Goal: Task Accomplishment & Management: Use online tool/utility

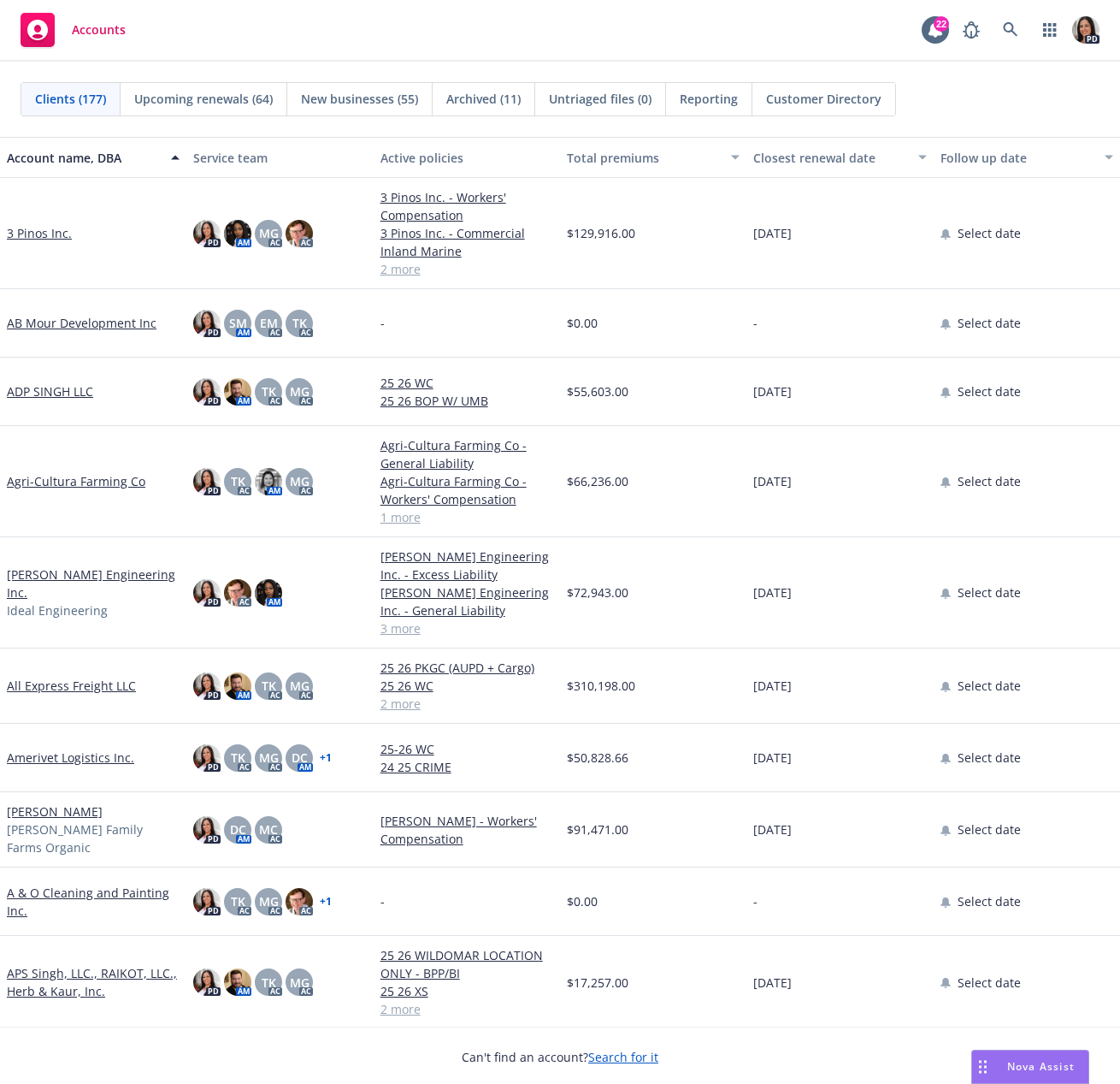
click at [1035, 1060] on span "Nova Assist" at bounding box center [1040, 1065] width 68 height 15
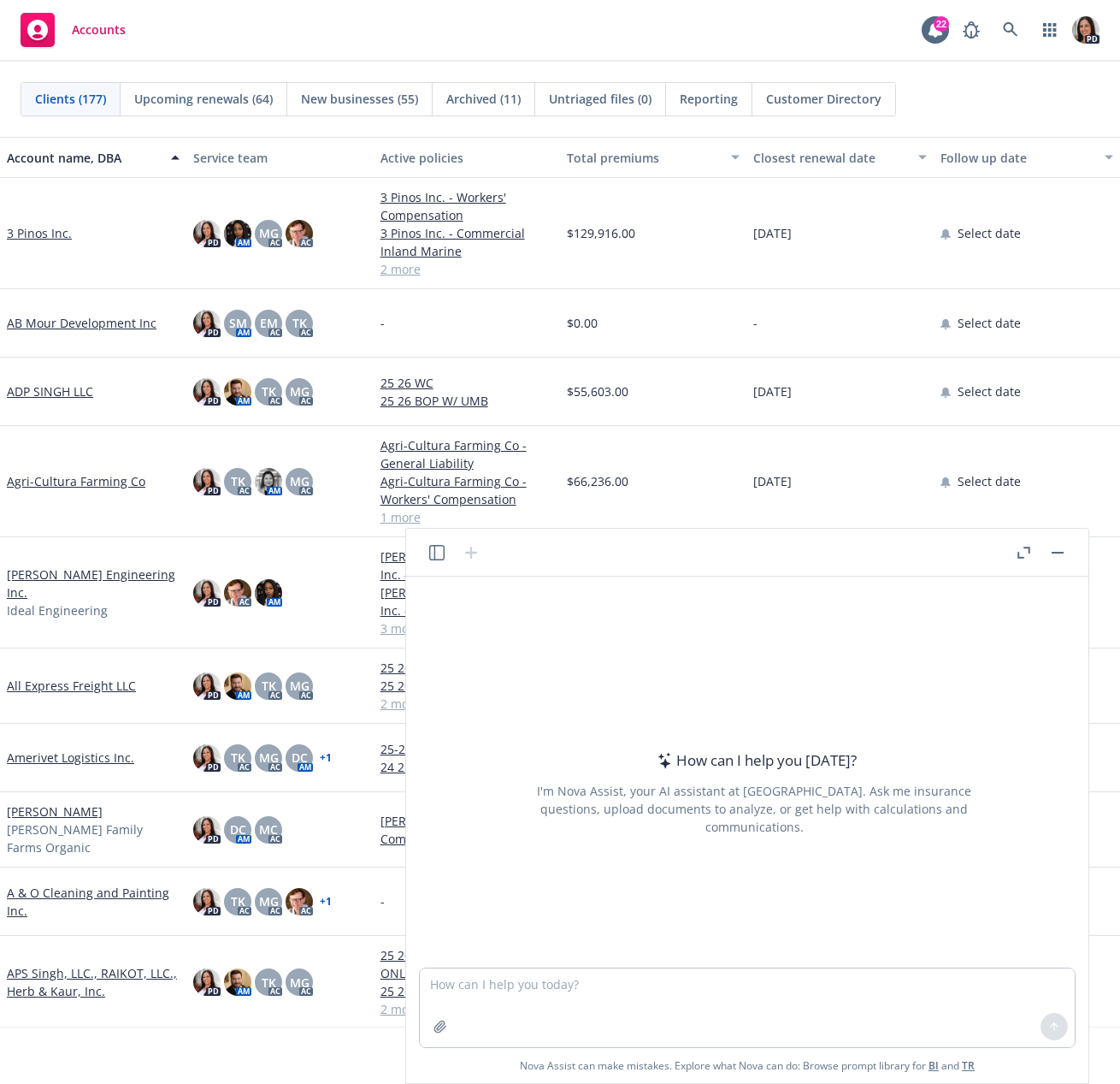
click at [1064, 553] on button "button" at bounding box center [1057, 552] width 21 height 21
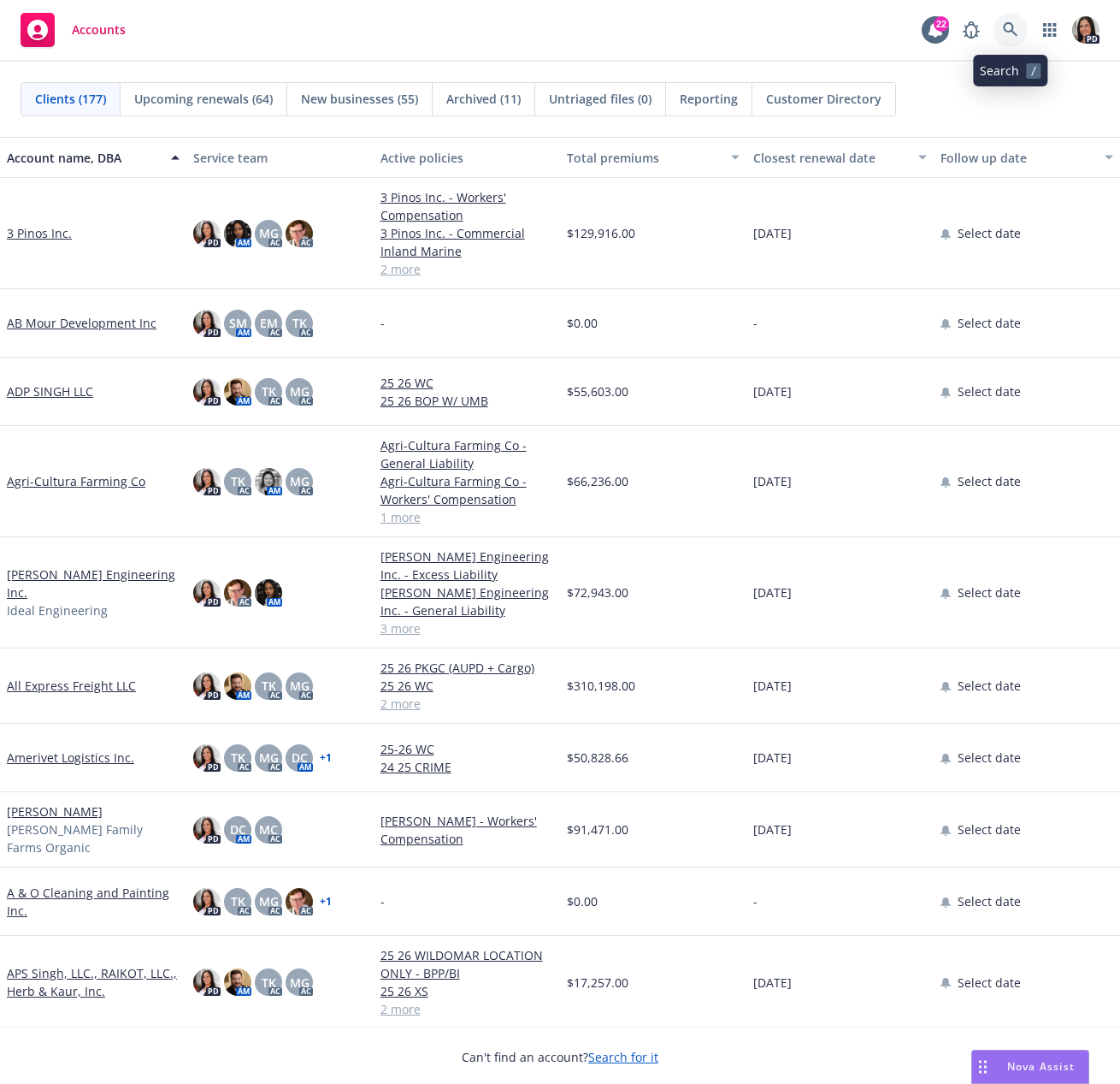
click at [1025, 29] on link at bounding box center [1010, 29] width 34 height 34
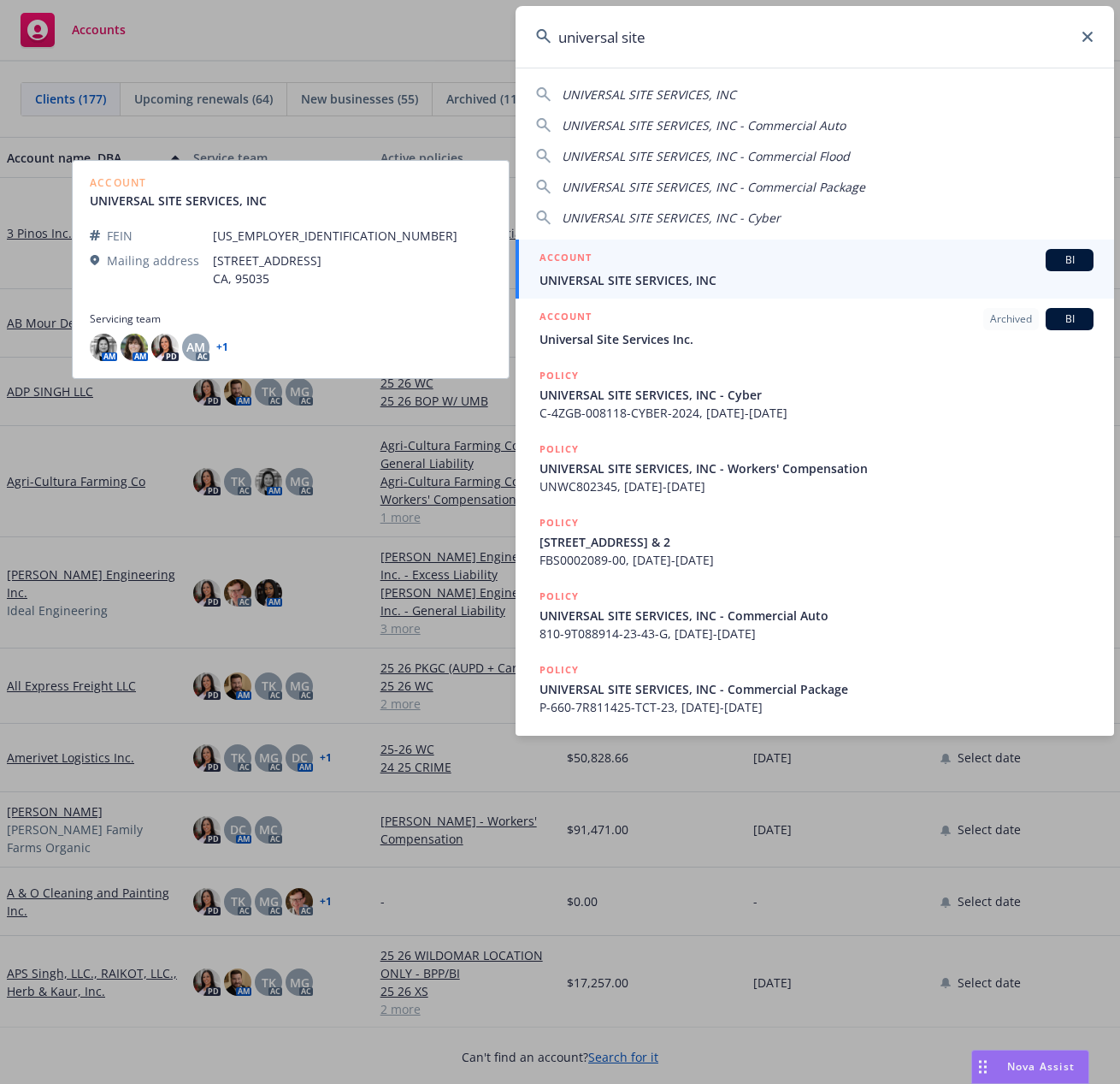
type input "universal site"
drag, startPoint x: 640, startPoint y: 267, endPoint x: 696, endPoint y: 283, distance: 58.2
click at [640, 267] on div "ACCOUNT BI" at bounding box center [817, 259] width 554 height 23
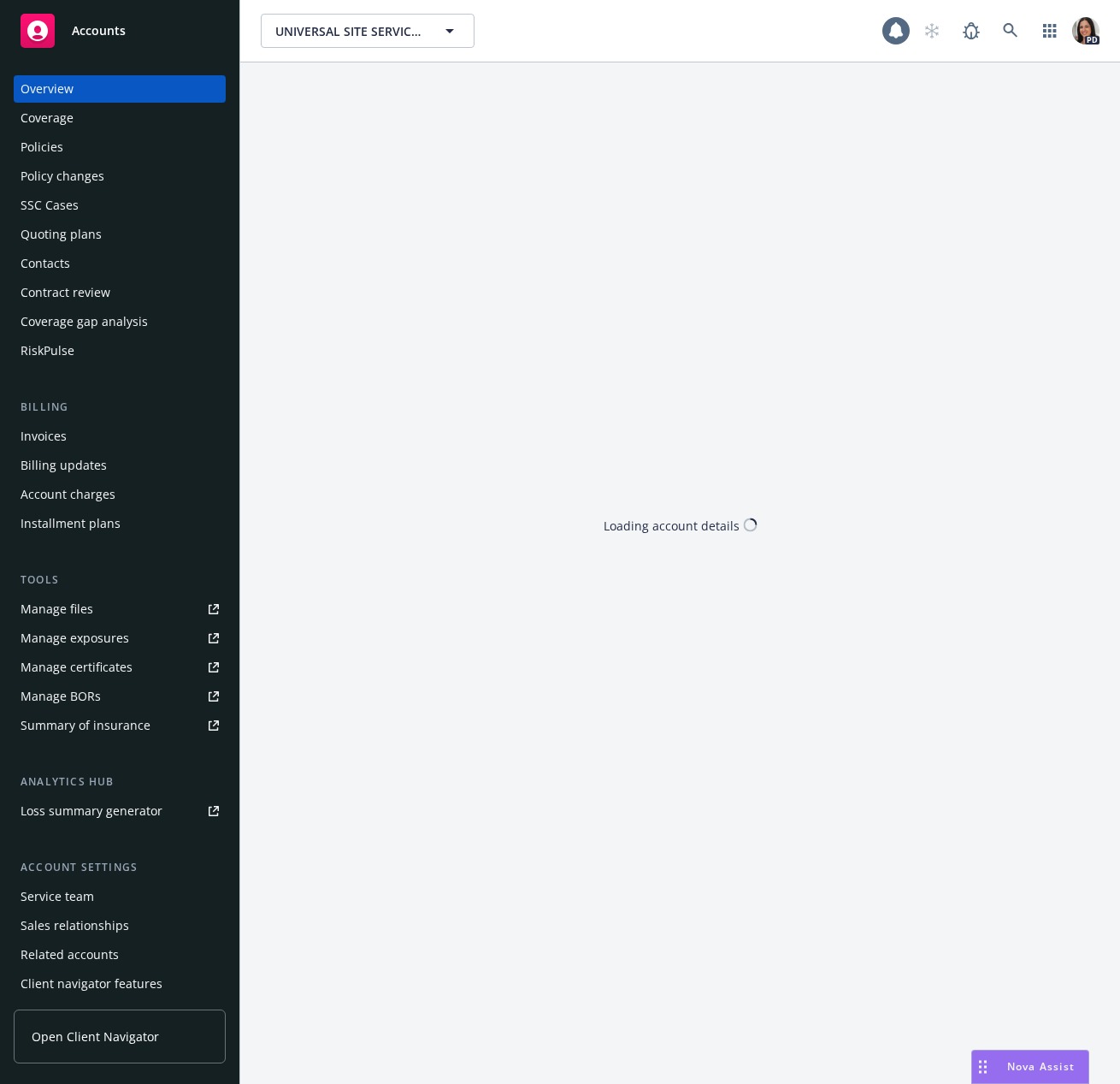
click at [996, 1065] on div "Nova Assist" at bounding box center [1040, 1065] width 95 height 15
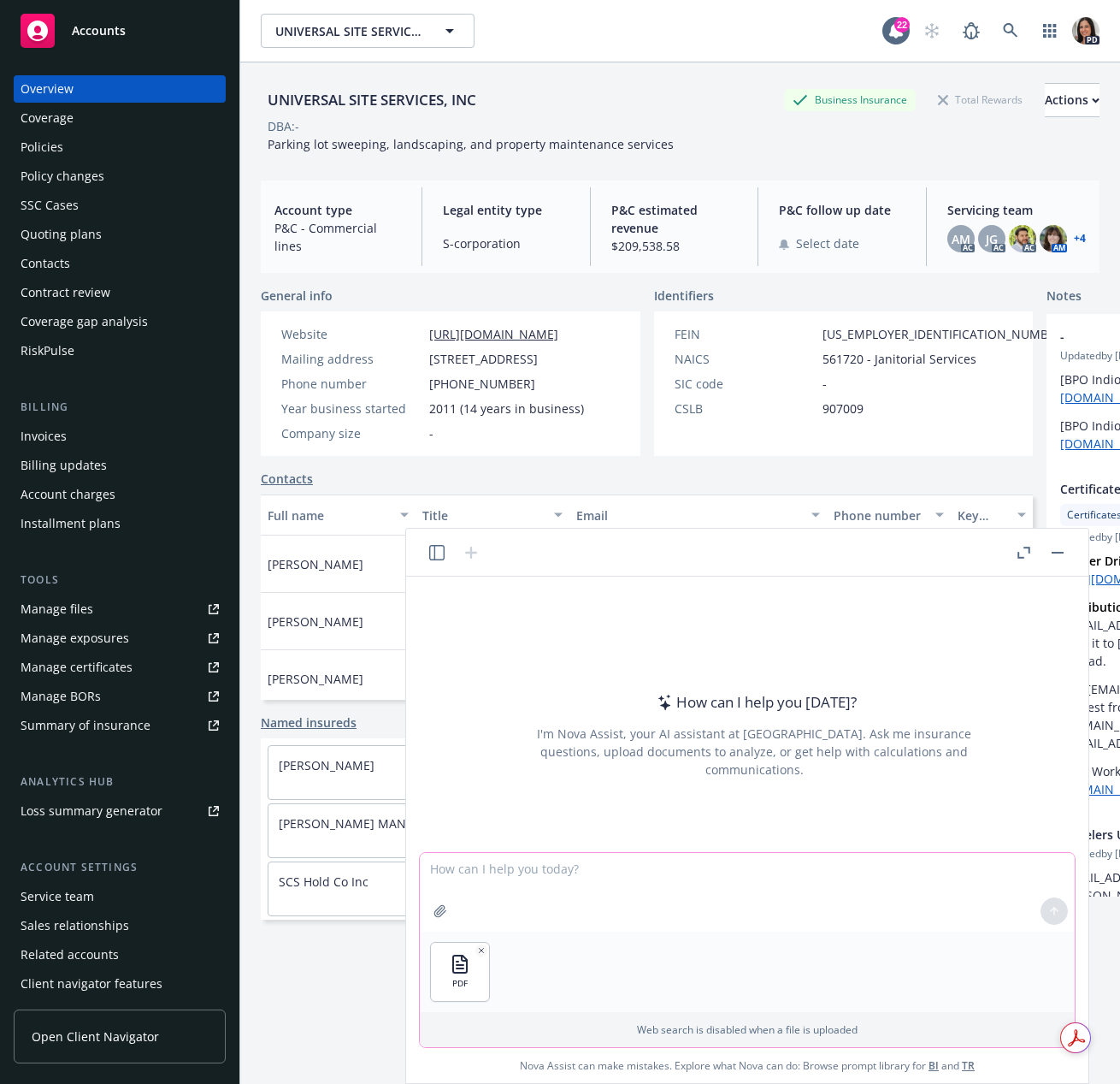
click at [560, 865] on textarea at bounding box center [747, 893] width 655 height 79
click at [427, 866] on textarea "The insured's Tahoe" at bounding box center [747, 893] width 655 height 79
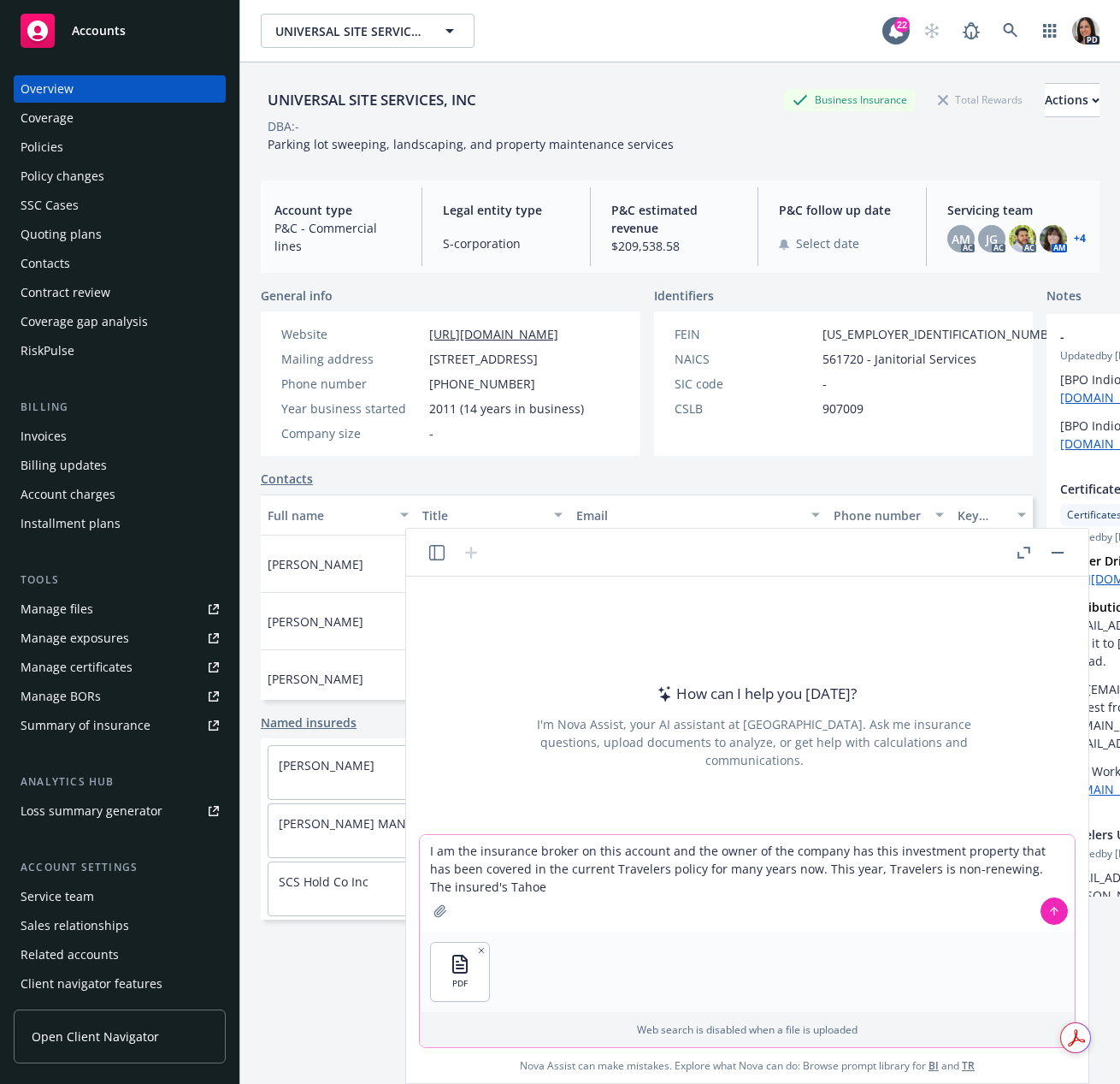
click at [529, 899] on textarea "I am the insurance broker on this account and the owner of the company has this…" at bounding box center [747, 883] width 655 height 96
drag, startPoint x: 961, startPoint y: 883, endPoint x: 999, endPoint y: 871, distance: 39.8
click at [999, 871] on textarea "I am the insurance broker on this account and the owner of the company has this…" at bounding box center [747, 883] width 655 height 96
click at [573, 906] on textarea "I am the insurance broker on this account and the owner of the company has this…" at bounding box center [747, 883] width 655 height 96
click at [884, 874] on textarea "I am the insurance broker on this account and the owner of the company has this…" at bounding box center [747, 883] width 655 height 96
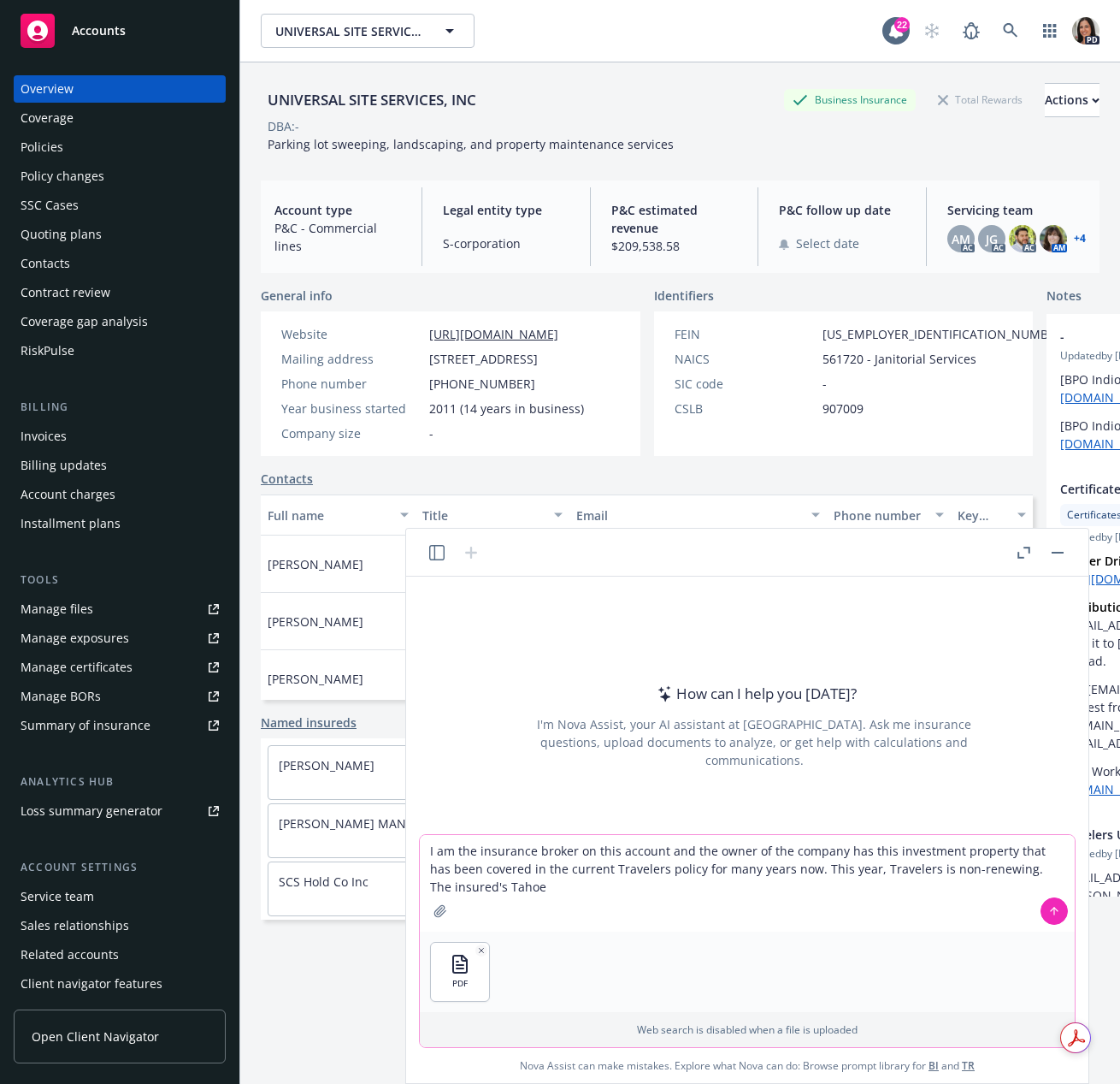
click at [1014, 867] on textarea "I am the insurance broker on this account and the owner of the company has this…" at bounding box center [747, 883] width 655 height 96
drag, startPoint x: 585, startPoint y: 889, endPoint x: 679, endPoint y: 896, distance: 94.3
click at [585, 890] on textarea "I am the insurance broker on this account and the owner of the company has this…" at bounding box center [747, 883] width 655 height 96
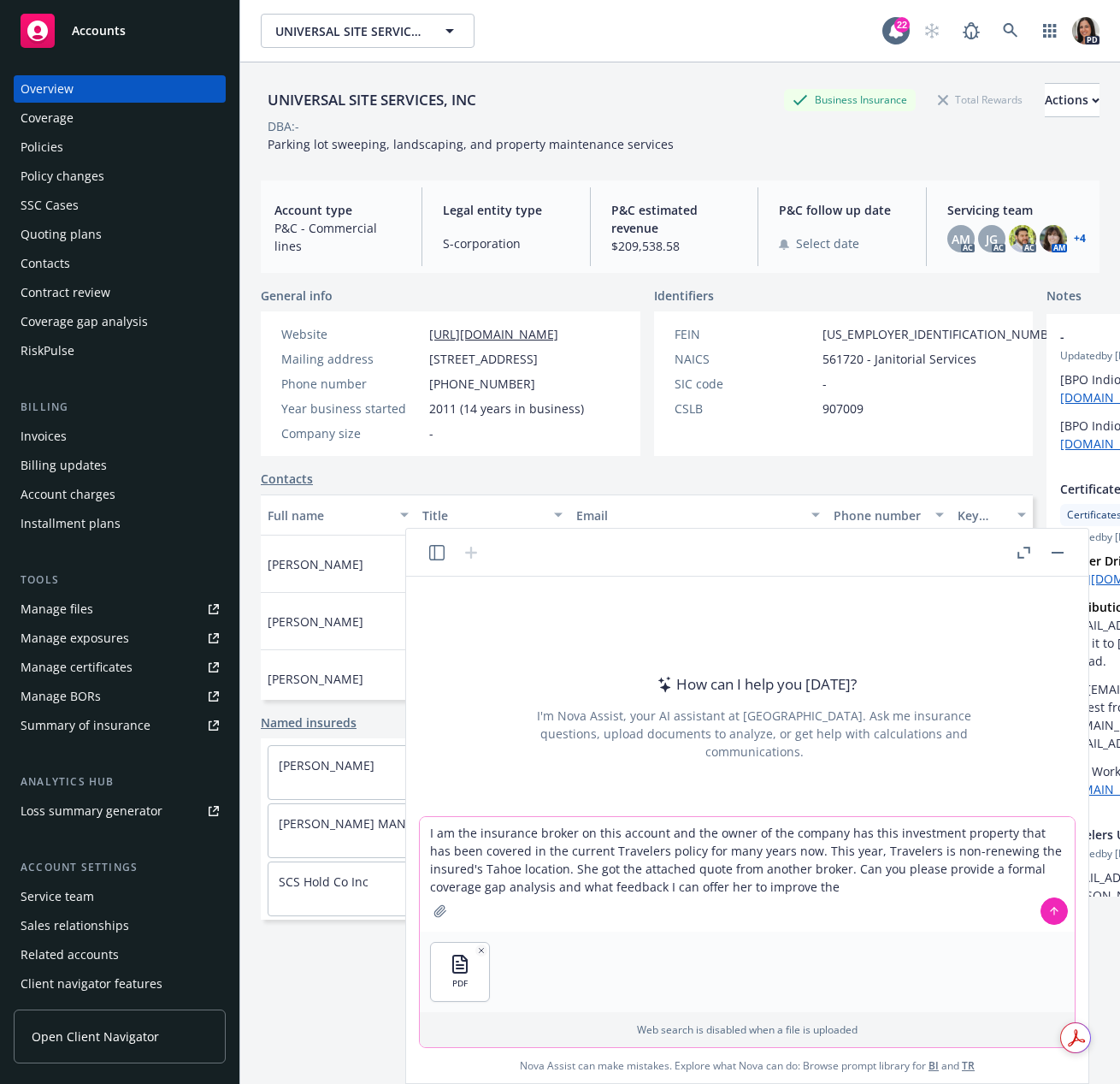
click at [933, 918] on textarea "I am the insurance broker on this account and the owner of the company has this…" at bounding box center [747, 874] width 655 height 115
click at [882, 892] on textarea "I am the insurance broker on this account and the owner of the company has this…" at bounding box center [747, 874] width 655 height 115
drag, startPoint x: 738, startPoint y: 899, endPoint x: 722, endPoint y: 899, distance: 16.0
click at [722, 899] on textarea "I am the insurance broker on this account and the owner of the company has this…" at bounding box center [747, 874] width 655 height 115
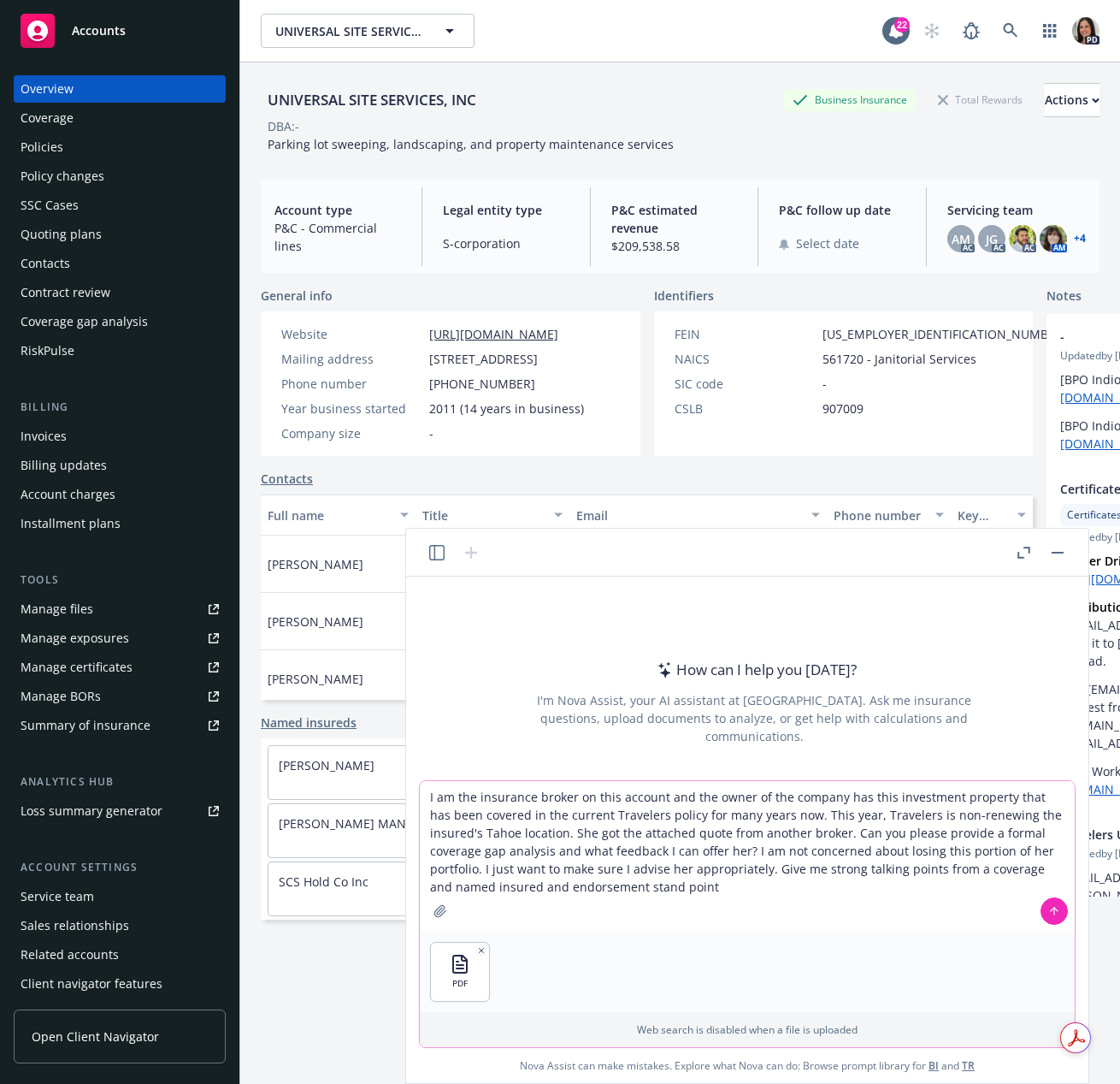
type textarea "I am the insurance broker on this account and the owner of the company has this…"
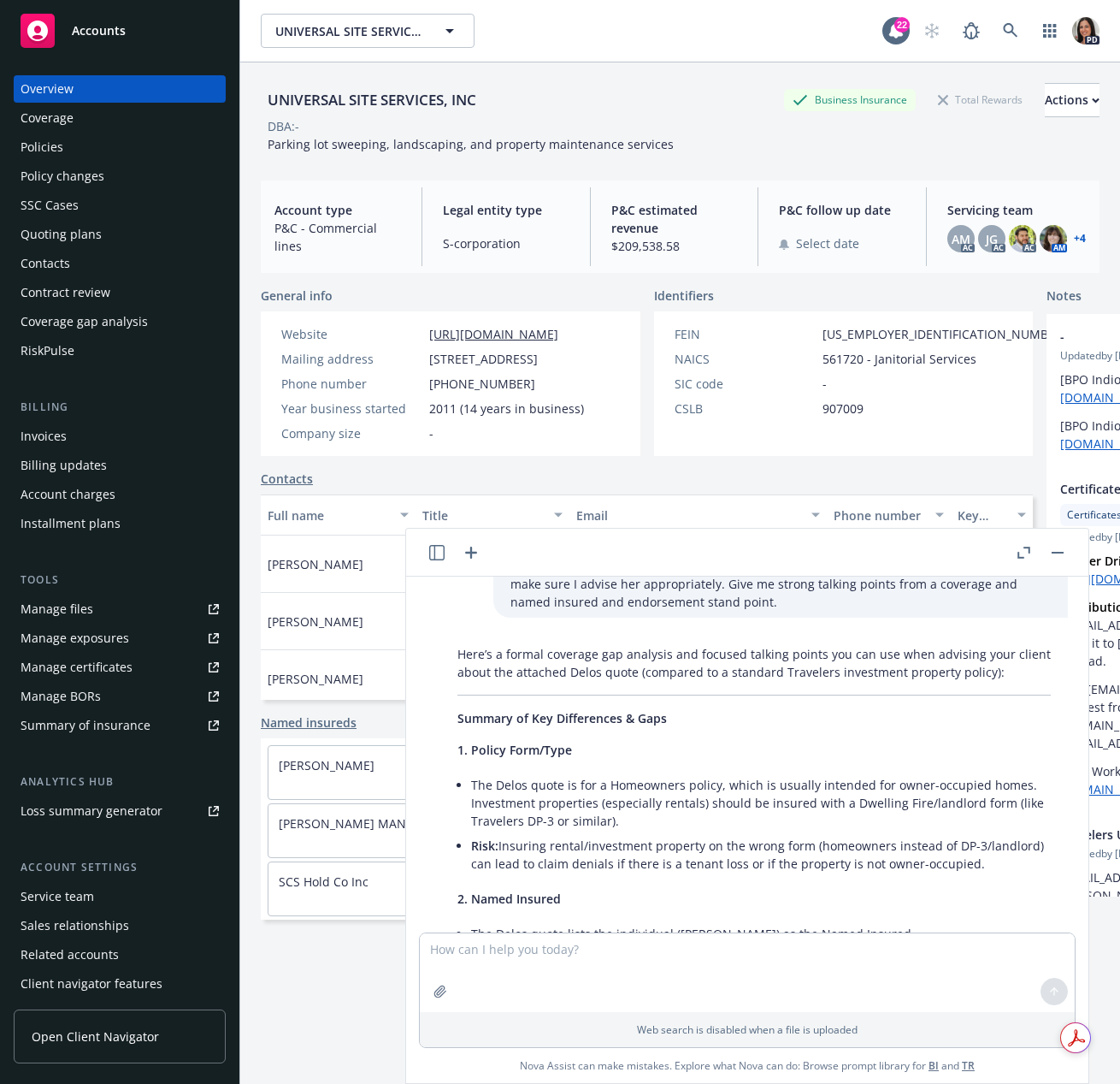
scroll to position [171, 0]
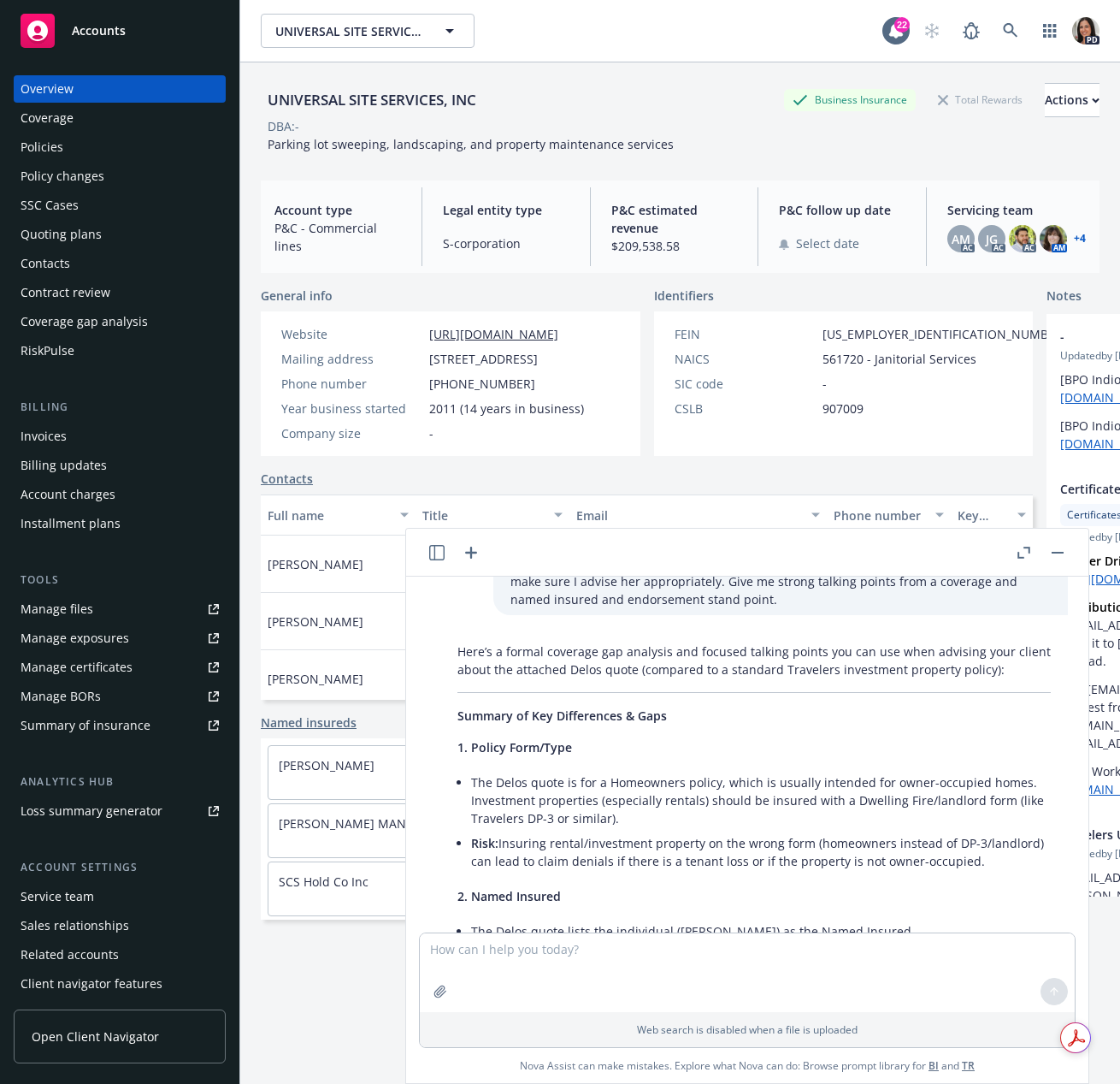
click at [1026, 554] on icon "button" at bounding box center [1024, 553] width 13 height 12
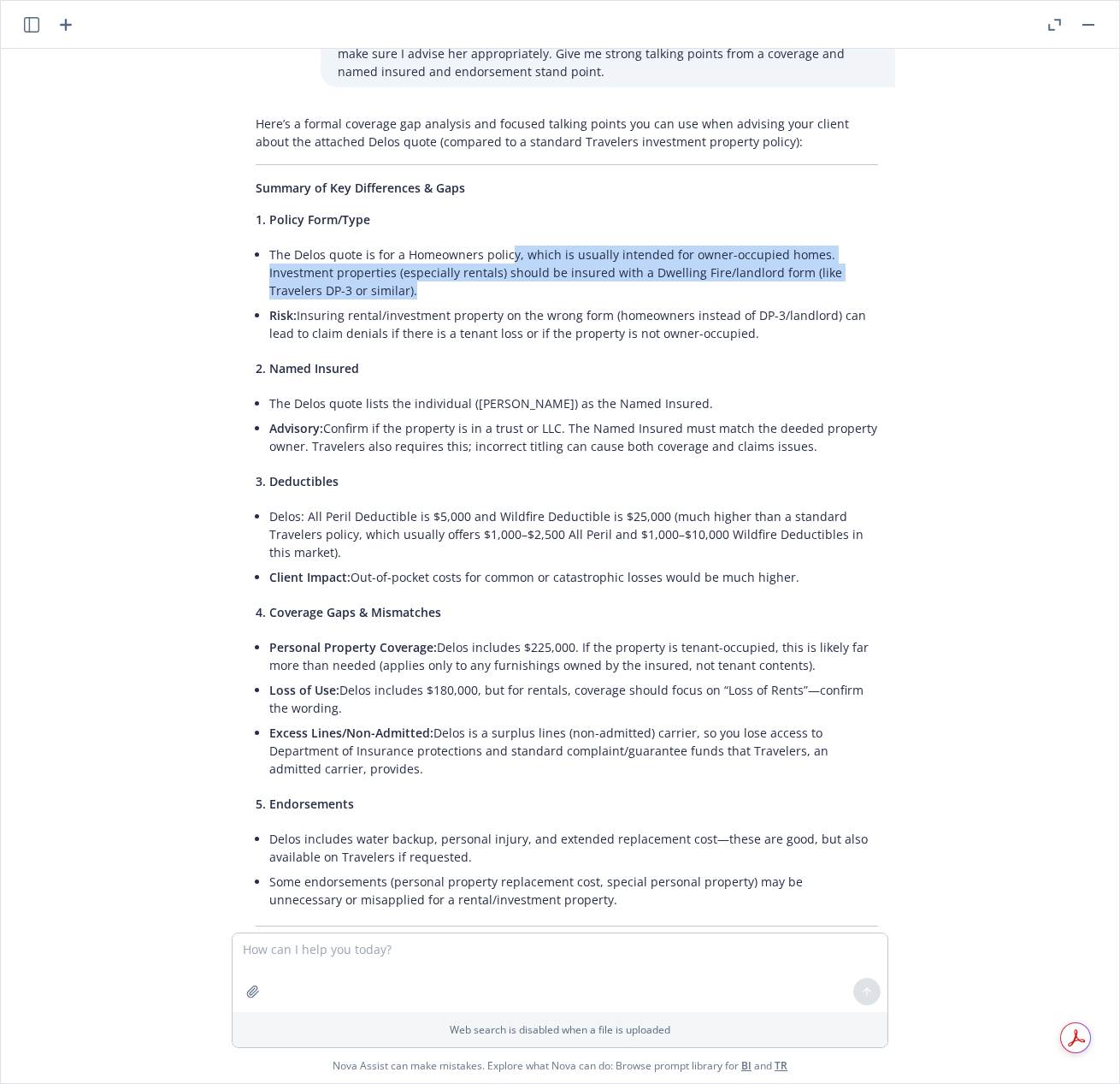
drag, startPoint x: 501, startPoint y: 262, endPoint x: 551, endPoint y: 289, distance: 56.8
click at [551, 289] on li "The Delos quote is for a Homeowners policy, which is usually intended for owner…" at bounding box center [573, 273] width 609 height 61
click at [550, 289] on li "The Delos quote is for a Homeowners policy, which is usually intended for owner…" at bounding box center [573, 273] width 609 height 61
drag, startPoint x: 287, startPoint y: 279, endPoint x: 378, endPoint y: 304, distance: 94.4
click at [378, 304] on div "Here’s a formal coverage gap analysis and focused talking points you can use wh…" at bounding box center [566, 869] width 657 height 1522
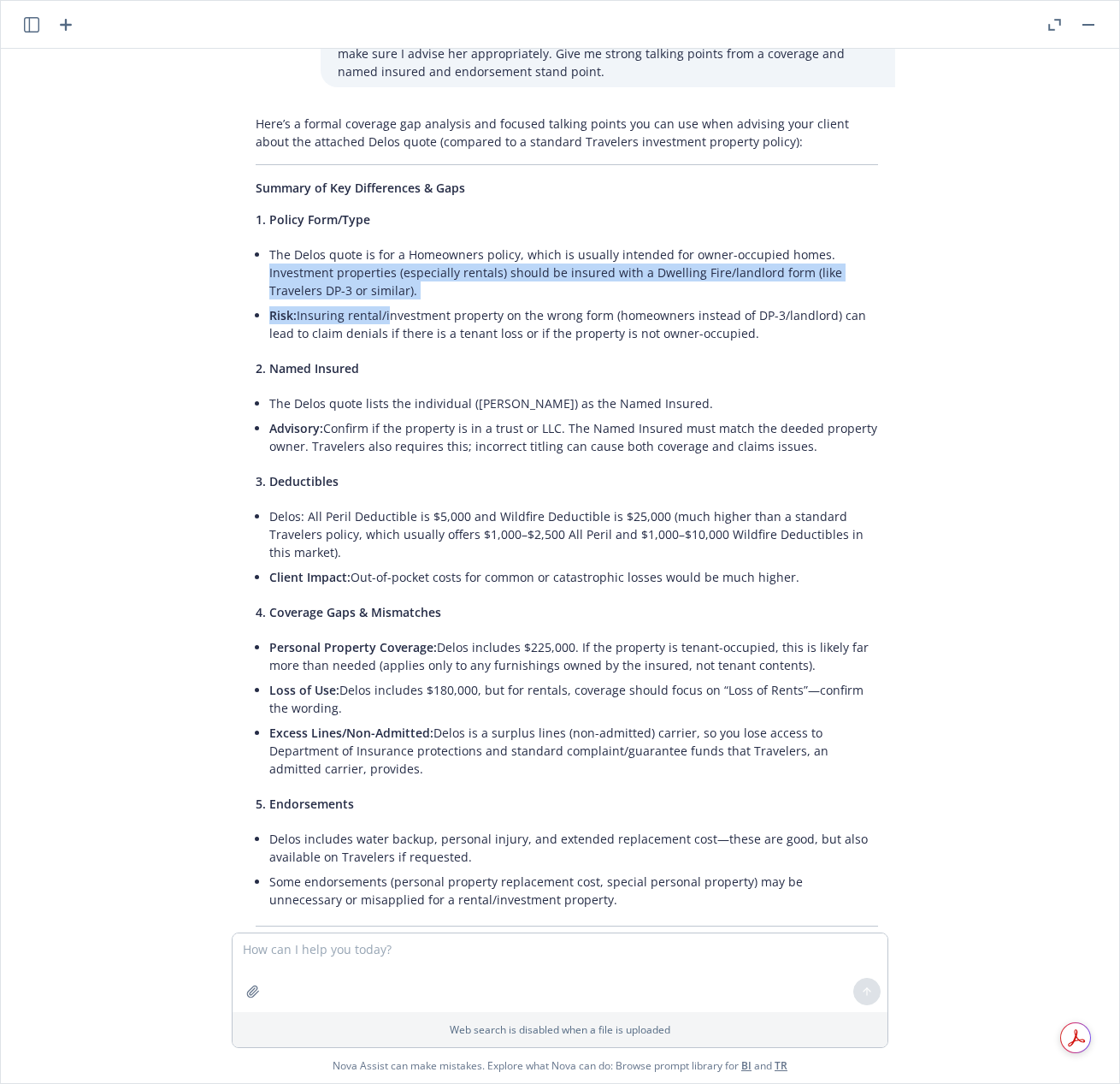
click at [400, 291] on li "The Delos quote is for a Homeowners policy, which is usually intended for owner…" at bounding box center [573, 273] width 609 height 61
drag, startPoint x: 509, startPoint y: 276, endPoint x: 557, endPoint y: 295, distance: 51.6
click at [557, 295] on li "The Delos quote is for a Homeowners policy, which is usually intended for owner…" at bounding box center [573, 273] width 609 height 61
click at [555, 293] on li "The Delos quote is for a Homeowners policy, which is usually intended for owner…" at bounding box center [573, 273] width 609 height 61
drag, startPoint x: 578, startPoint y: 269, endPoint x: 623, endPoint y: 296, distance: 52.5
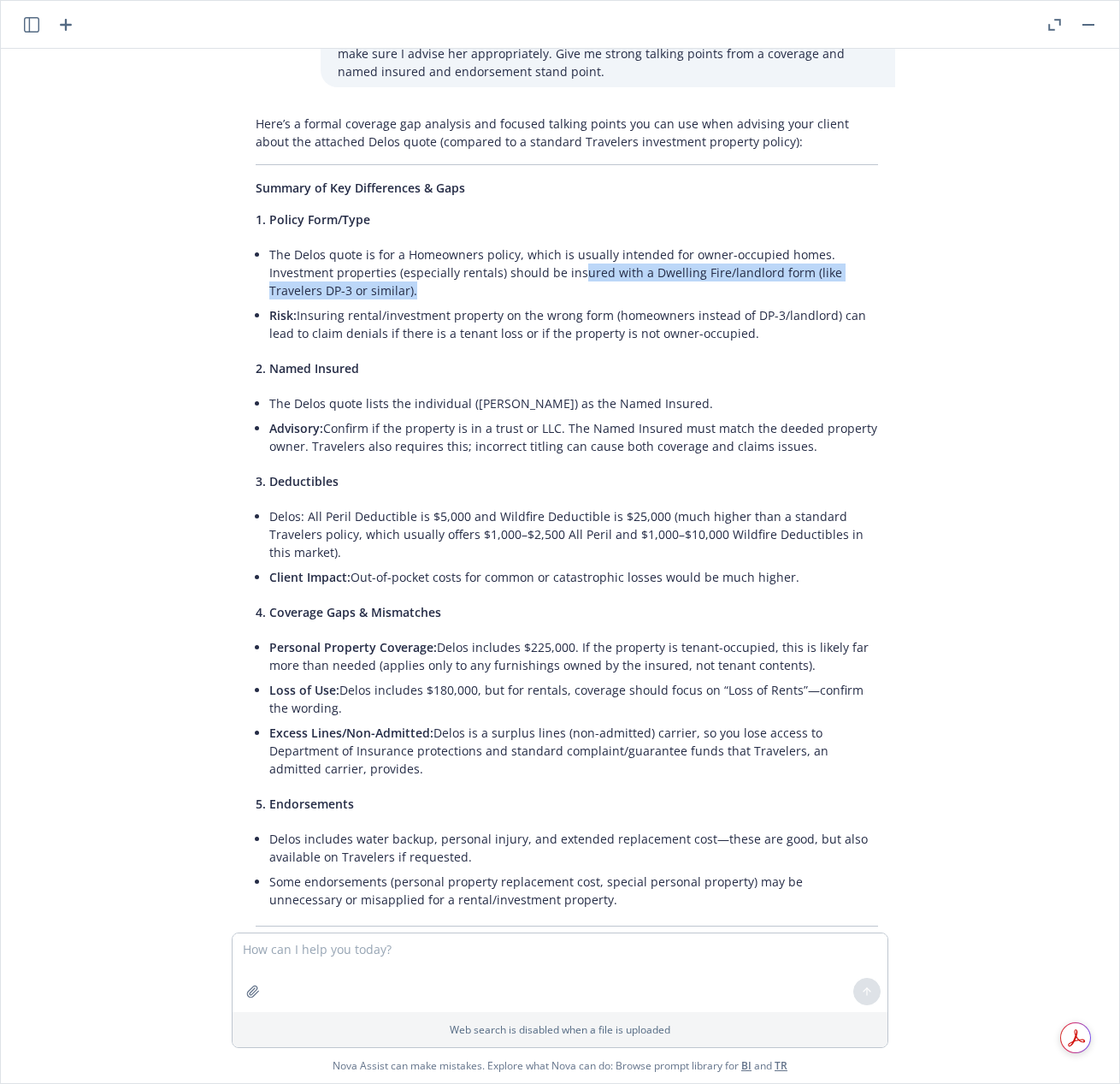
click at [623, 296] on li "The Delos quote is for a Homeowners policy, which is usually intended for owner…" at bounding box center [573, 273] width 609 height 61
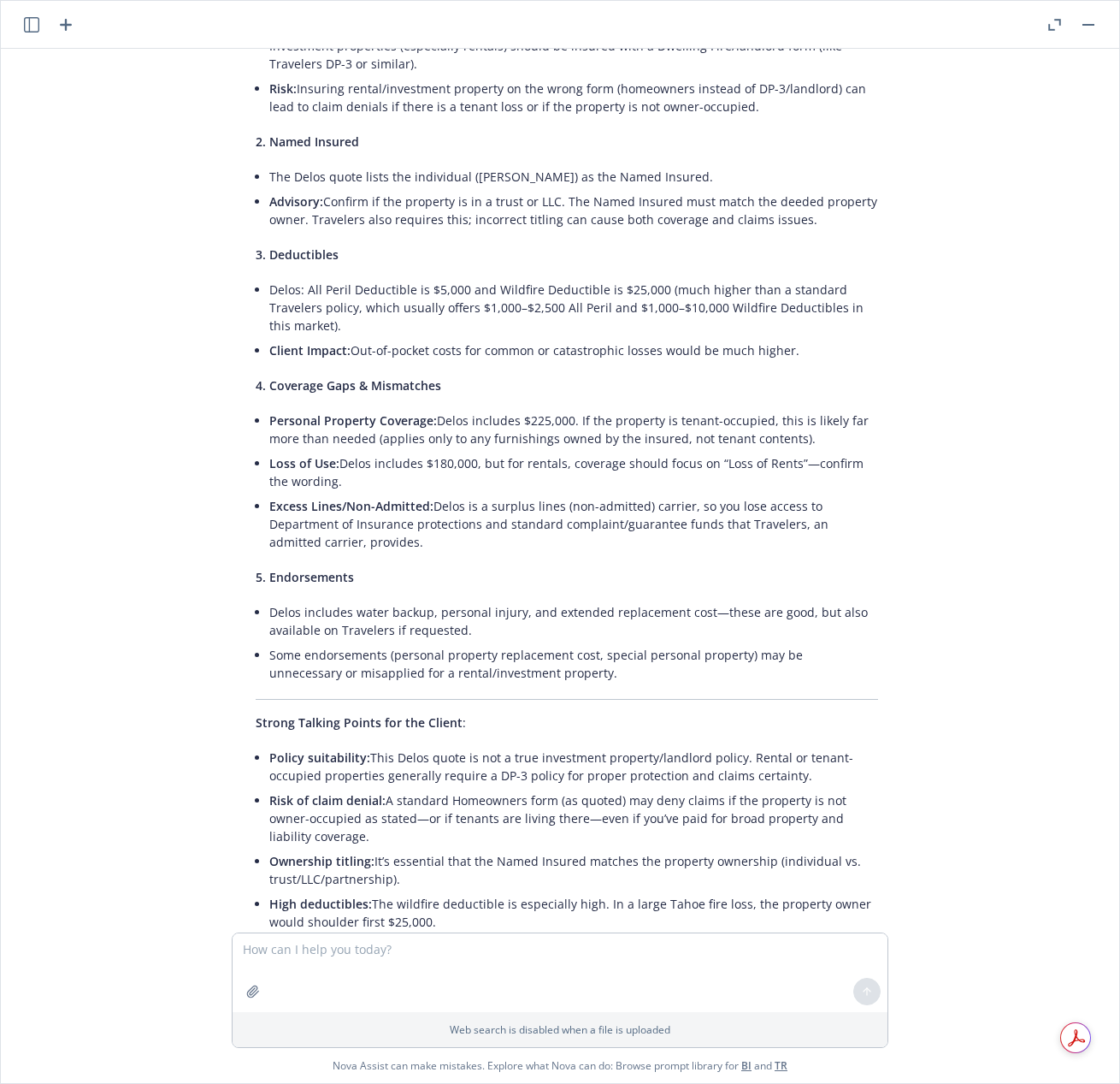
scroll to position [428, 0]
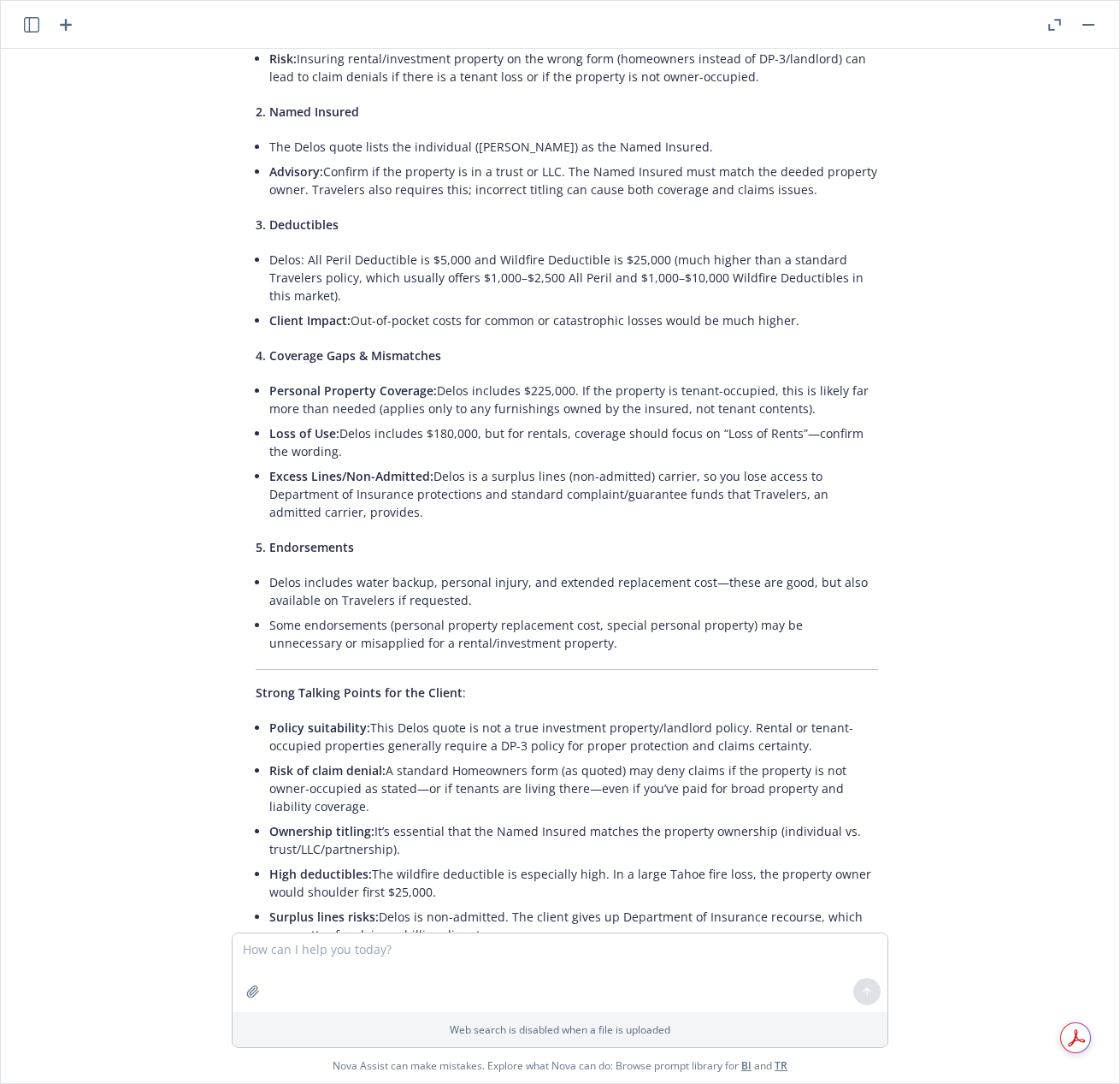
drag, startPoint x: 640, startPoint y: 390, endPoint x: 707, endPoint y: 448, distance: 88.6
click at [707, 448] on ul "Personal Property Coverage: Delos includes $225,000. If the property is tenant-…" at bounding box center [573, 451] width 609 height 146
click at [540, 449] on li "Loss of Use: Delos includes $180,000, but for rentals, coverage should focus on…" at bounding box center [573, 443] width 609 height 43
drag, startPoint x: 565, startPoint y: 388, endPoint x: 596, endPoint y: 461, distance: 79.3
click at [596, 461] on ul "Personal Property Coverage: Delos includes $225,000. If the property is tenant-…" at bounding box center [573, 451] width 609 height 146
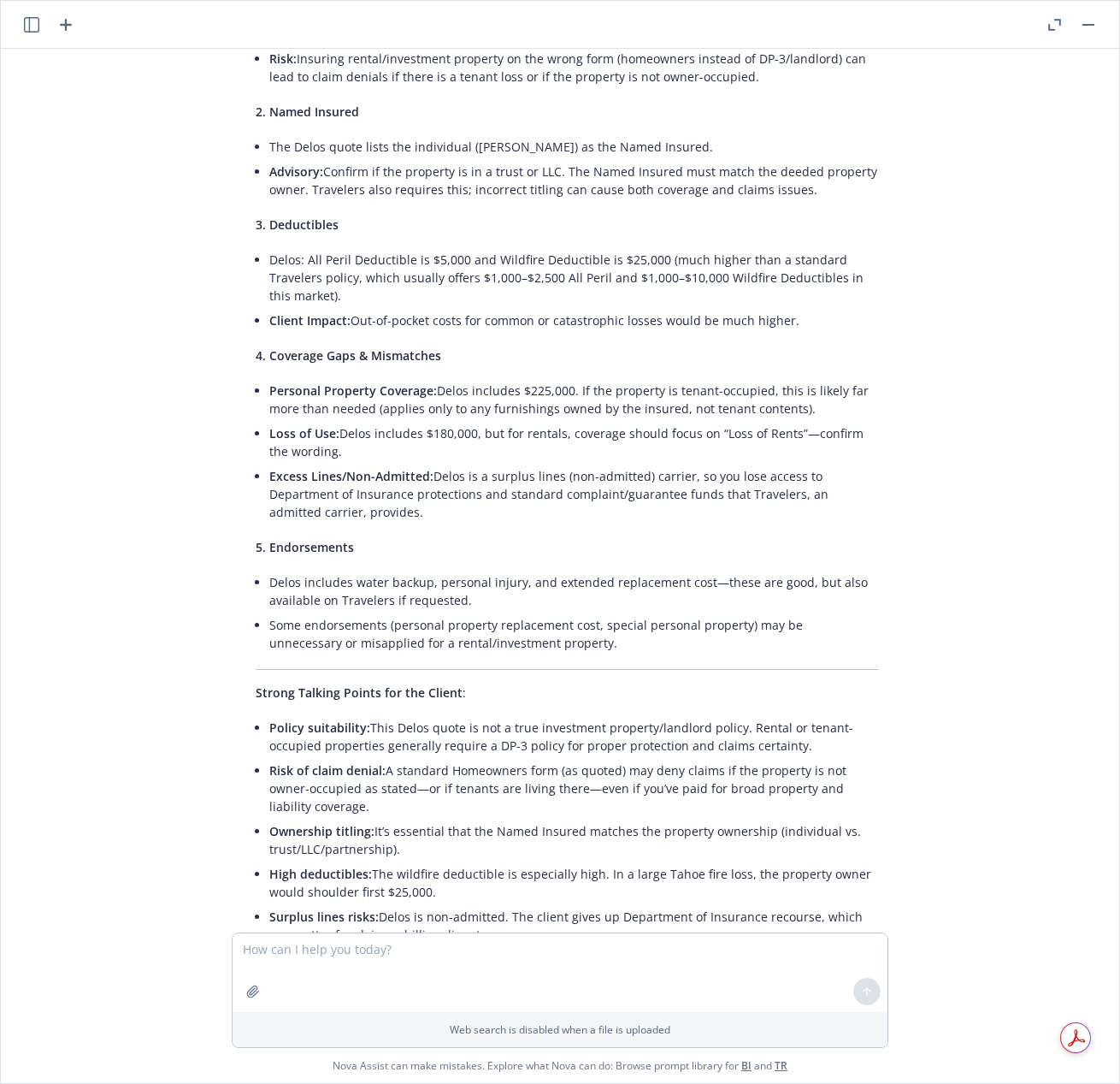
click at [598, 464] on li "Excess Lines/Non-Admitted: Delos is a surplus lines (non-admitted) carrier, so …" at bounding box center [573, 494] width 609 height 61
drag, startPoint x: 330, startPoint y: 432, endPoint x: 450, endPoint y: 460, distance: 123.2
click at [450, 460] on li "Loss of Use: Delos includes $180,000, but for rentals, coverage should focus on…" at bounding box center [573, 443] width 609 height 43
click at [439, 450] on li "Loss of Use: Delos includes $180,000, but for rentals, coverage should focus on…" at bounding box center [573, 443] width 609 height 43
drag, startPoint x: 468, startPoint y: 423, endPoint x: 575, endPoint y: 455, distance: 111.7
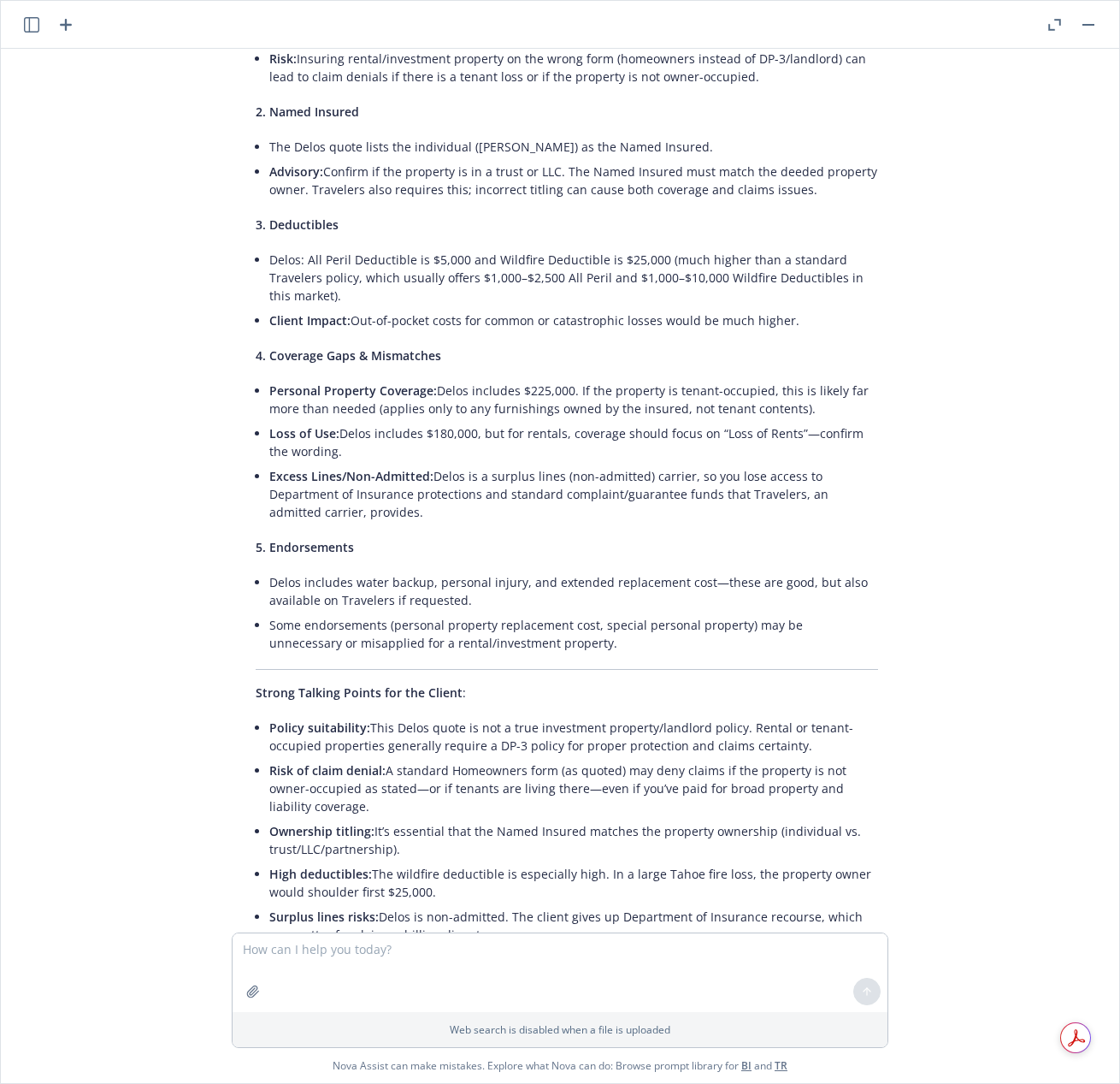
click at [575, 455] on li "Loss of Use: Delos includes $180,000, but for rentals, coverage should focus on…" at bounding box center [573, 443] width 609 height 43
click at [313, 574] on li "Delos includes water backup, personal injury, and extended replacement cost—the…" at bounding box center [573, 591] width 609 height 43
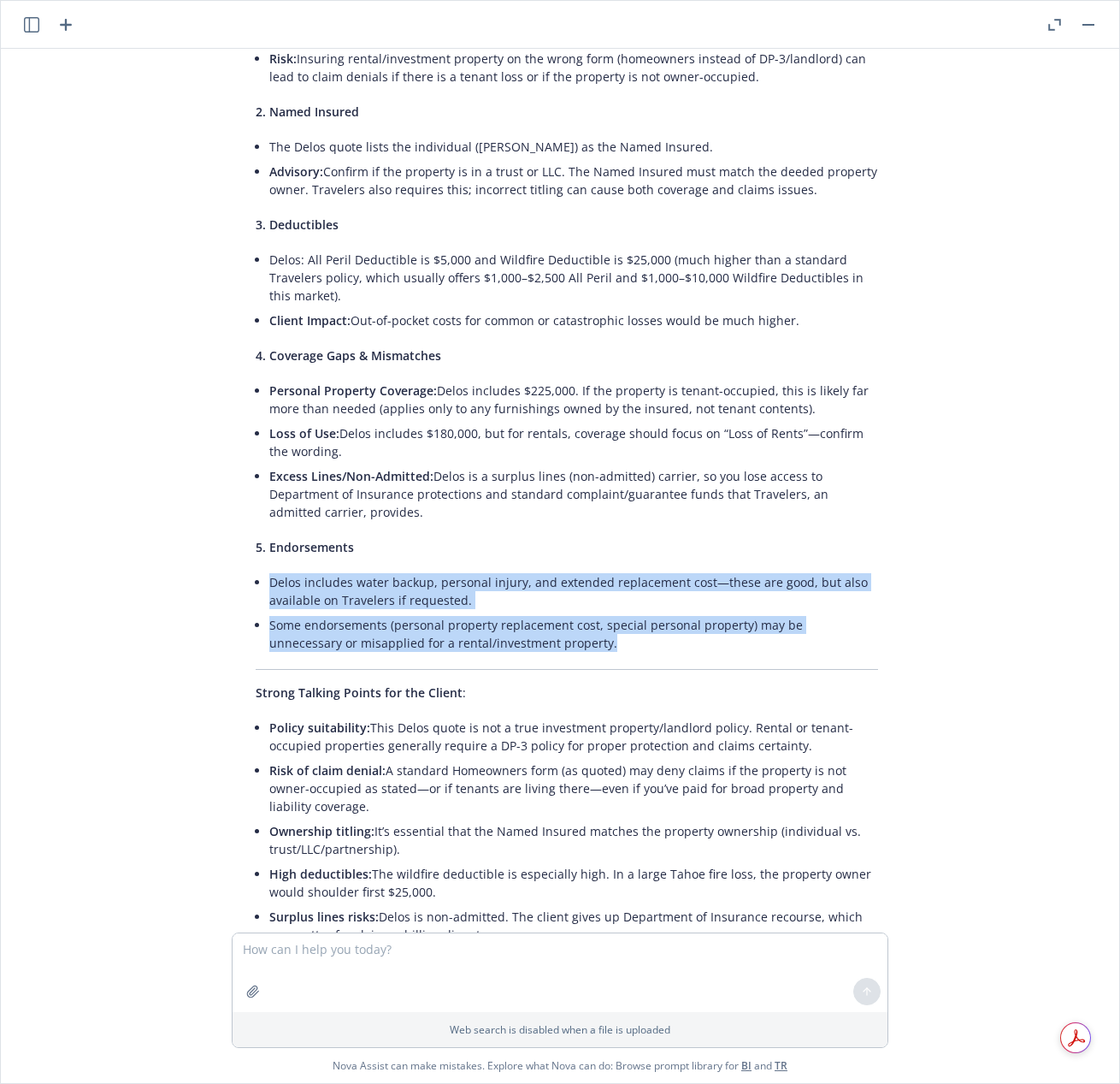
drag, startPoint x: 323, startPoint y: 575, endPoint x: 554, endPoint y: 642, distance: 240.5
click at [554, 642] on ul "Delos includes water backup, personal injury, and extended replacement cost—the…" at bounding box center [573, 612] width 609 height 85
click at [554, 642] on li "Some endorsements (personal property replacement cost, special personal propert…" at bounding box center [573, 634] width 609 height 43
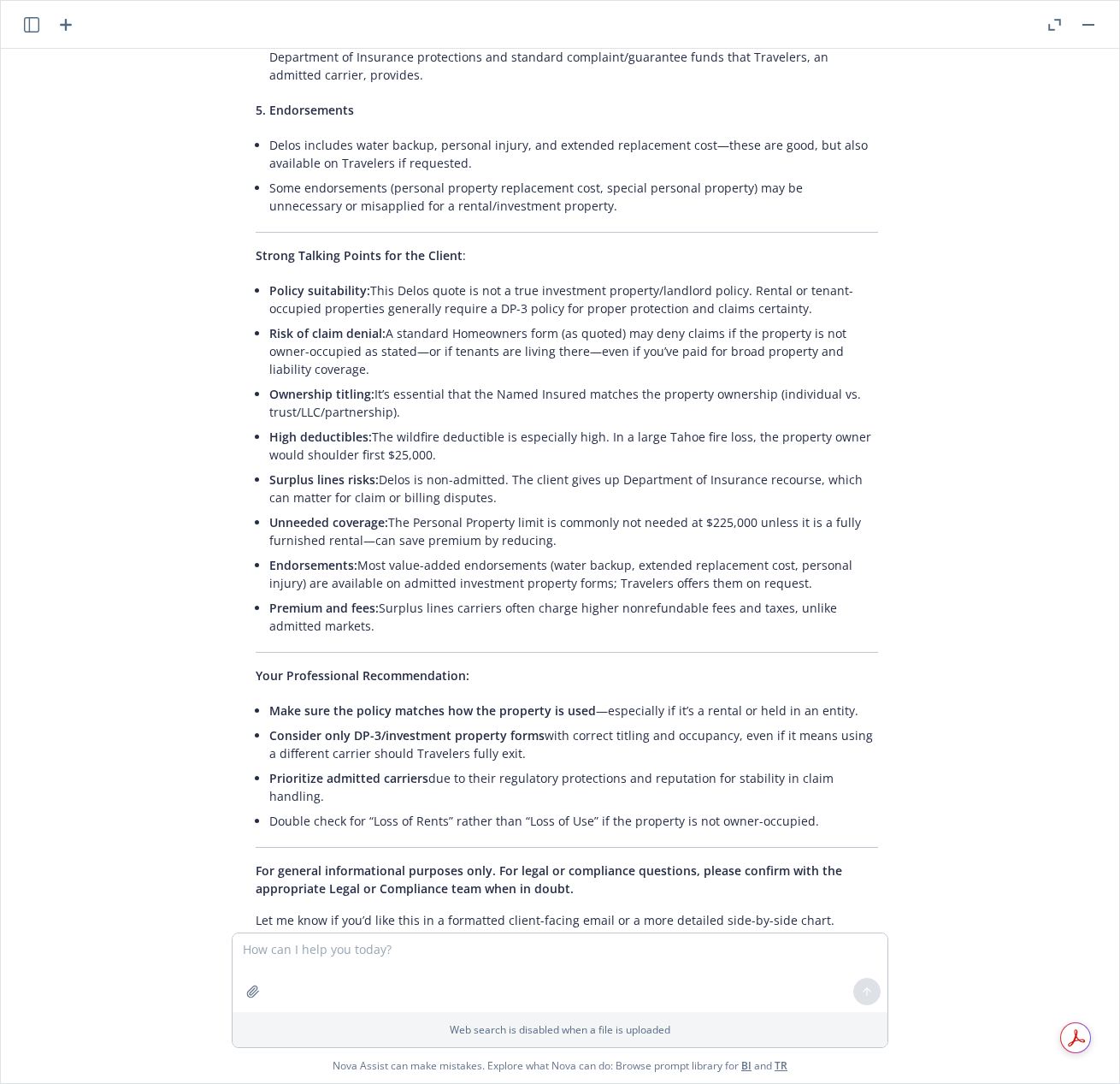
scroll to position [892, 0]
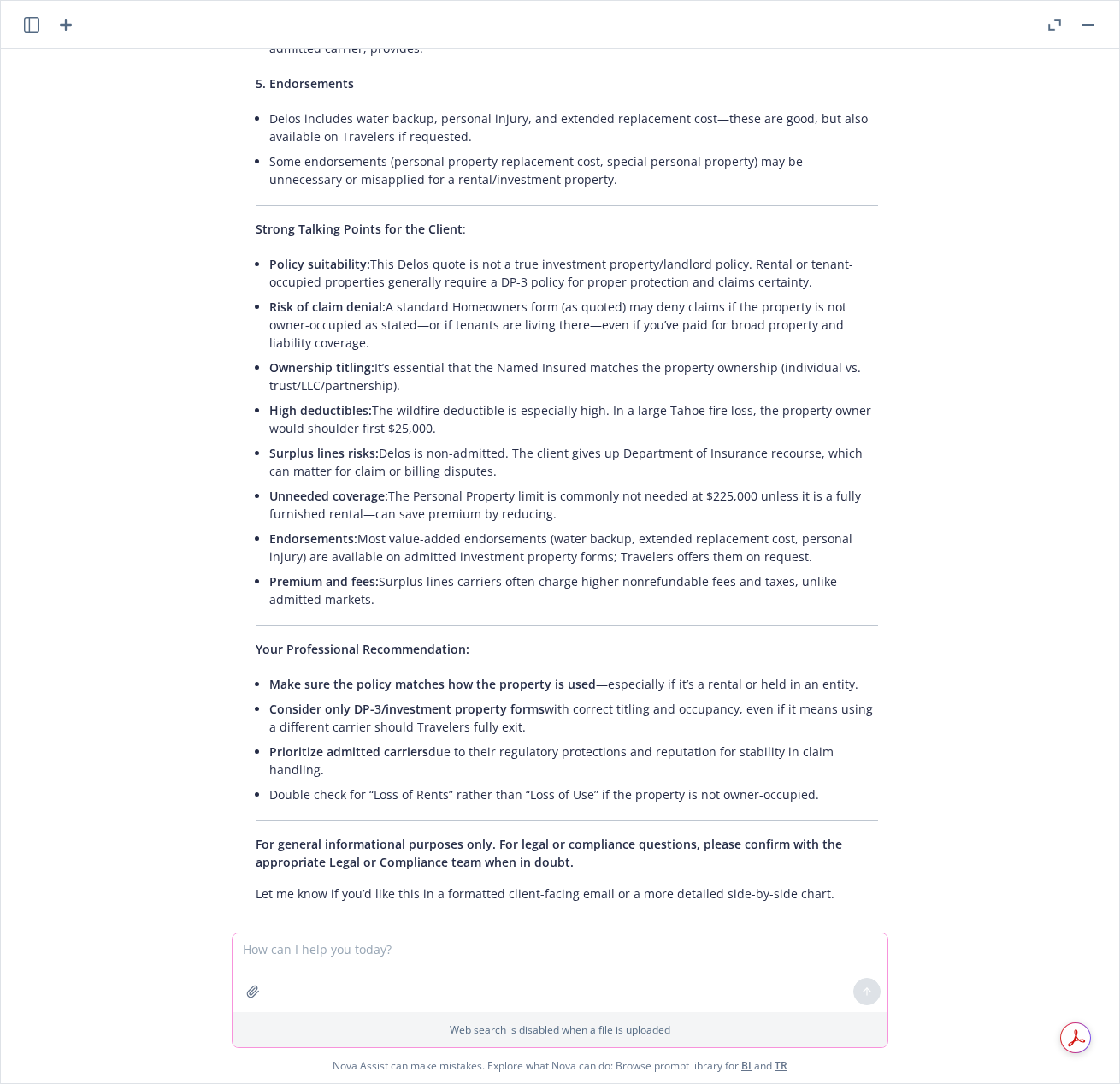
click at [349, 953] on textarea at bounding box center [560, 972] width 655 height 79
click at [1058, 28] on icon "button" at bounding box center [1054, 25] width 13 height 12
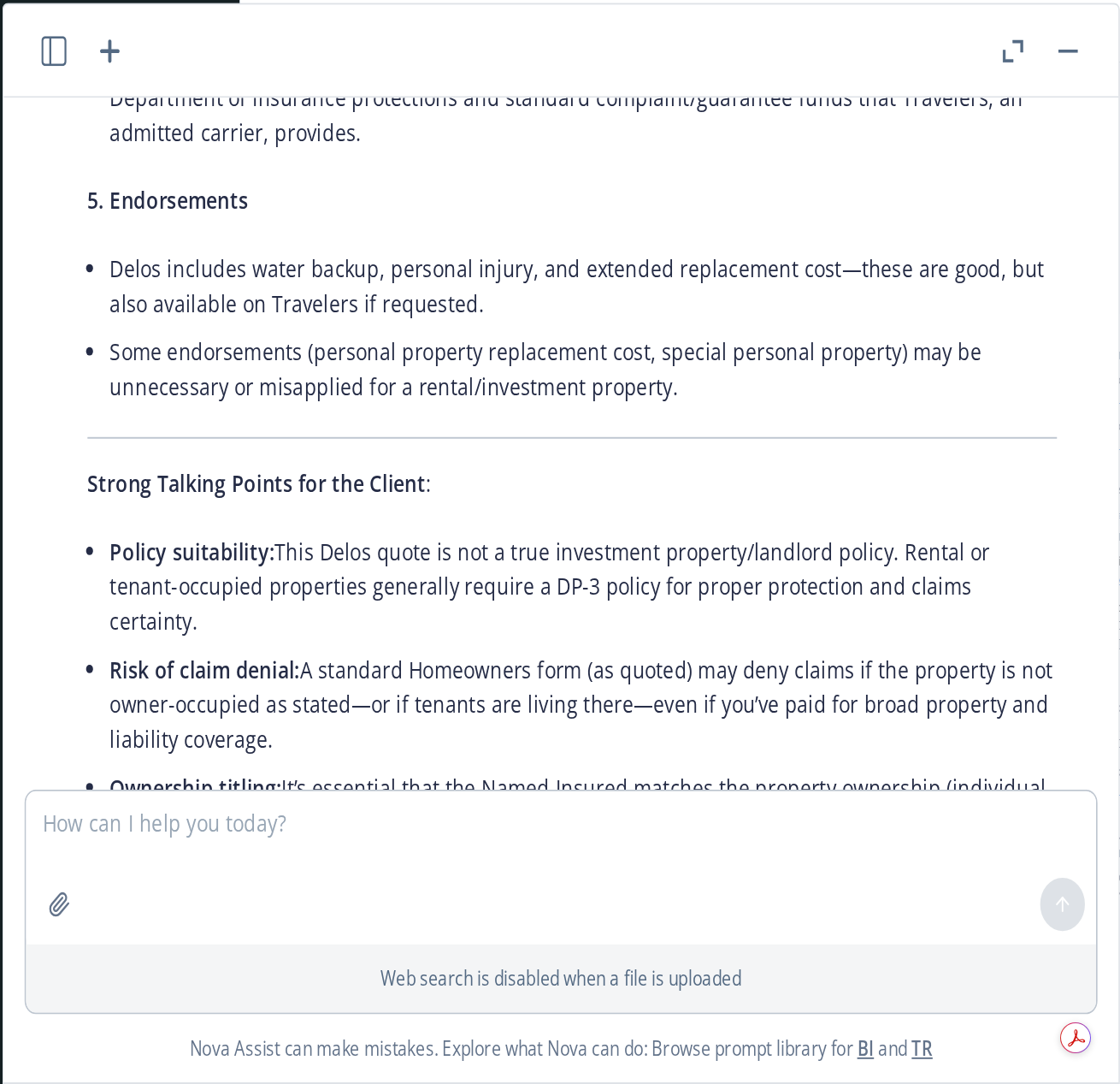
scroll to position [909, 0]
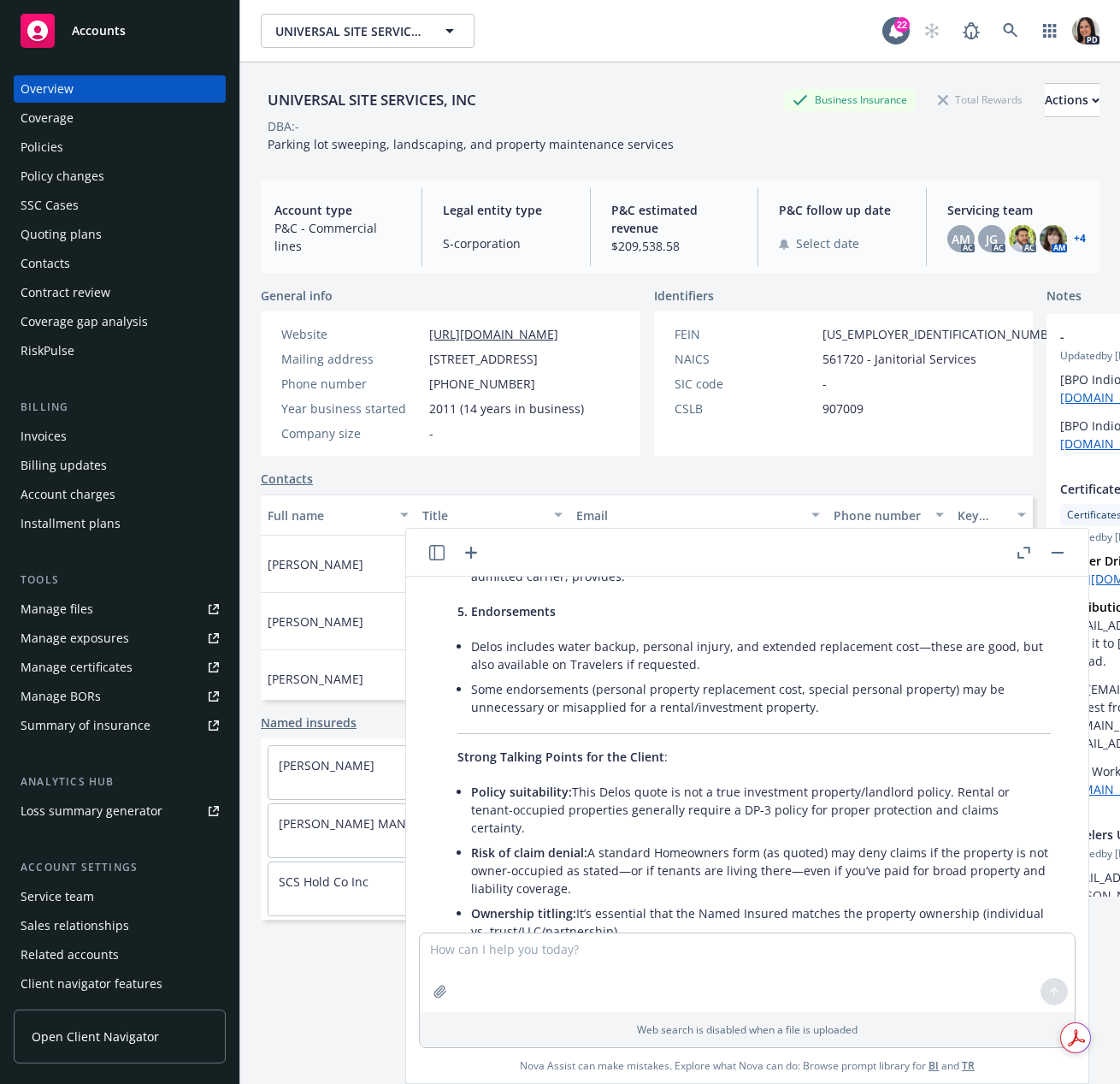
click at [78, 146] on div "Policies" at bounding box center [120, 147] width 198 height 27
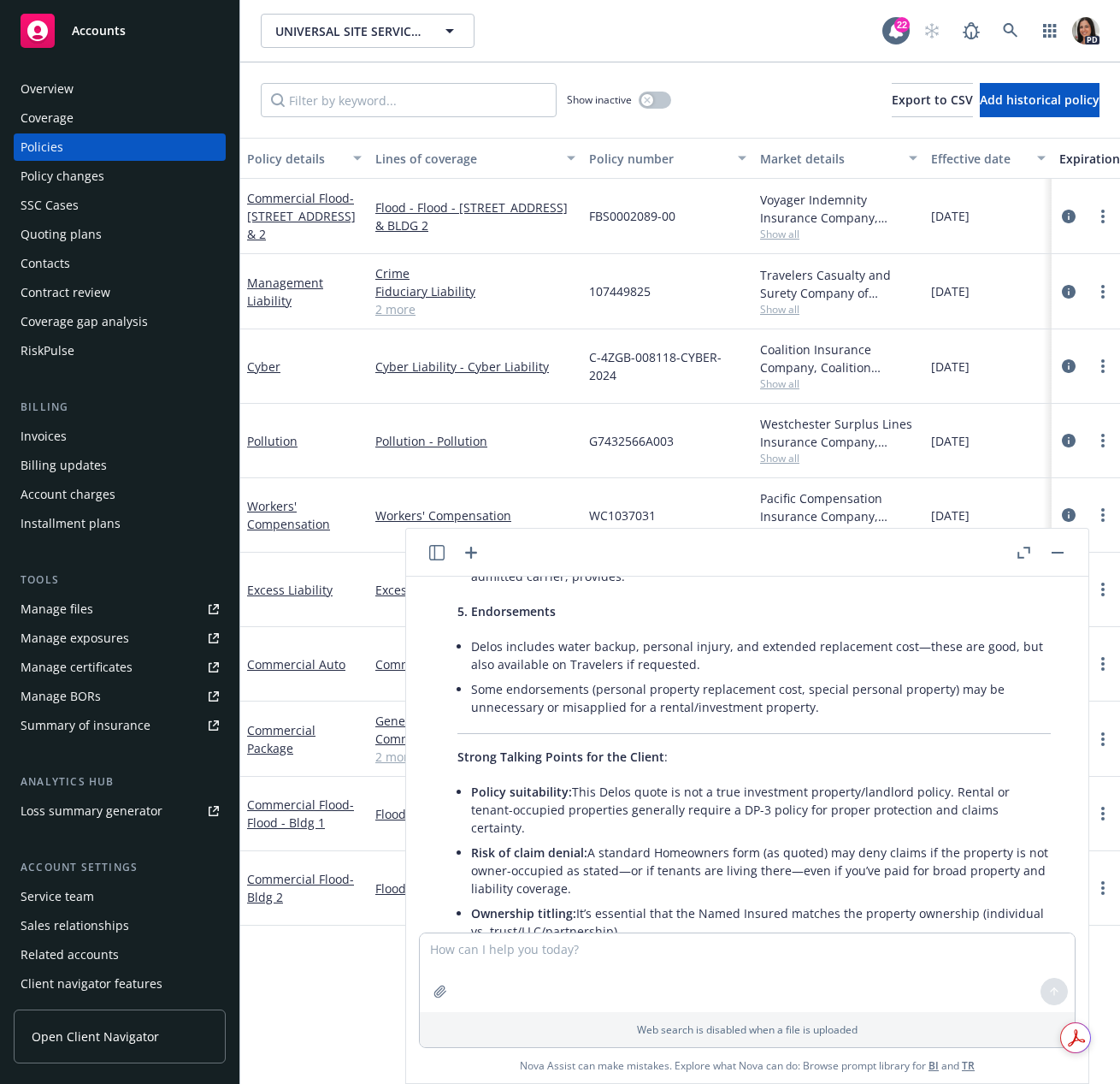
drag, startPoint x: 150, startPoint y: 285, endPoint x: 101, endPoint y: 188, distance: 108.7
drag, startPoint x: 101, startPoint y: 188, endPoint x: 89, endPoint y: 143, distance: 46.6
click at [90, 143] on div "Policies" at bounding box center [120, 147] width 198 height 27
click at [1047, 554] on div at bounding box center [1040, 552] width 55 height 21
click at [1053, 555] on button "button" at bounding box center [1057, 552] width 21 height 21
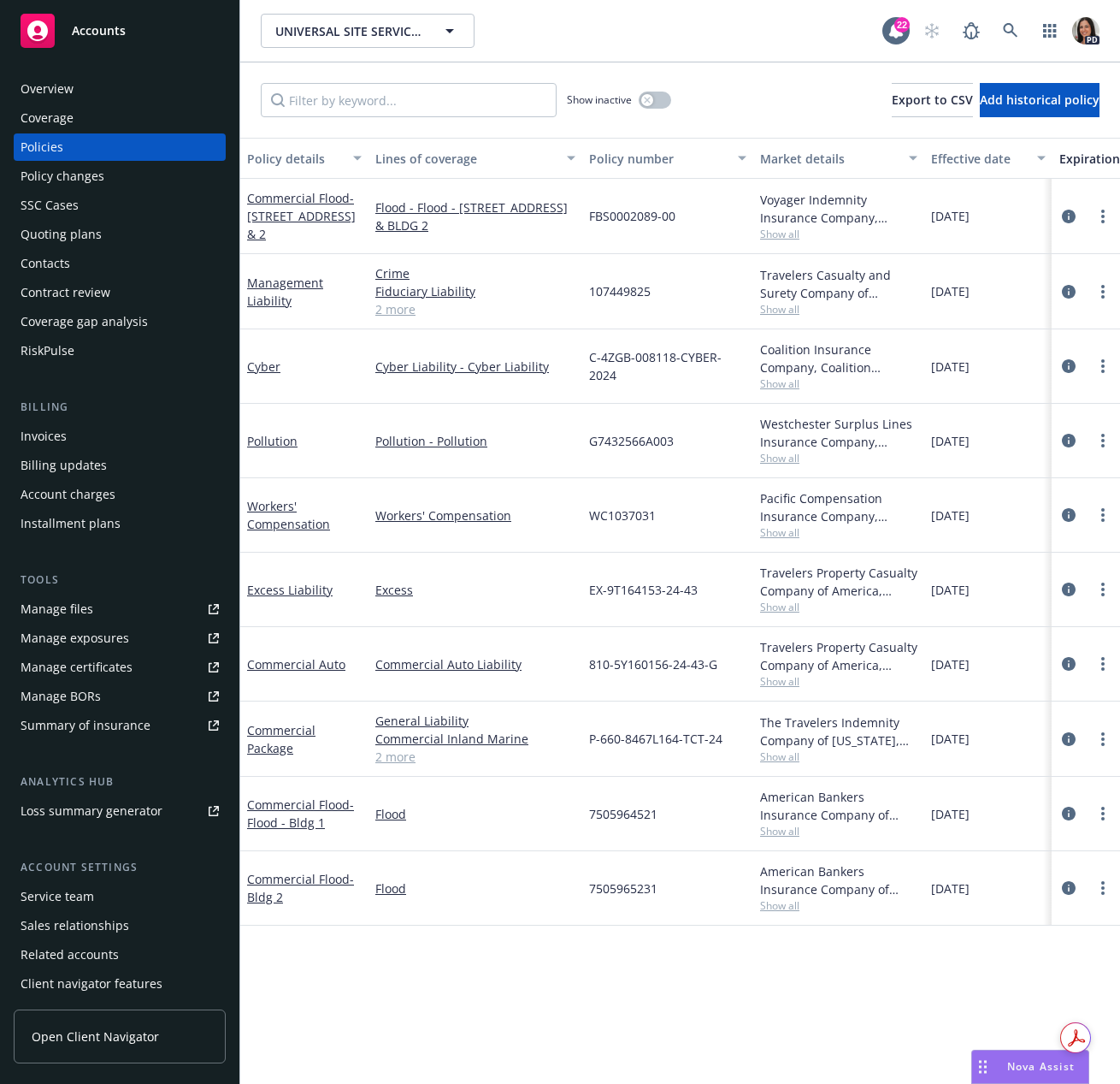
click at [404, 753] on link "2 more" at bounding box center [475, 756] width 200 height 18
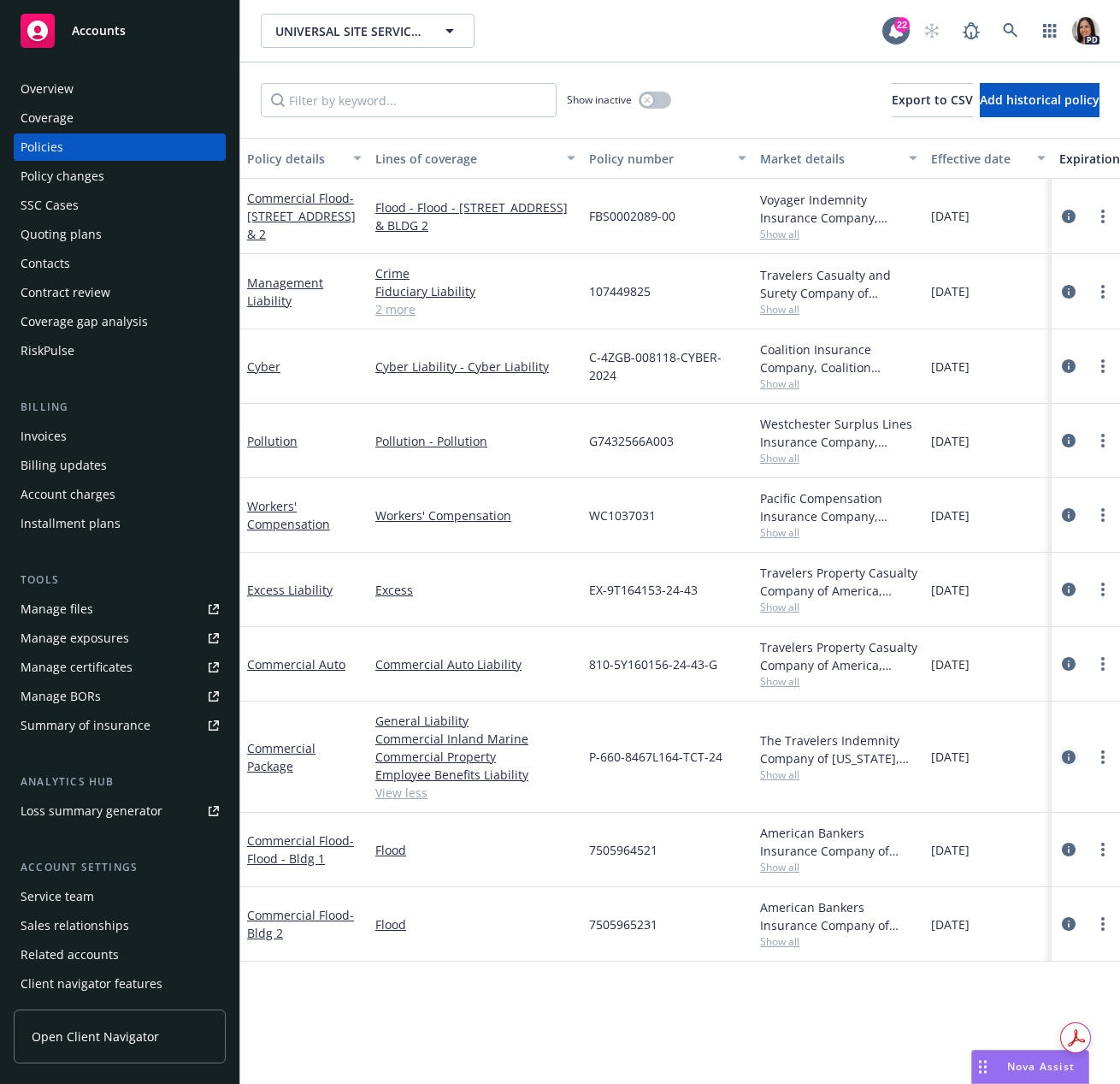
click at [1070, 752] on icon "circleInformation" at bounding box center [1069, 757] width 14 height 14
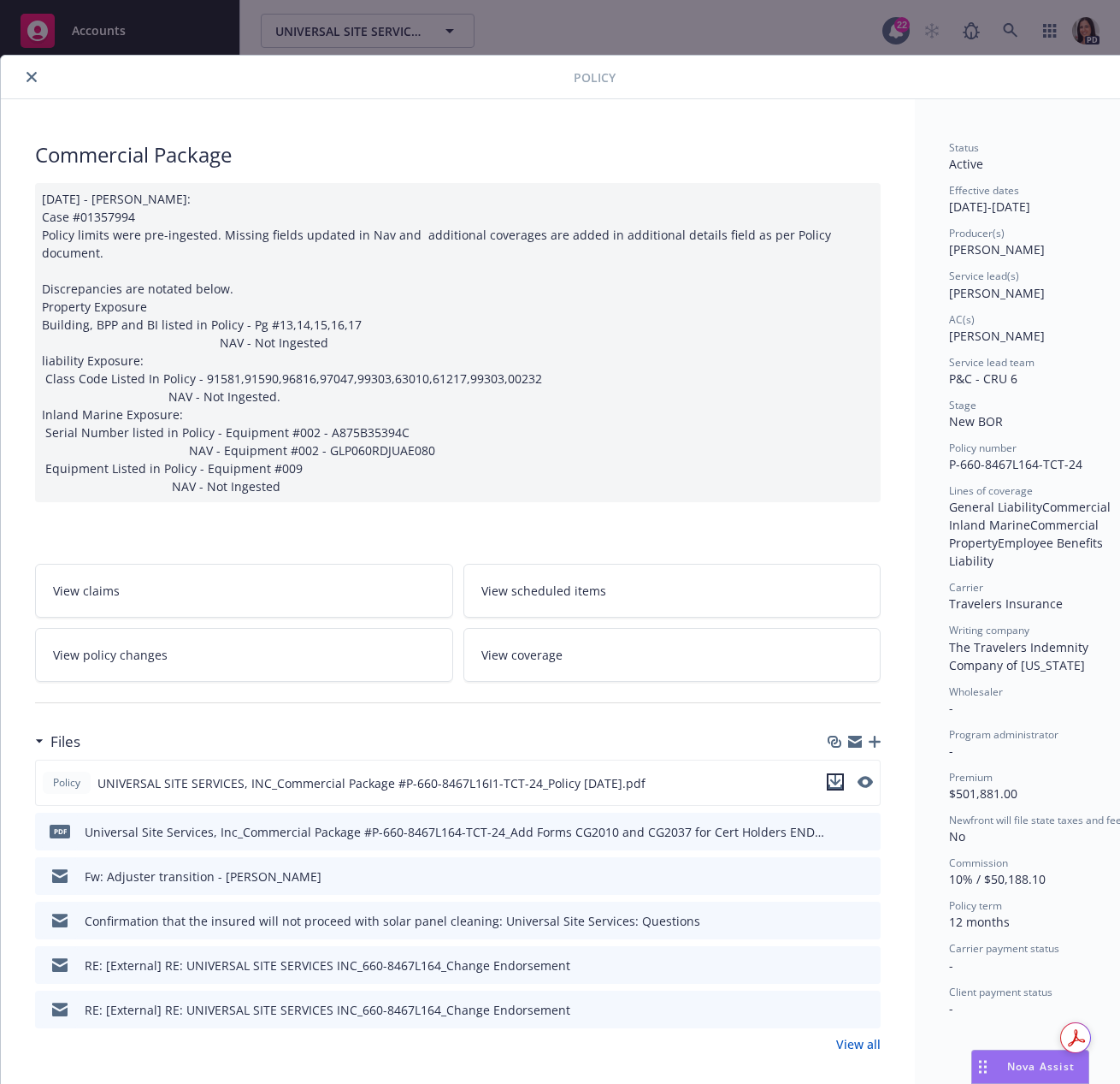
click at [836, 775] on icon "download file" at bounding box center [835, 780] width 11 height 10
click at [998, 1072] on div "Nova Assist" at bounding box center [1040, 1065] width 95 height 15
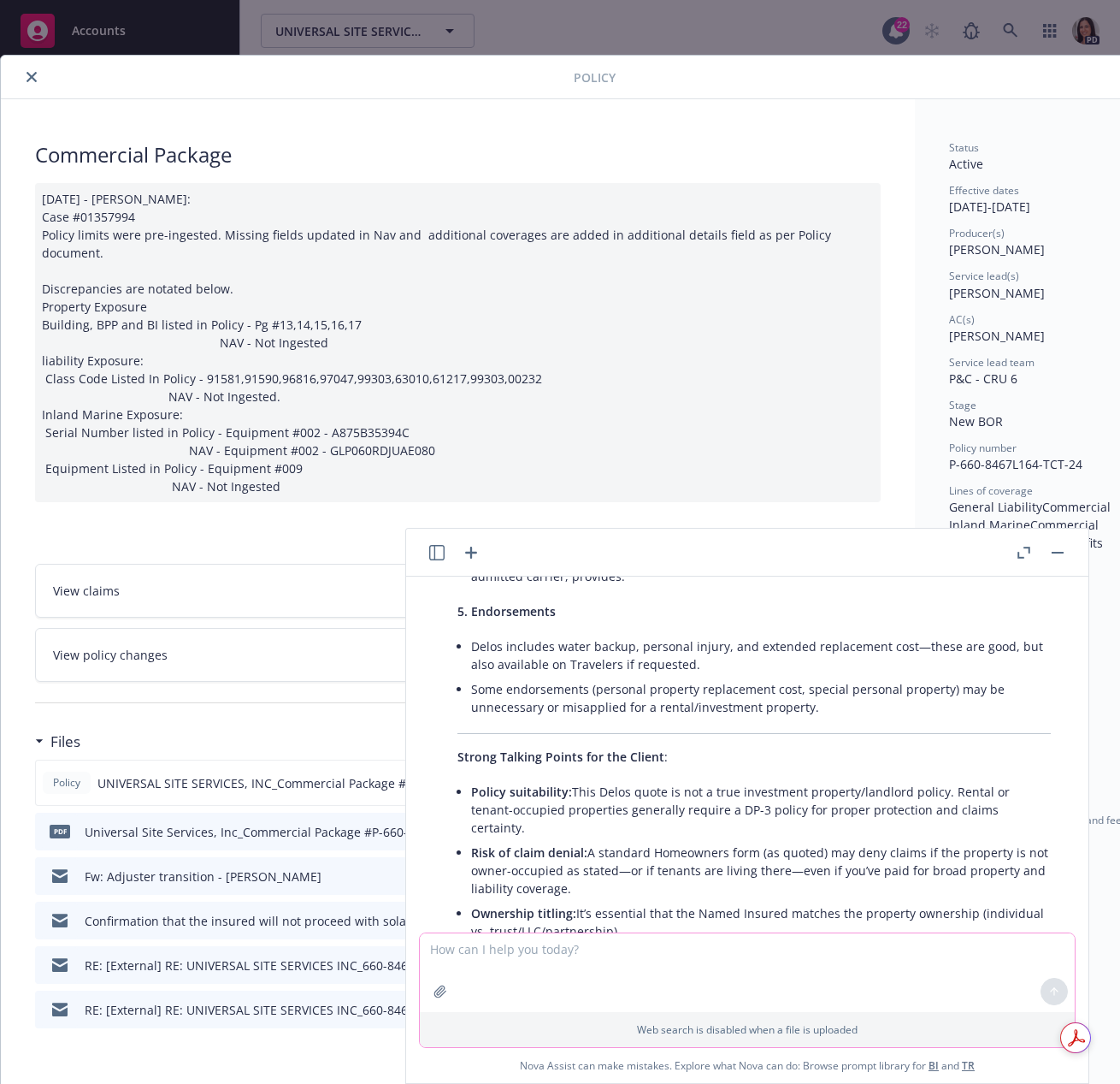
click at [448, 956] on textarea at bounding box center [747, 972] width 655 height 79
type textarea "here is the current policy covering this to help with the formal gap analysis"
click at [440, 999] on button "button" at bounding box center [441, 992] width 27 height 27
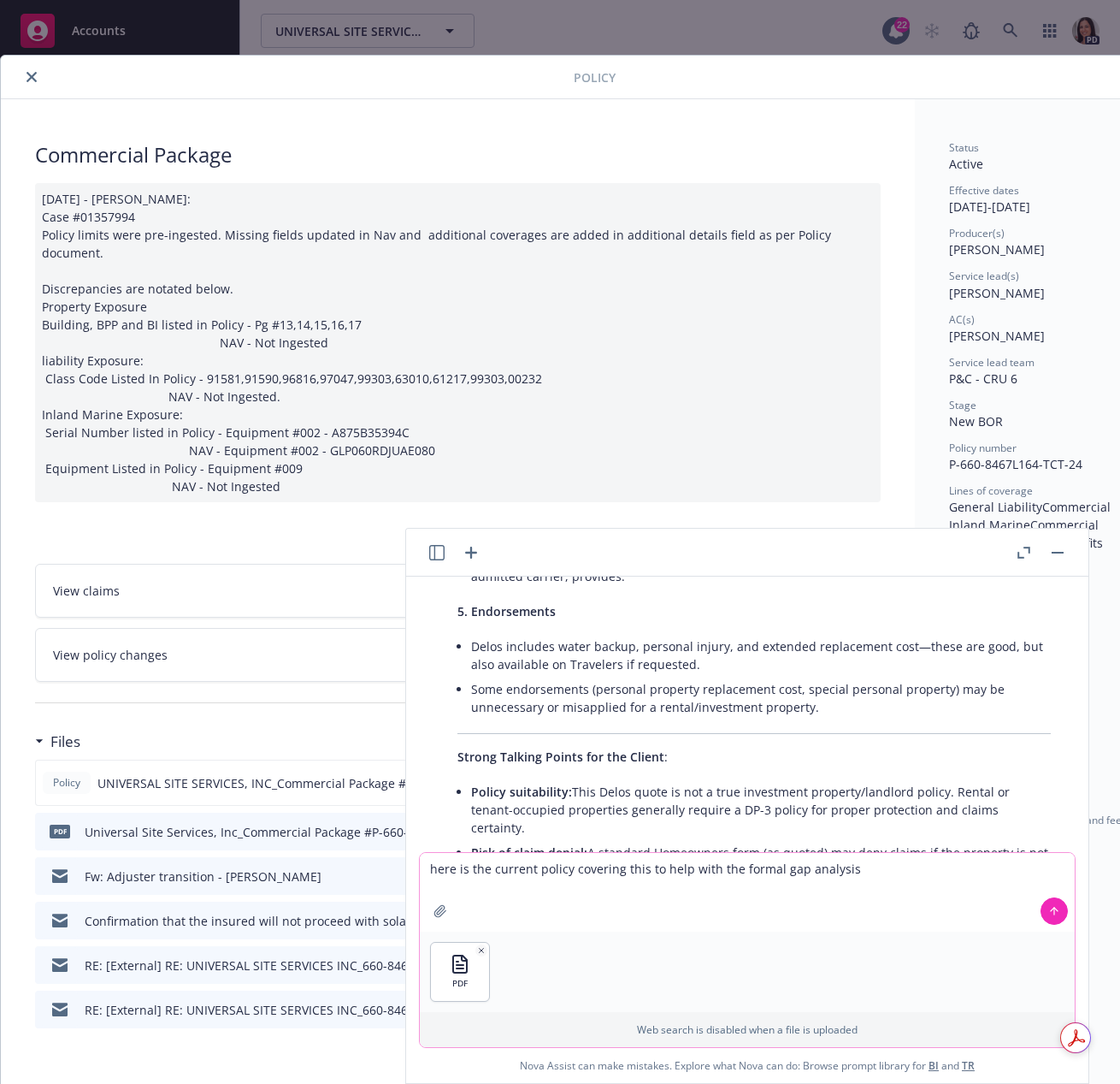
click at [1059, 918] on button at bounding box center [1054, 911] width 27 height 27
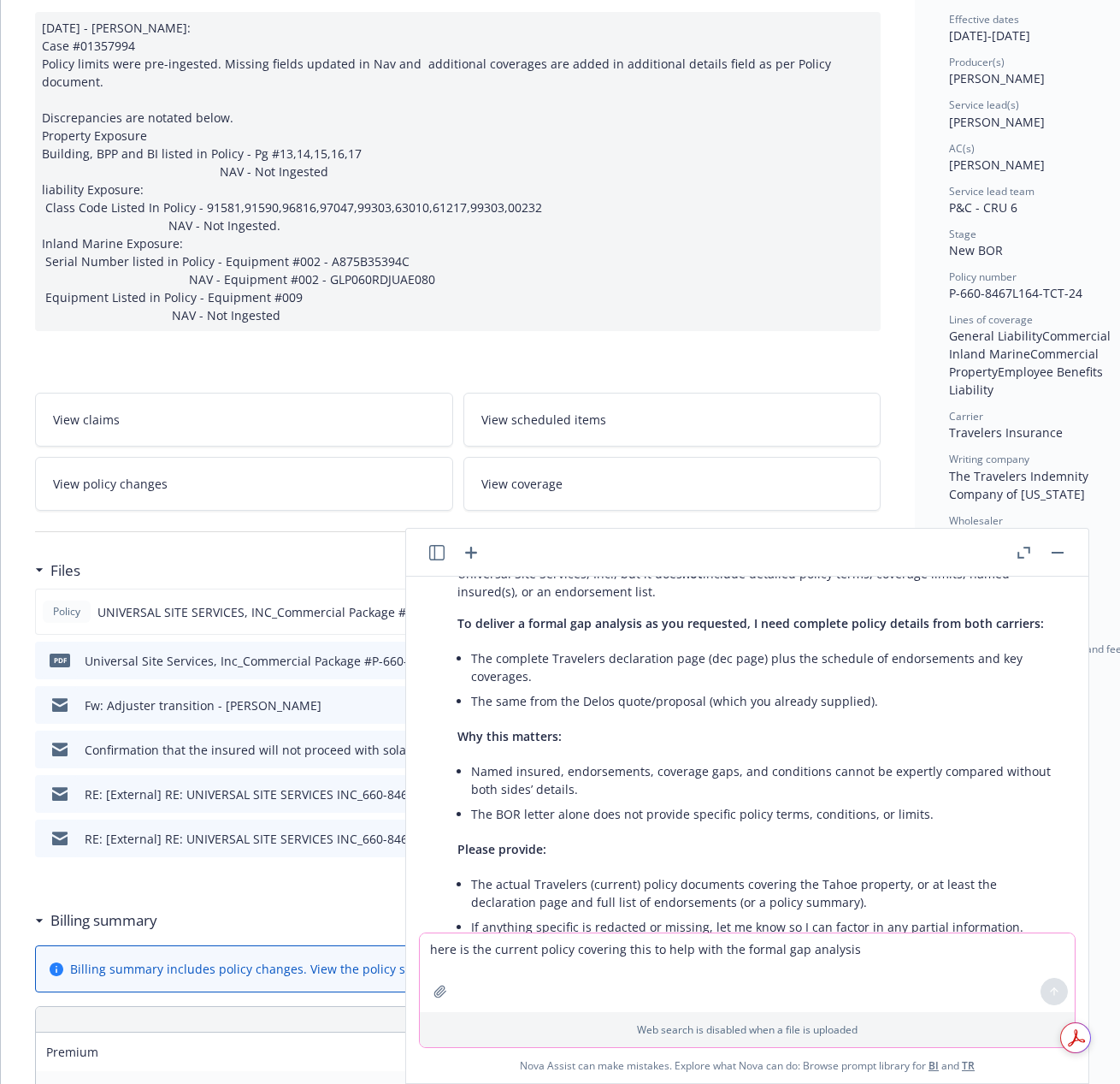
scroll to position [1922, 0]
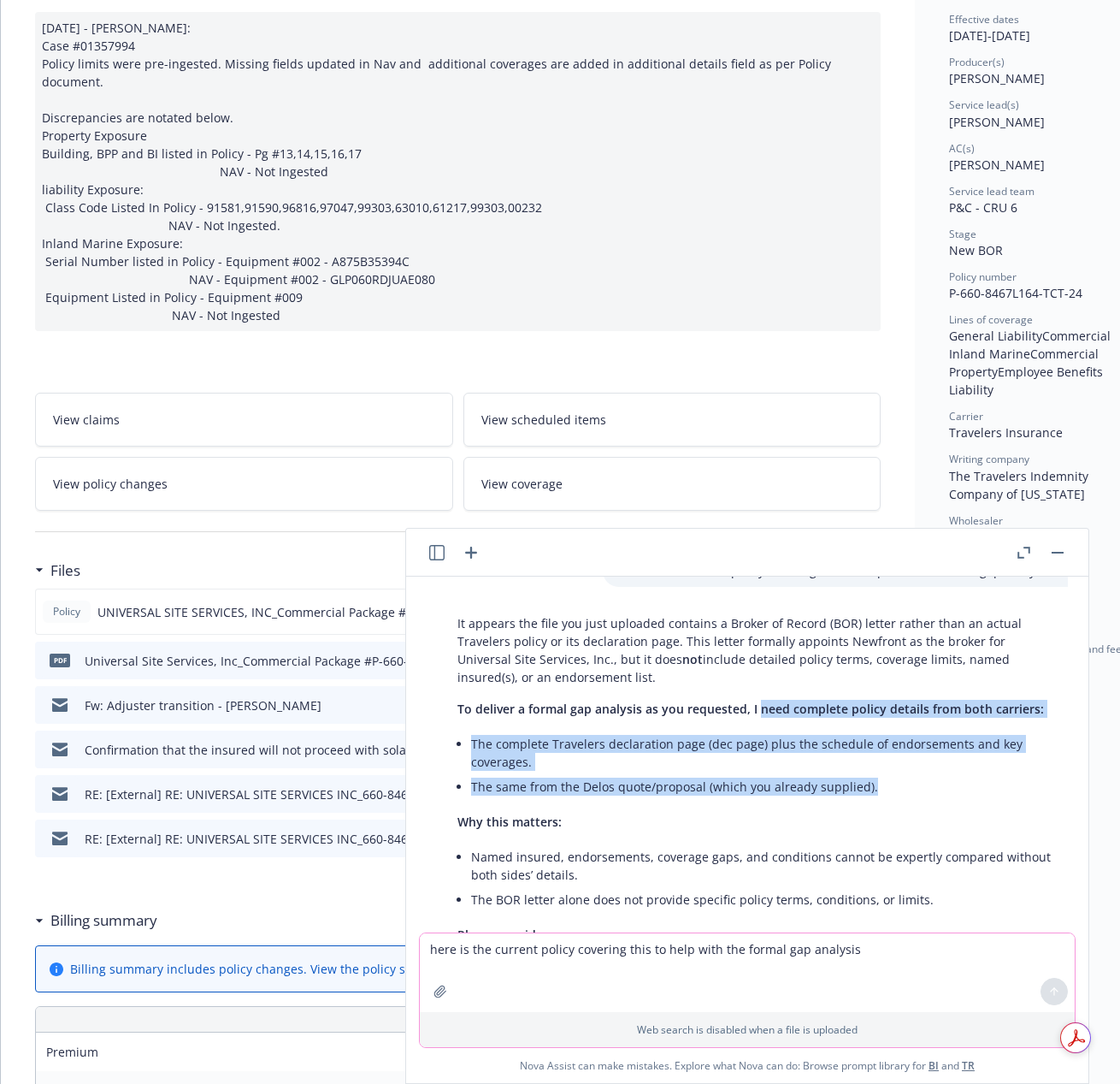
drag, startPoint x: 754, startPoint y: 690, endPoint x: 917, endPoint y: 786, distance: 189.2
click at [932, 772] on div "It appears the file you just uploaded contains a Broker of Record (BOR) letter …" at bounding box center [754, 919] width 627 height 625
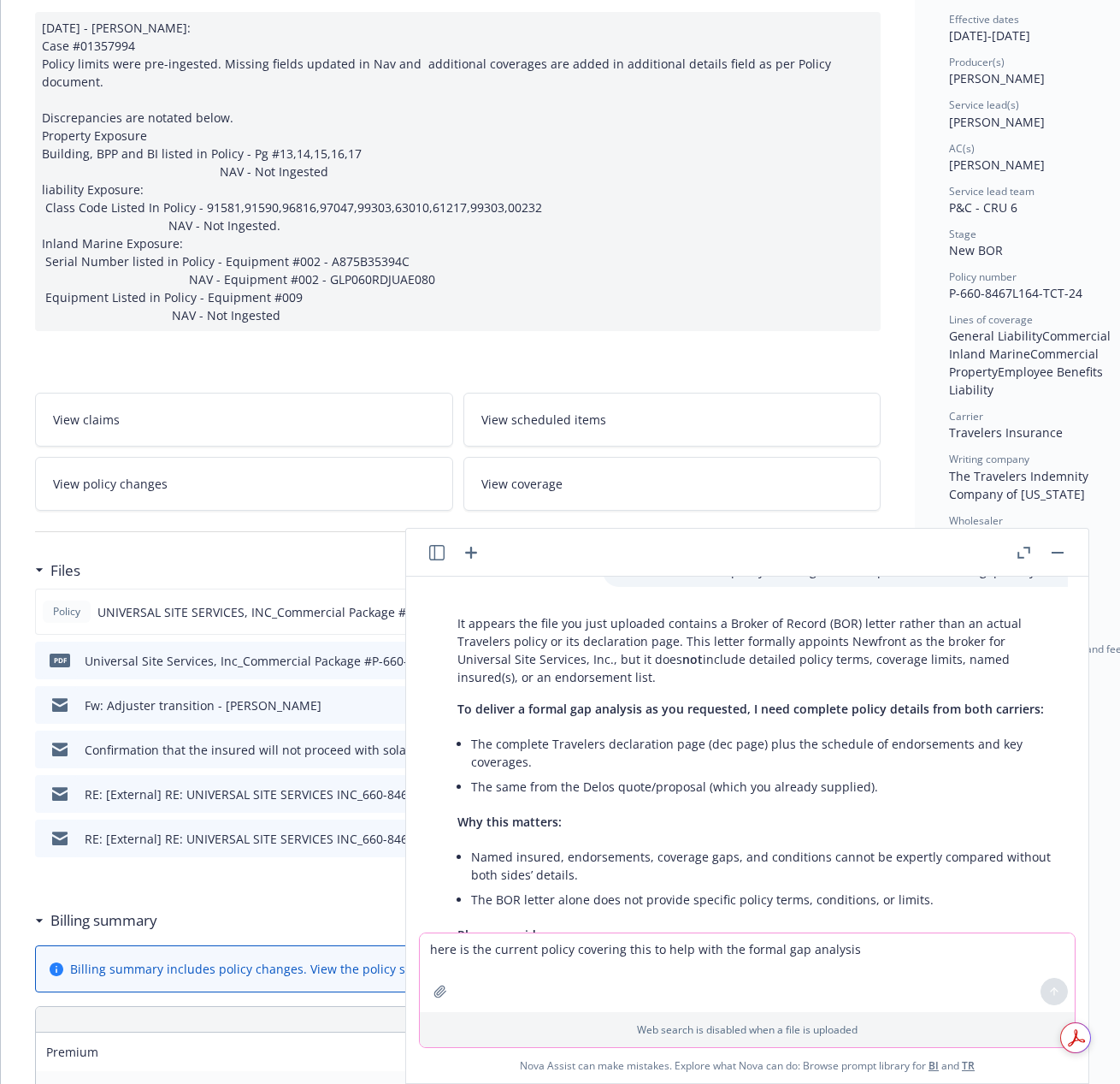
click at [911, 788] on div "It appears the file you just uploaded contains a Broker of Record (BOR) letter …" at bounding box center [754, 919] width 627 height 625
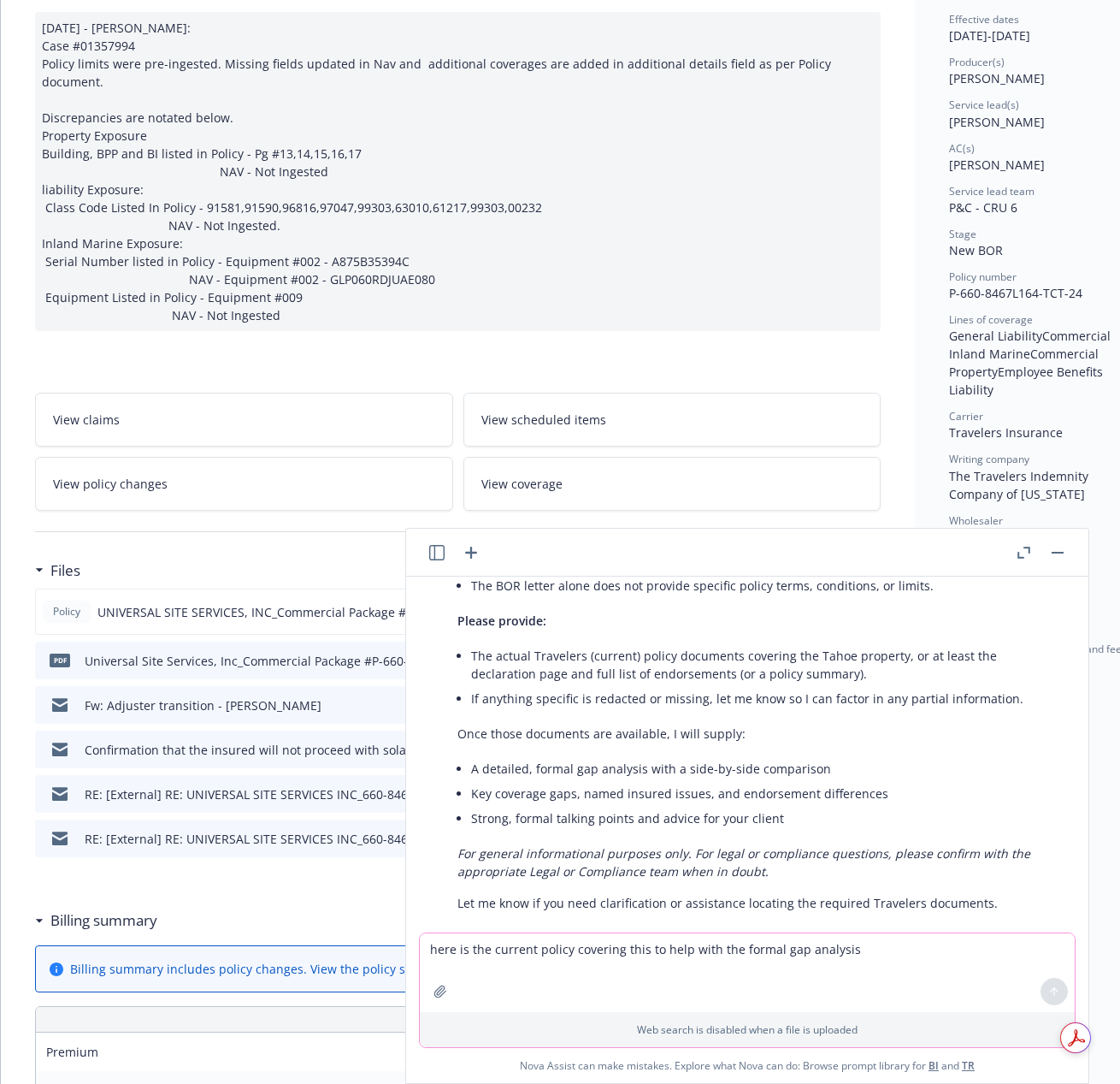
scroll to position [2246, 0]
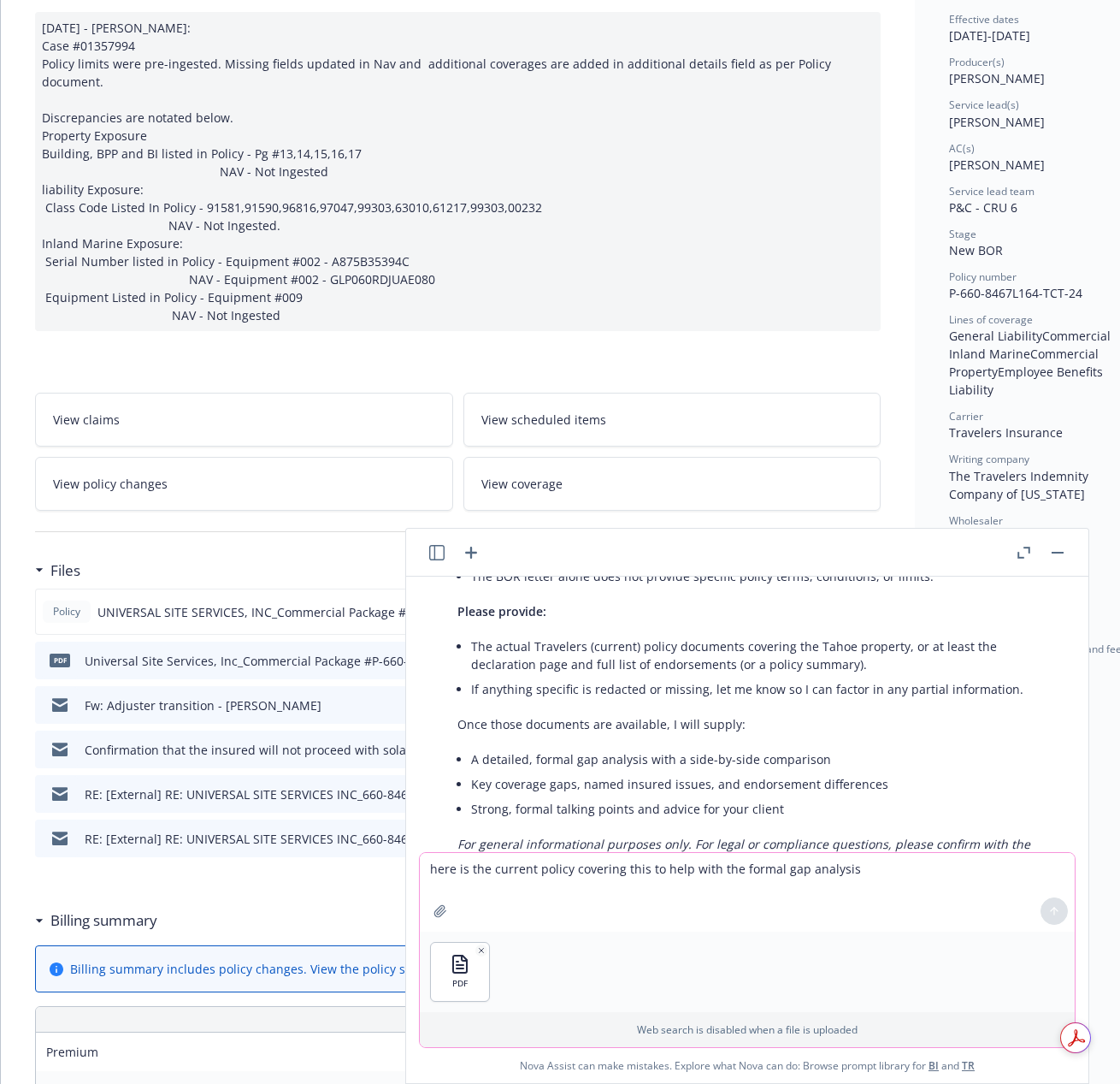
click at [431, 912] on button "button" at bounding box center [441, 911] width 27 height 27
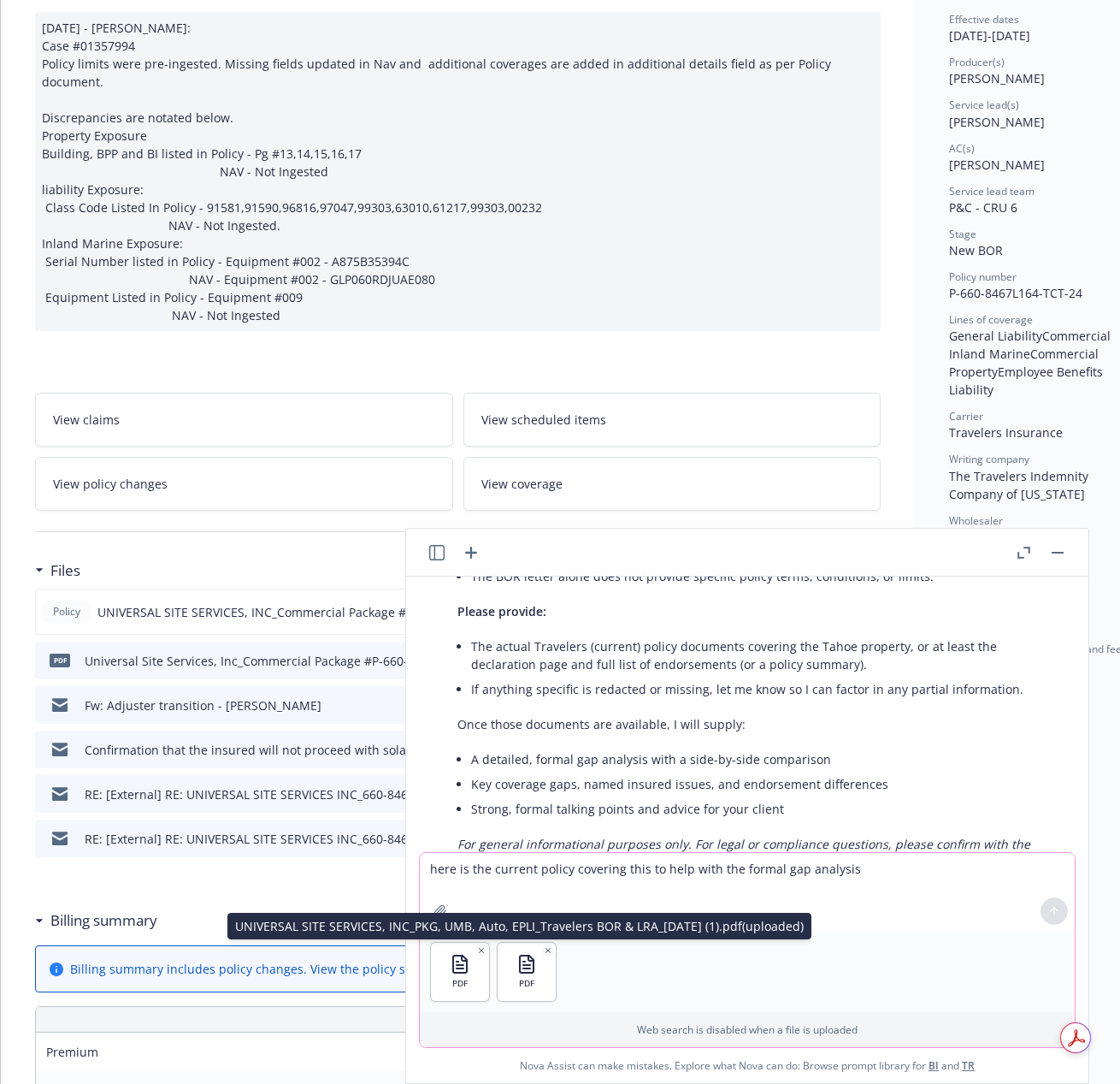
click at [552, 952] on icon "button" at bounding box center [548, 949] width 9 height 9
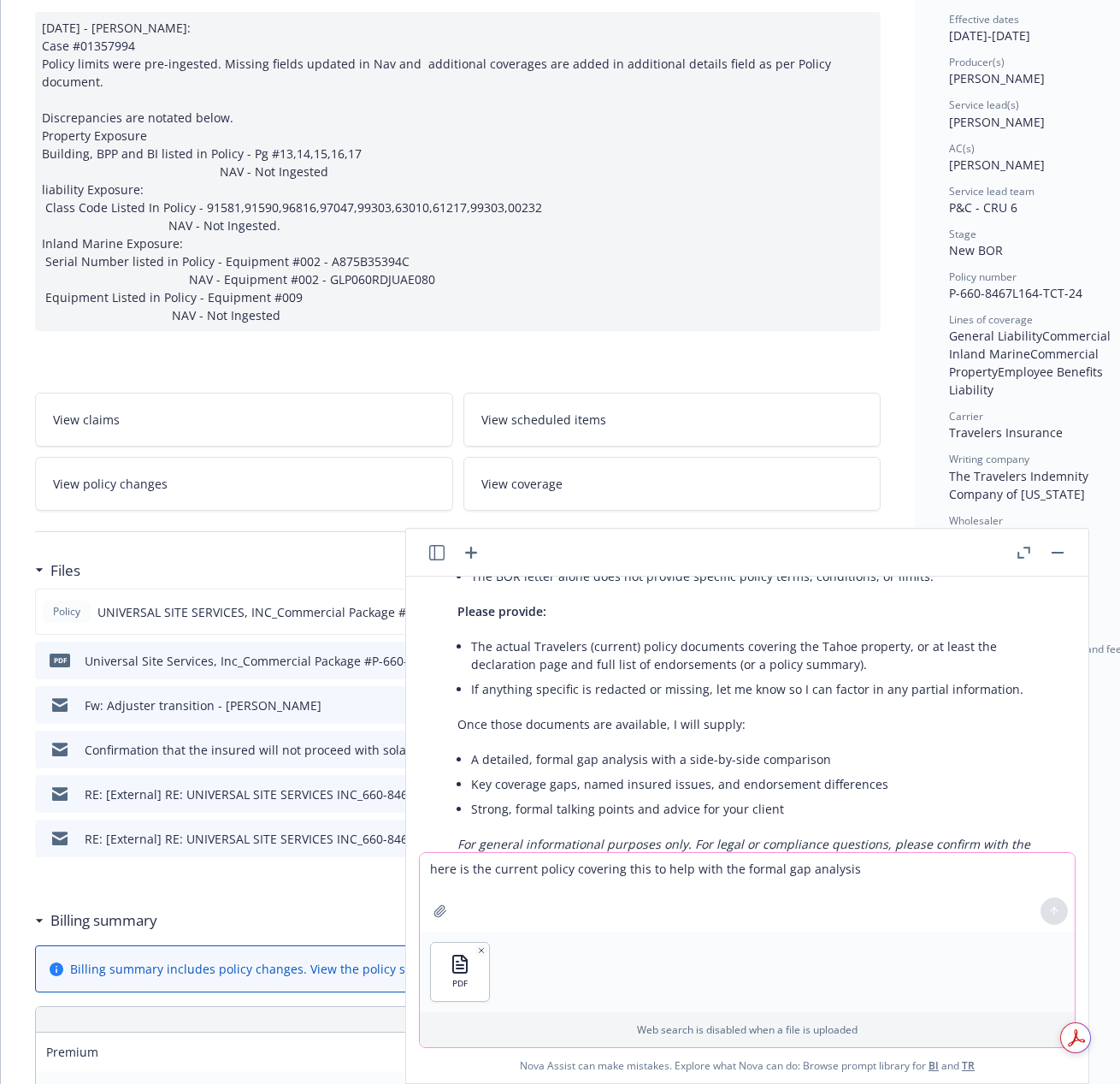
click at [772, 303] on div "11/26/2024 - Sampath Vankayala: Case #01357994 Policy limits were pre-ingested.…" at bounding box center [458, 171] width 846 height 319
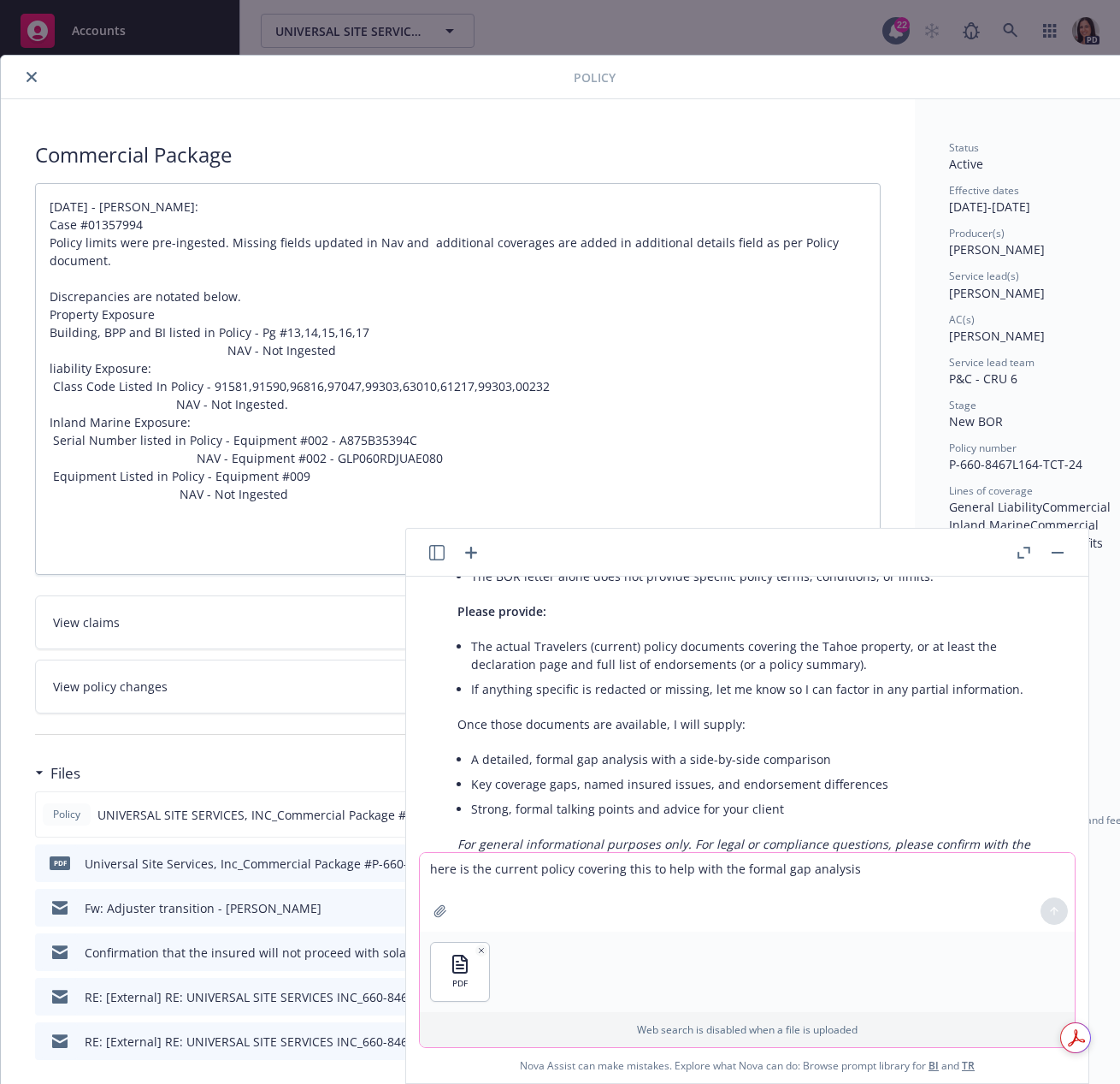
click at [1058, 553] on rect "button" at bounding box center [1057, 553] width 12 height 2
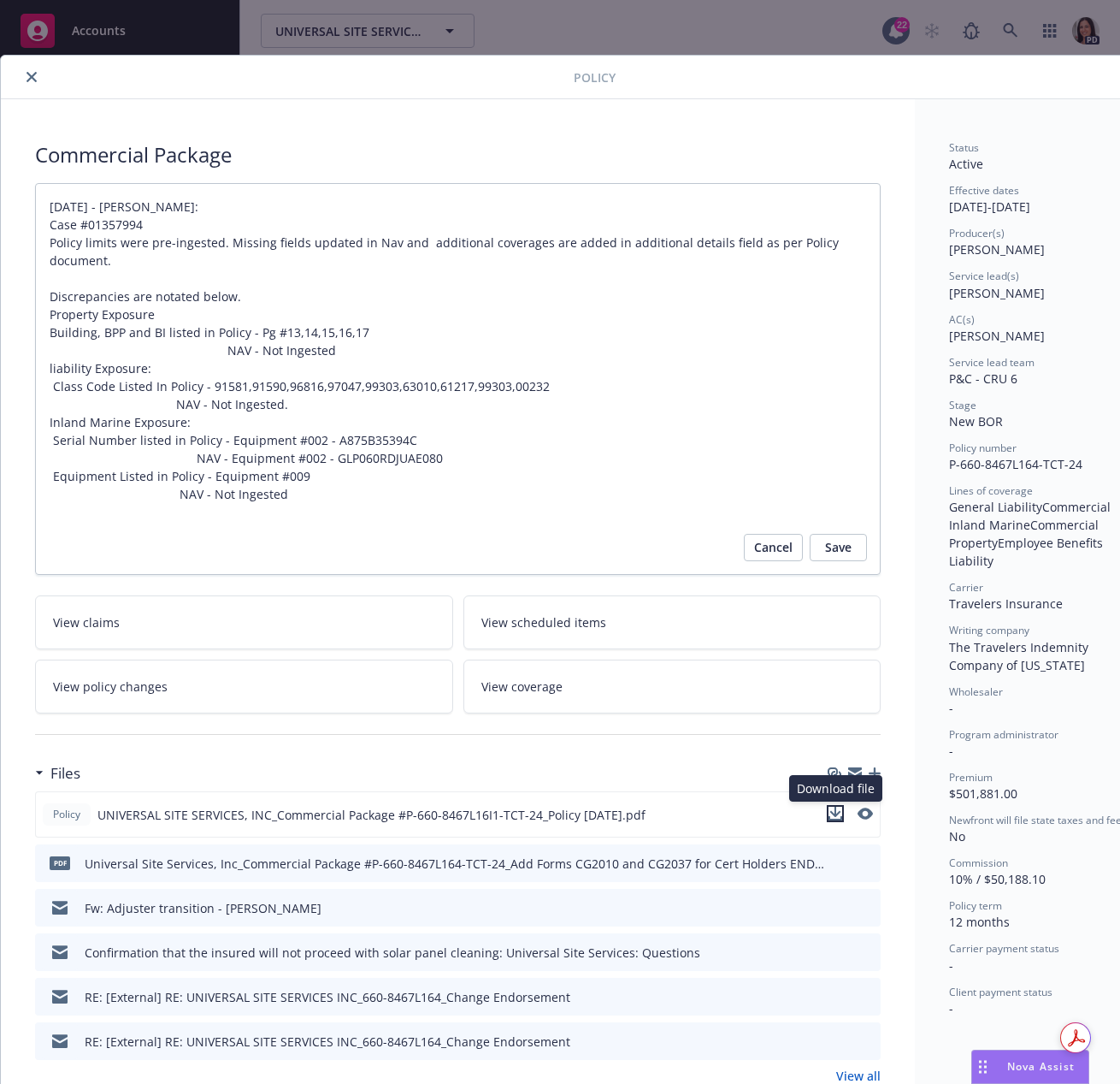
click at [838, 816] on icon "download file" at bounding box center [835, 813] width 14 height 14
click at [1045, 1066] on span "Nova Assist" at bounding box center [1040, 1065] width 68 height 15
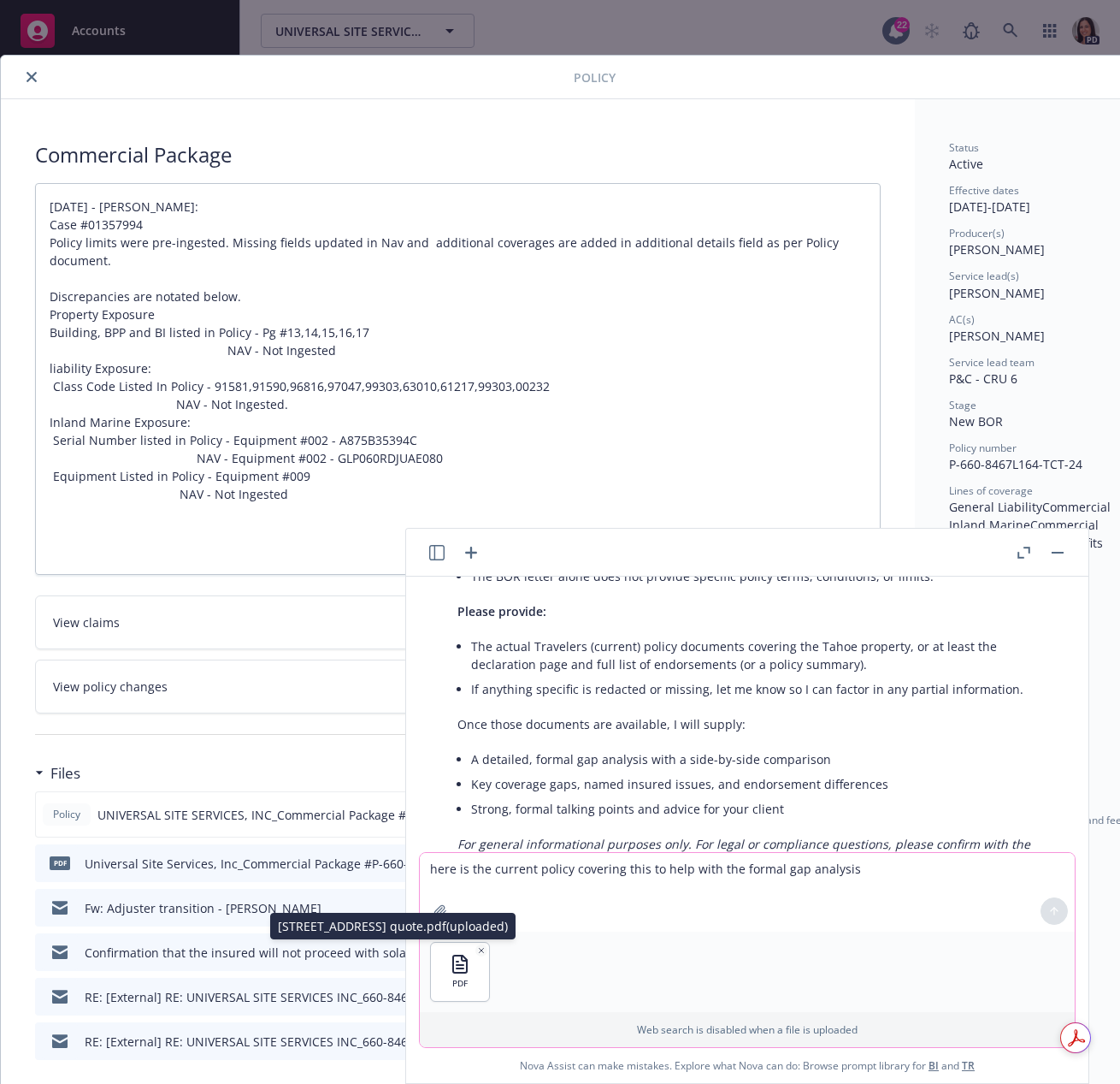
click at [435, 910] on icon "button" at bounding box center [441, 911] width 14 height 14
click at [427, 897] on button "button" at bounding box center [441, 911] width 27 height 27
click at [683, 972] on div "PDF PDF" at bounding box center [747, 972] width 655 height 81
click at [619, 895] on textarea "here is the current policy covering this to help with the formal gap analysis" at bounding box center [747, 893] width 655 height 79
click at [1055, 912] on div at bounding box center [1054, 911] width 41 height 41
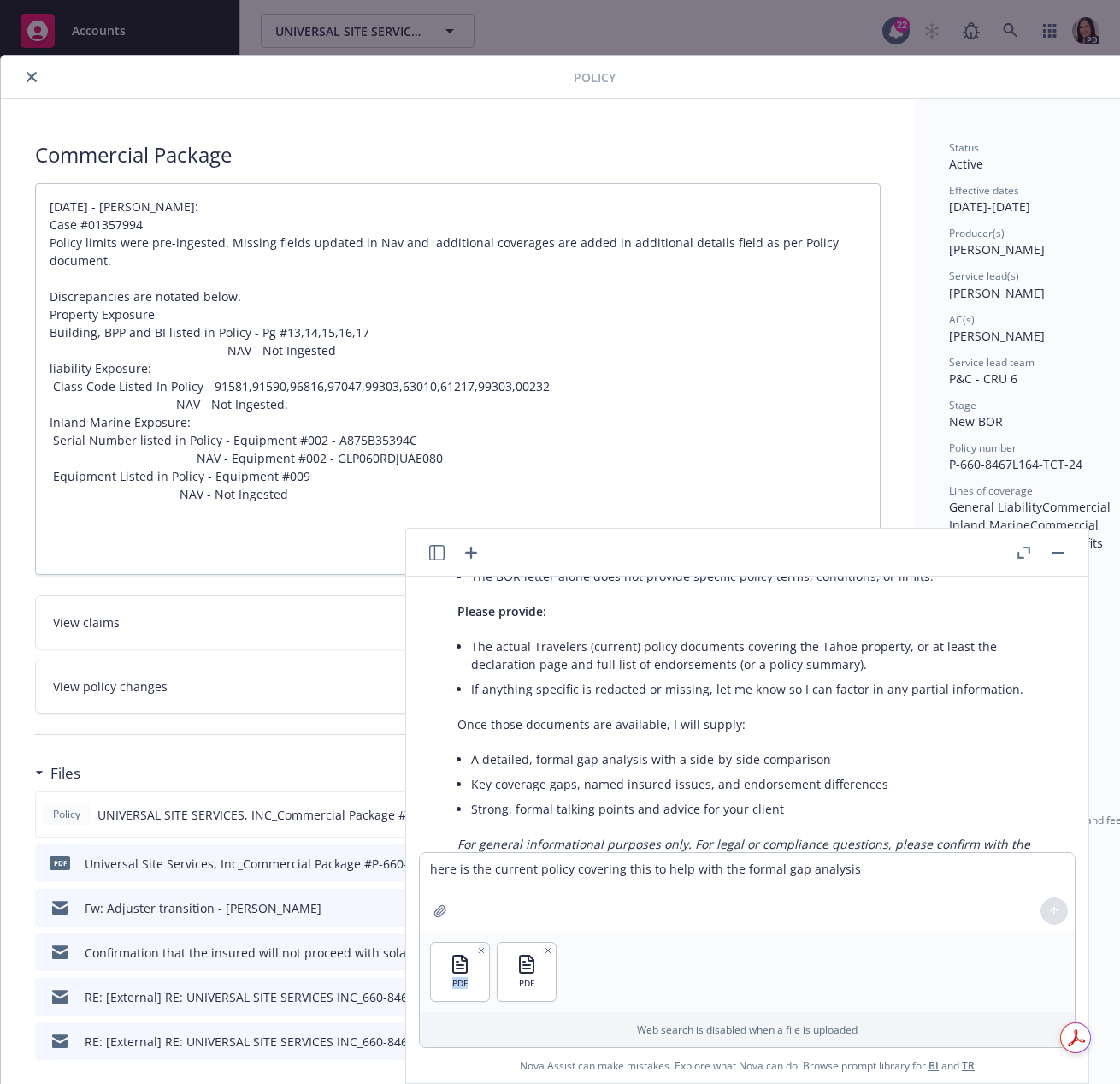
click at [1055, 911] on div at bounding box center [1054, 911] width 41 height 41
click at [476, 985] on div "PDF" at bounding box center [459, 971] width 58 height 58
click at [481, 951] on icon "button" at bounding box center [482, 949] width 4 height 4
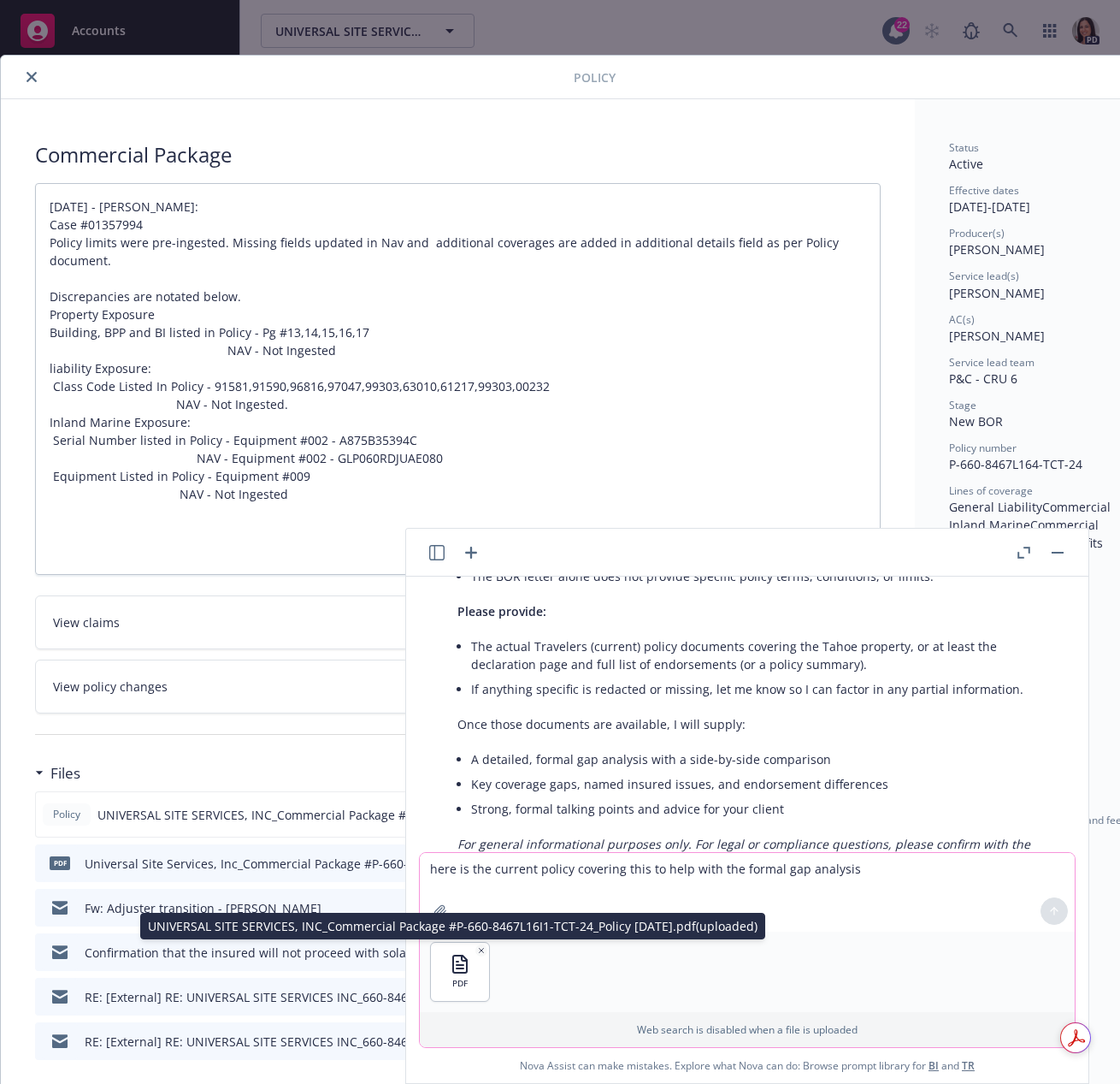
click at [481, 950] on icon "button" at bounding box center [481, 949] width 9 height 9
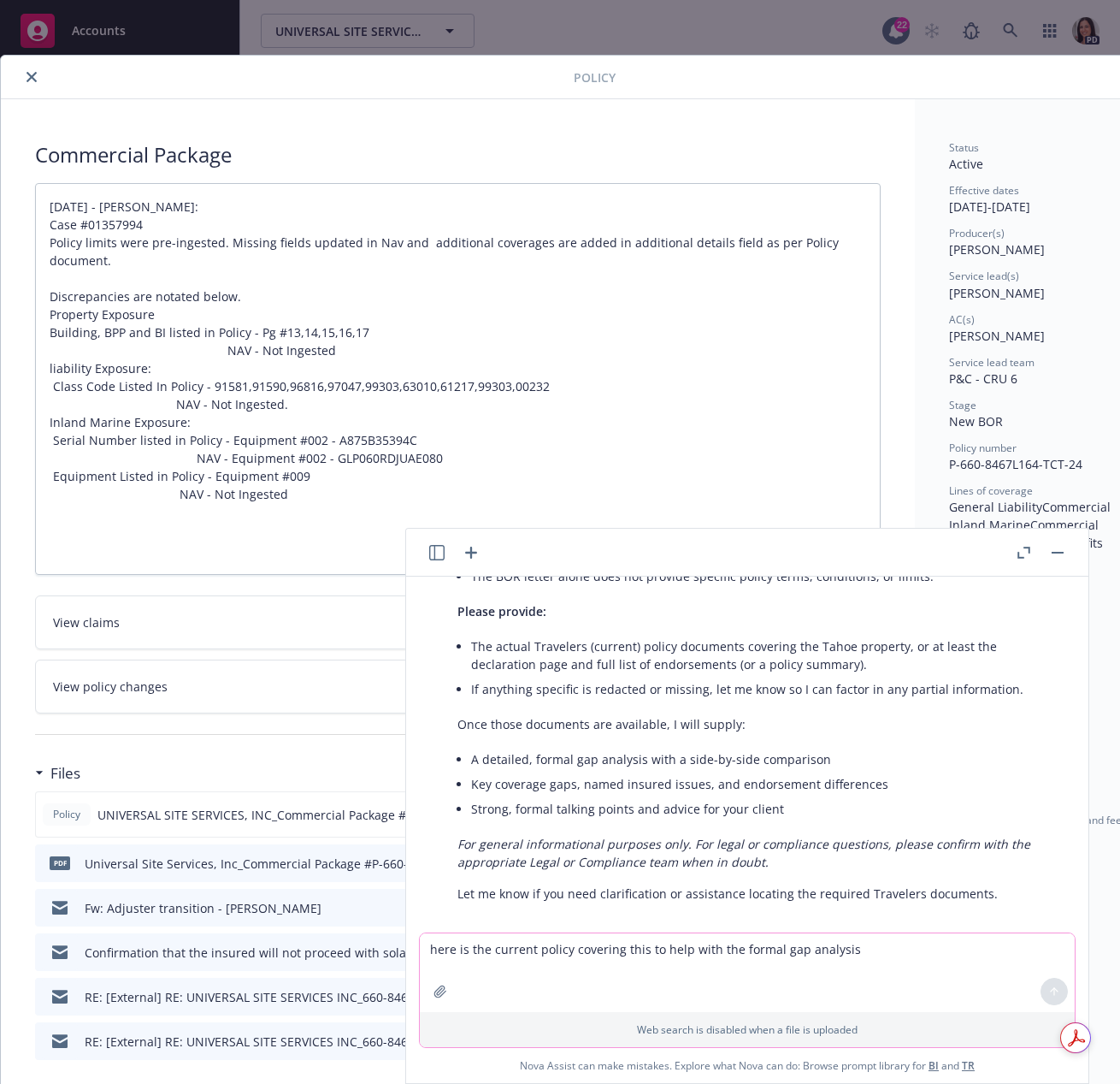
click at [202, 747] on div at bounding box center [458, 734] width 846 height 42
click at [1061, 548] on button "button" at bounding box center [1057, 552] width 21 height 21
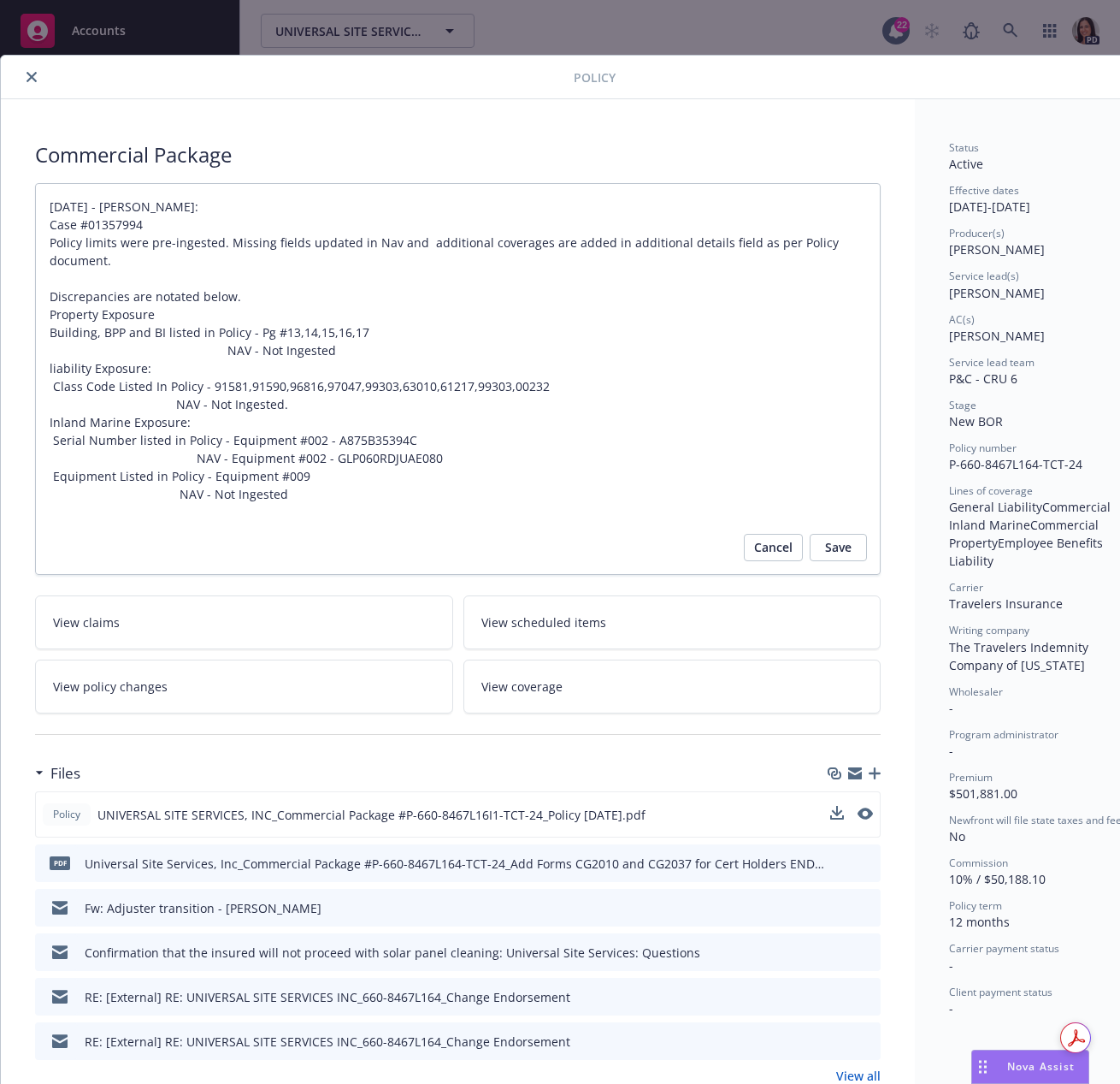
click at [1011, 86] on div at bounding box center [891, 78] width 553 height 29
drag, startPoint x: 29, startPoint y: 75, endPoint x: 10, endPoint y: 82, distance: 20.2
click at [30, 75] on icon "close" at bounding box center [31, 77] width 10 height 10
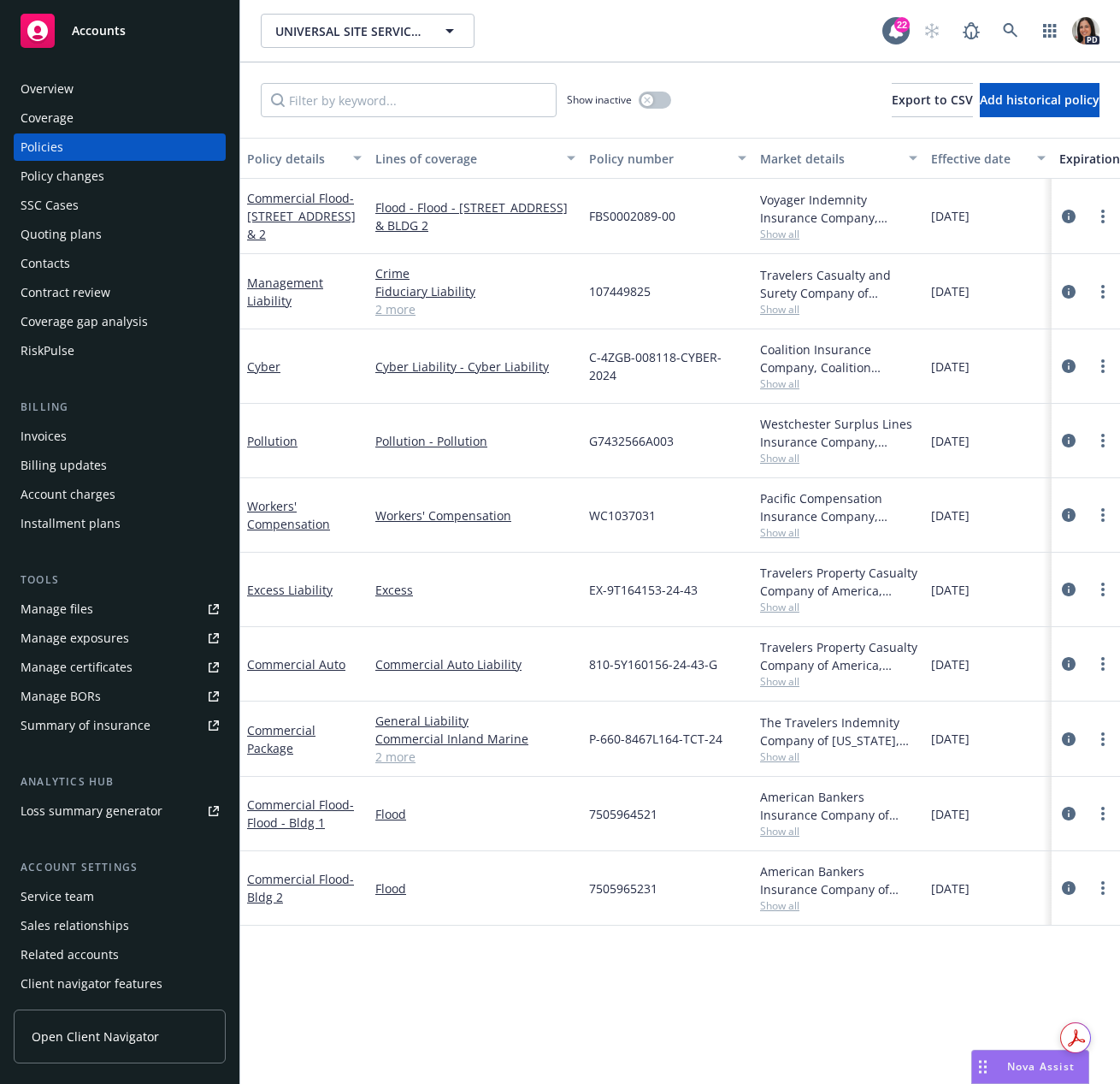
click at [1036, 1064] on span "Nova Assist" at bounding box center [1040, 1065] width 68 height 15
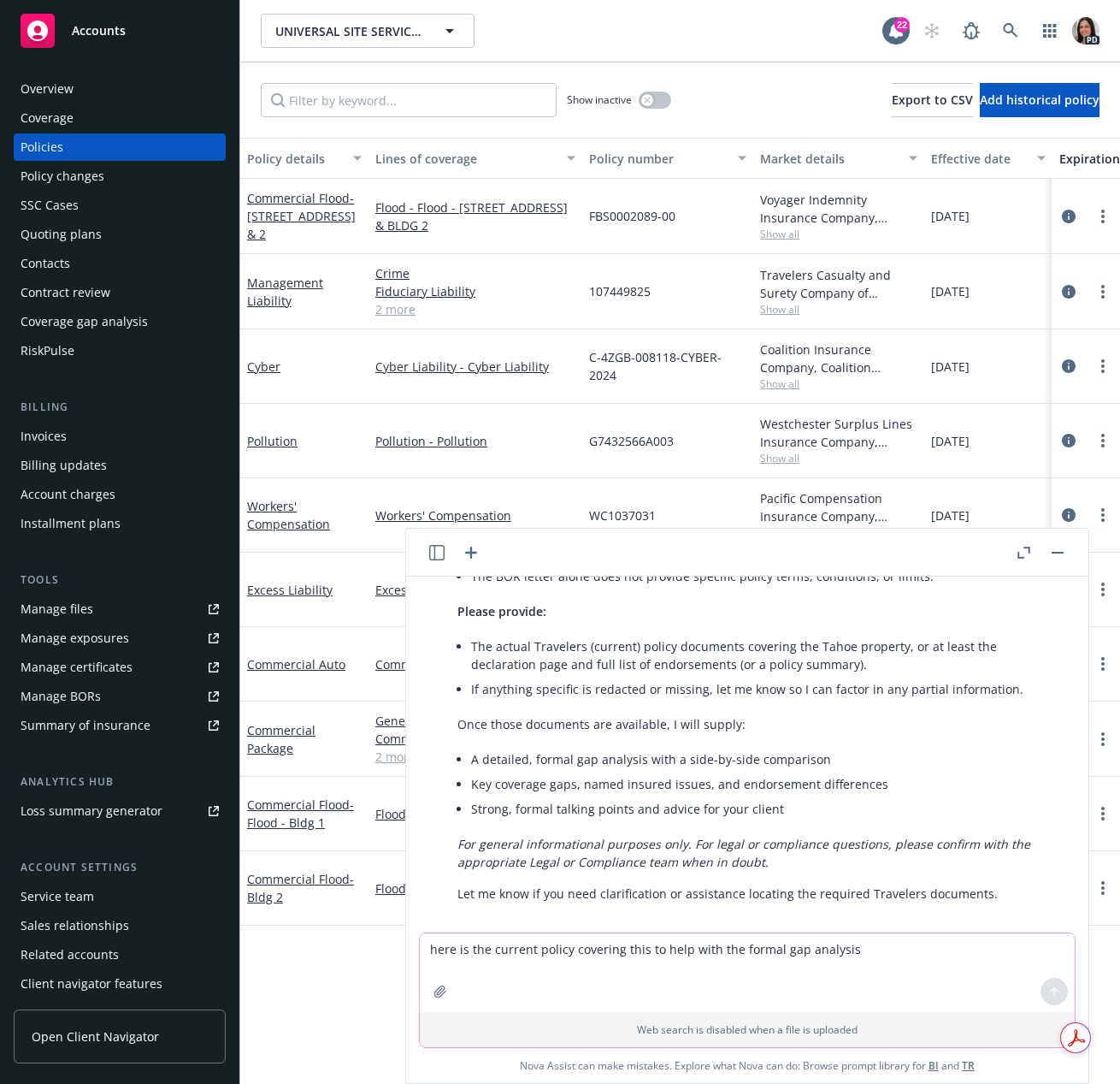
click at [441, 986] on icon "button" at bounding box center [440, 991] width 11 height 11
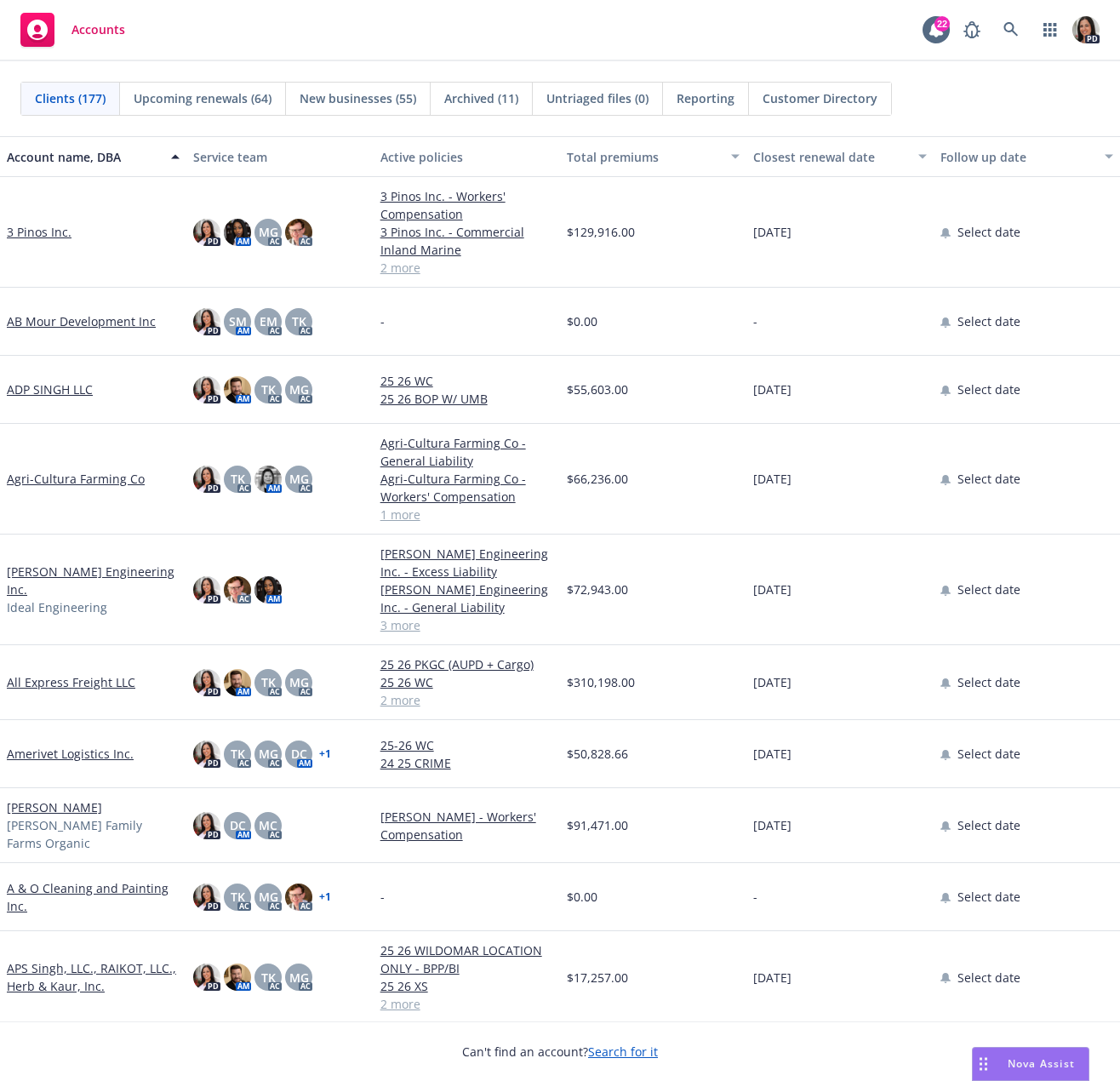
click at [415, 1023] on div "Can't find an account? Search for it" at bounding box center [560, 1041] width 1120 height 39
click at [1010, 36] on icon at bounding box center [1012, 30] width 16 height 16
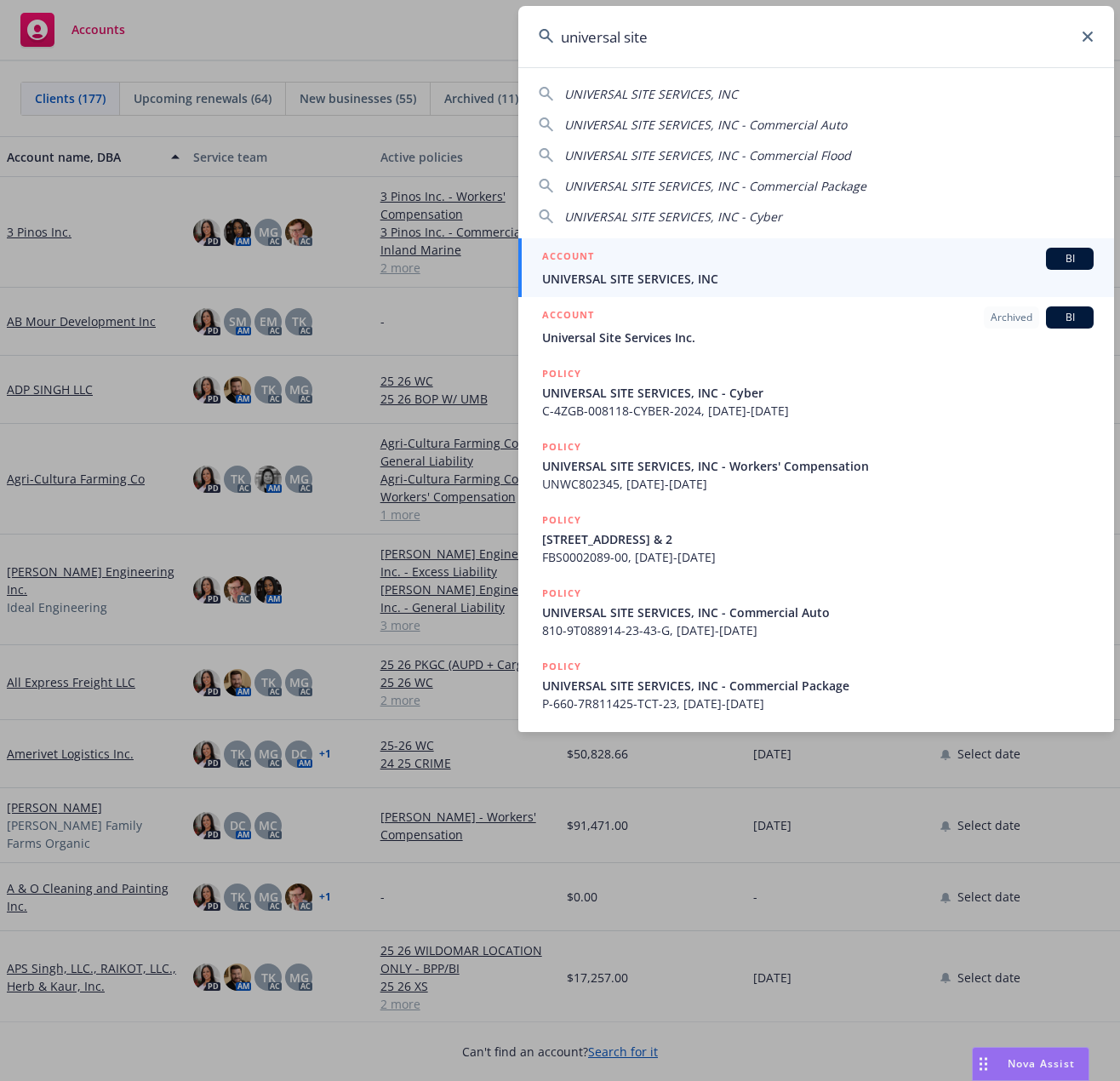
type input "universal site"
click at [668, 269] on div "ACCOUNT BI" at bounding box center [818, 258] width 551 height 22
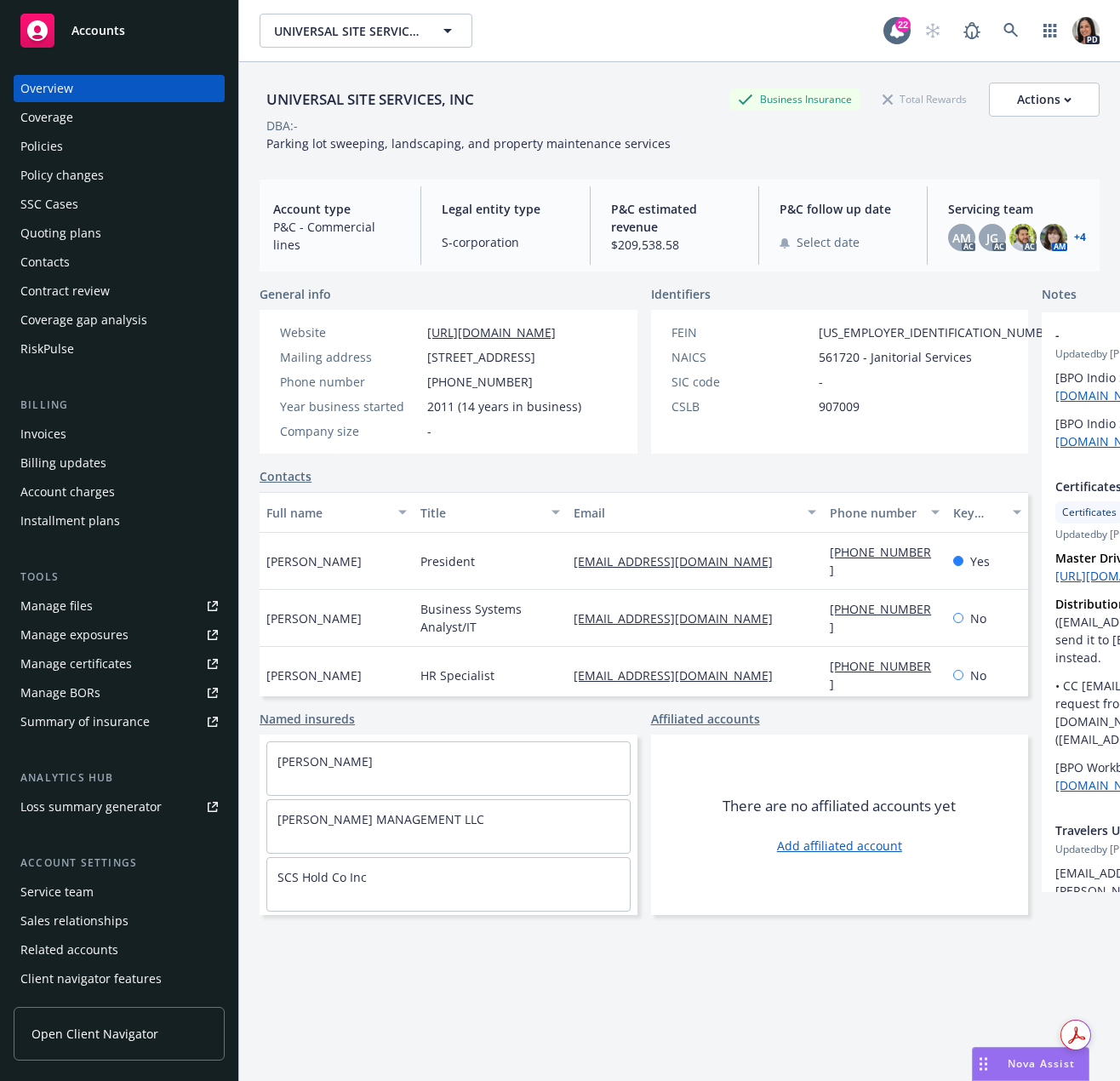
click at [1029, 1059] on span "Nova Assist" at bounding box center [1041, 1063] width 67 height 15
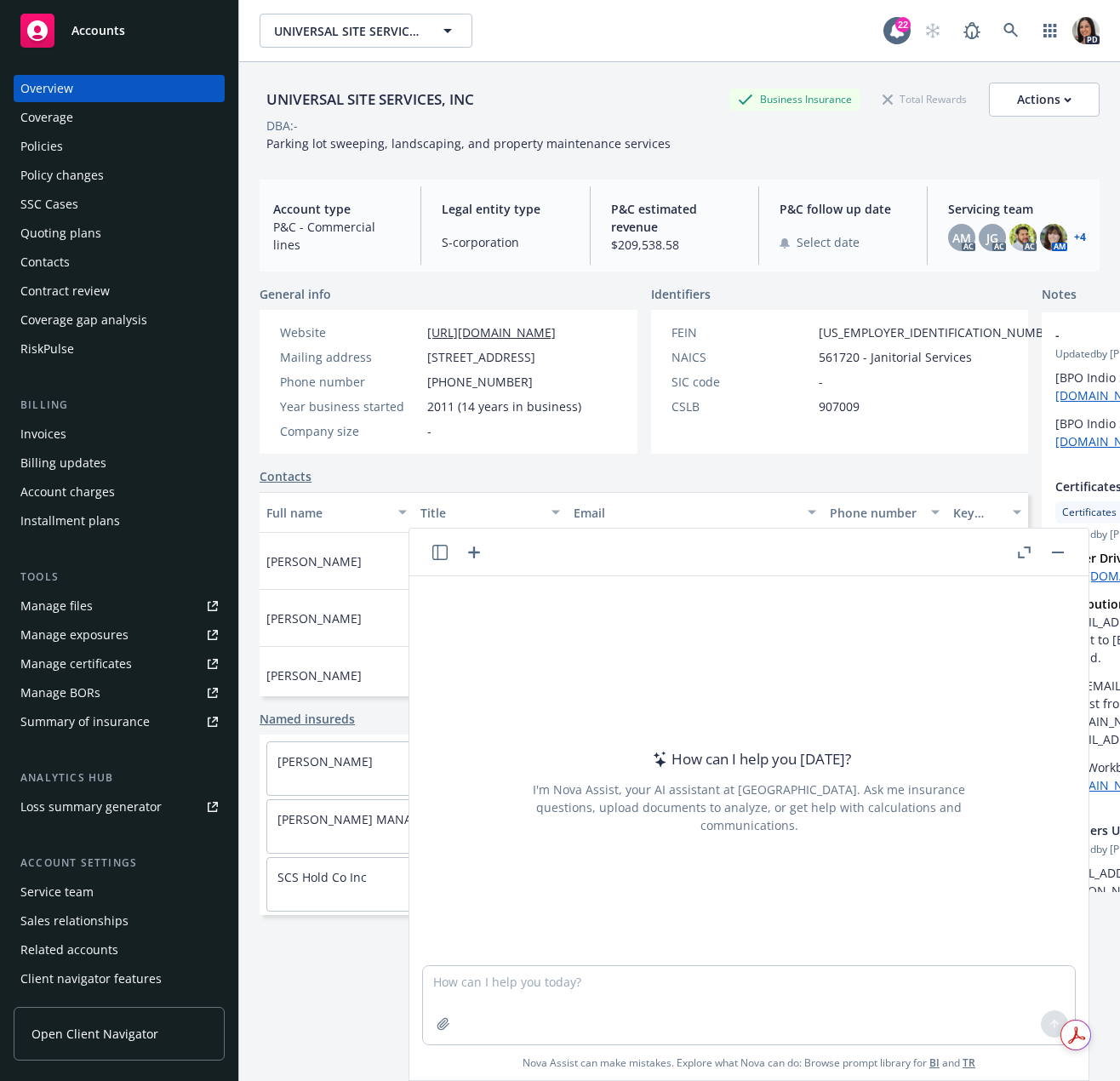
click at [431, 552] on button "button" at bounding box center [440, 552] width 21 height 21
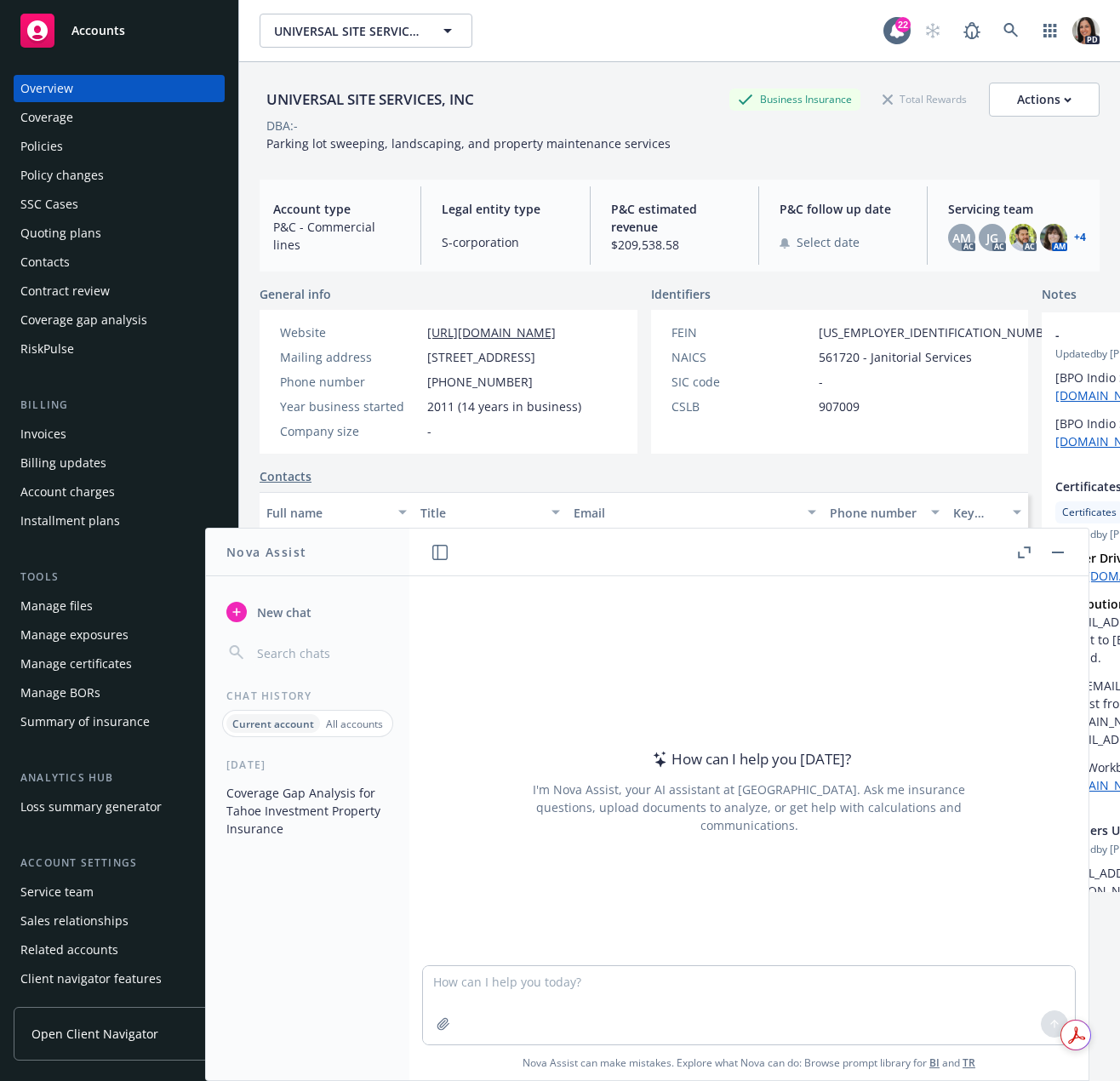
click at [296, 801] on button "Coverage Gap Analysis for Tahoe Investment Property Insurance" at bounding box center [308, 810] width 176 height 64
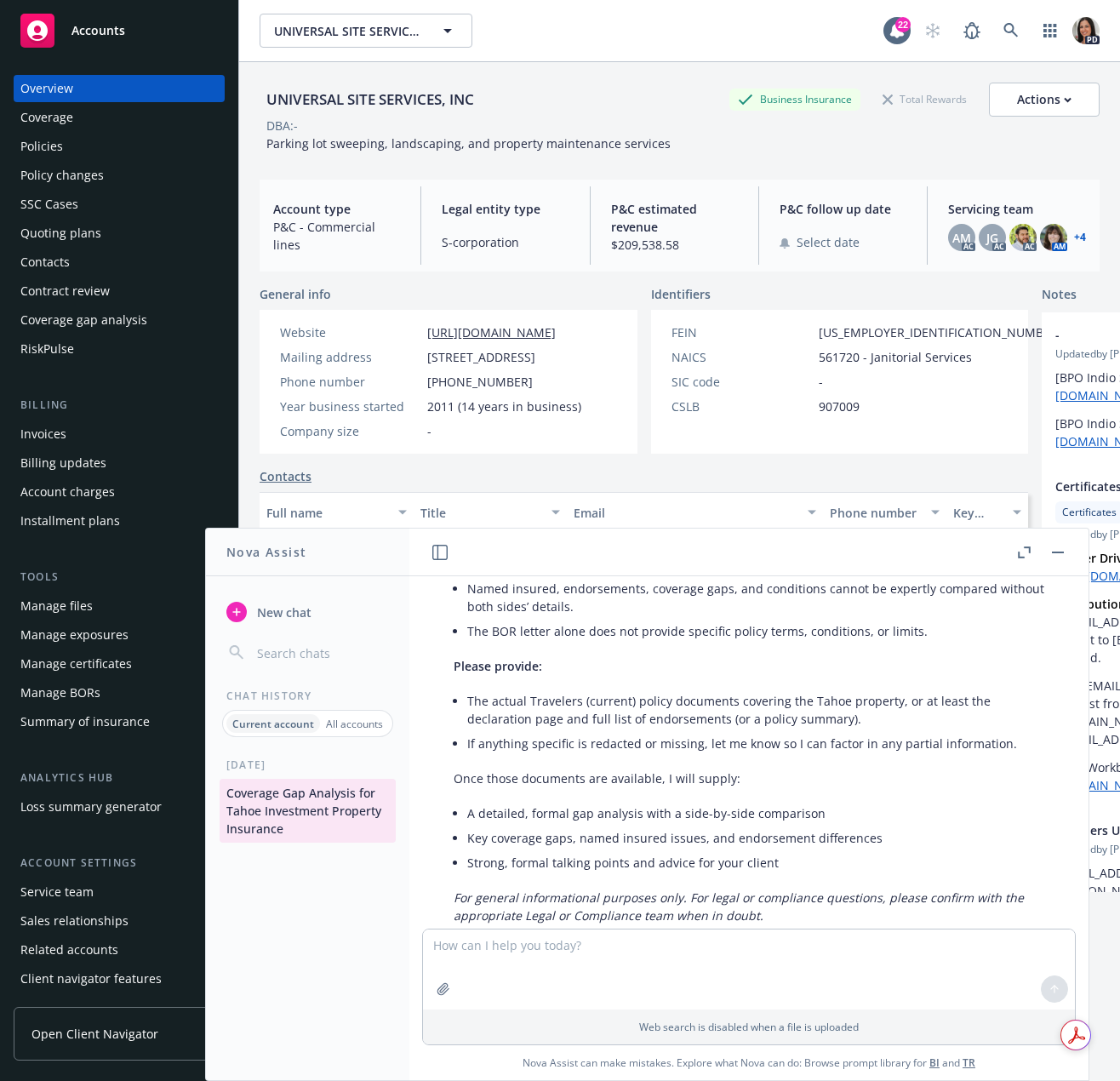
scroll to position [2309, 0]
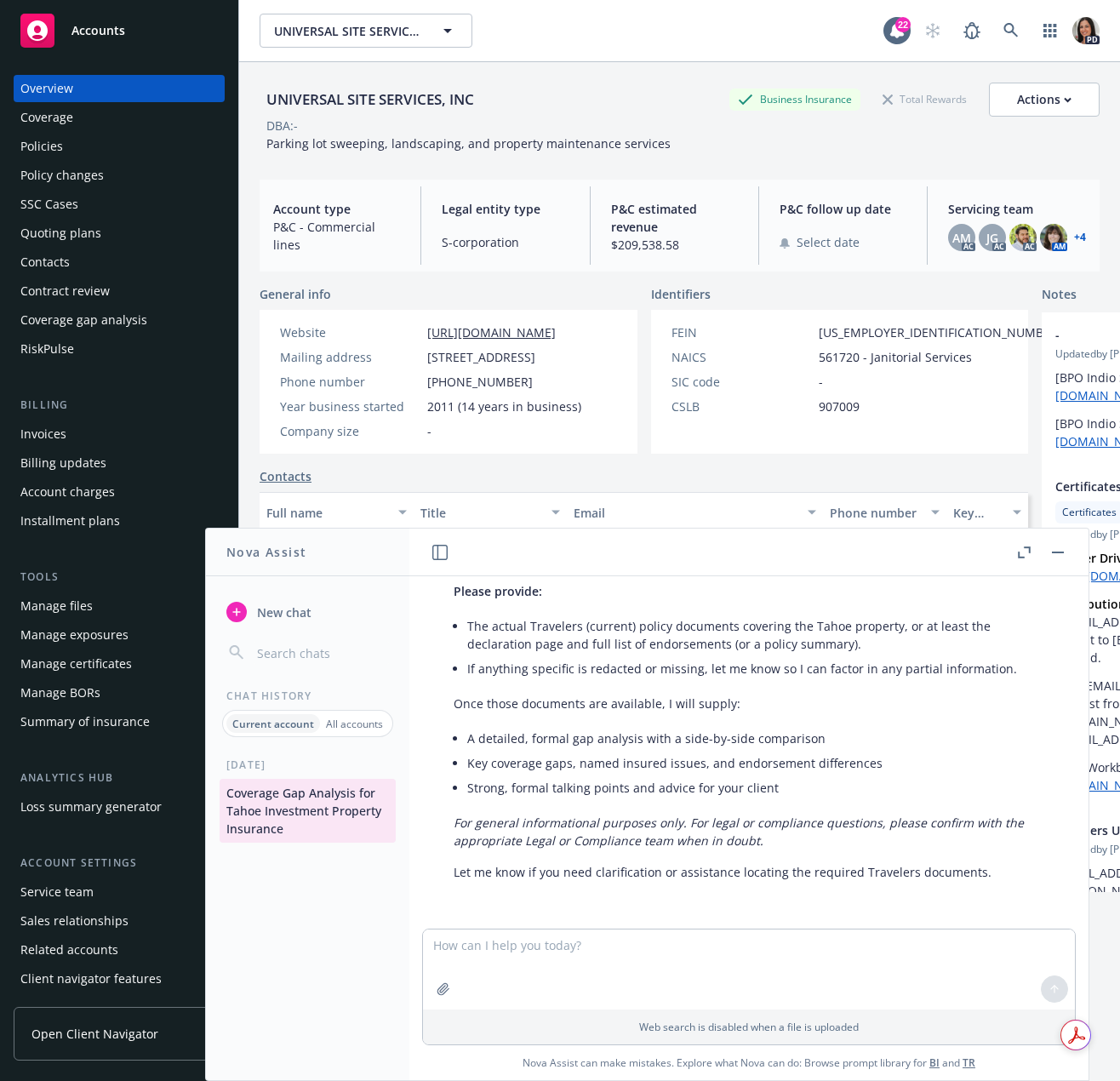
click at [66, 137] on div "Policies" at bounding box center [119, 147] width 197 height 27
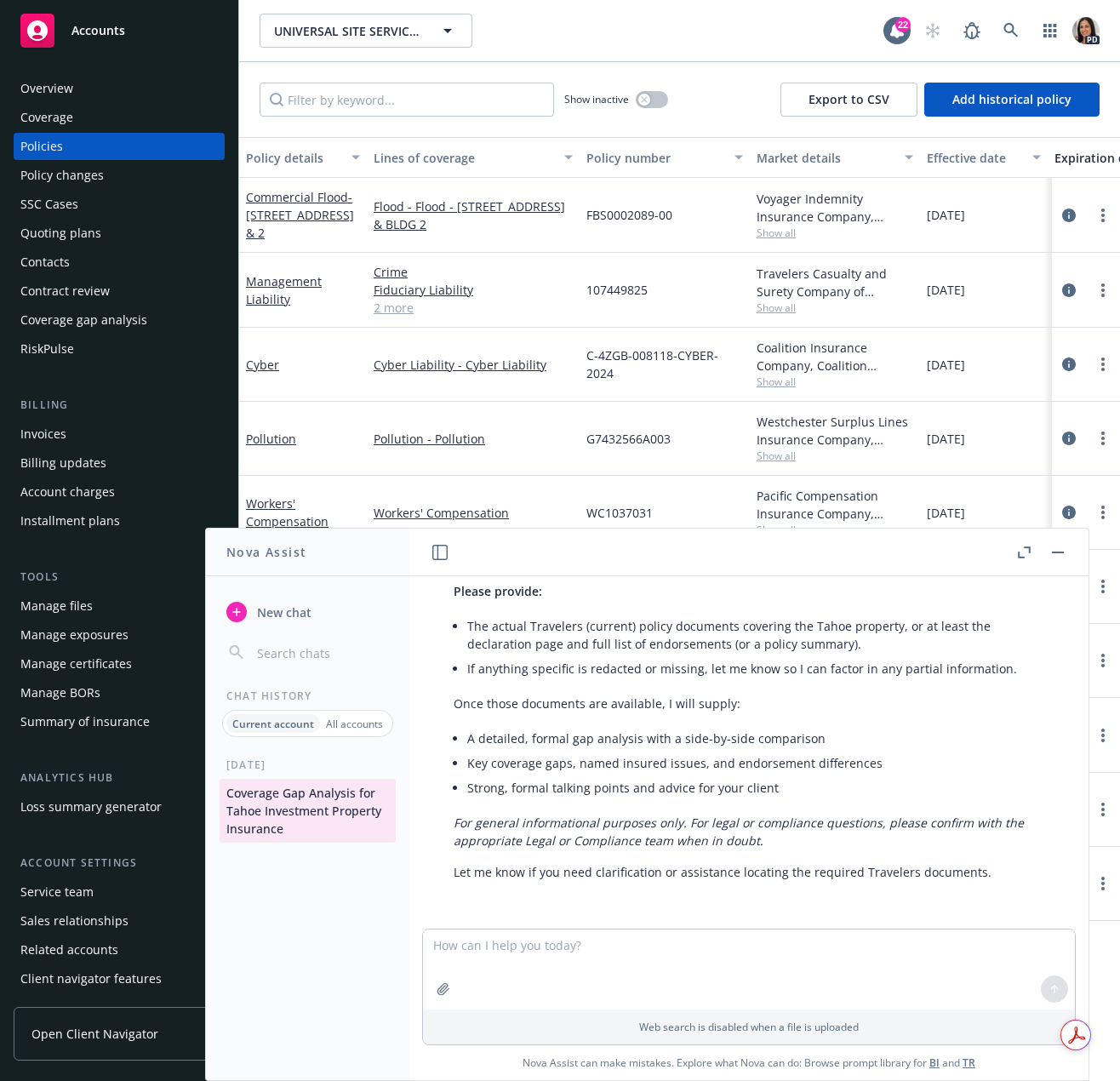
scroll to position [2309, 0]
click at [91, 616] on link "Manage files" at bounding box center [119, 606] width 211 height 27
click at [552, 434] on link "Pollution - Pollution" at bounding box center [473, 439] width 199 height 18
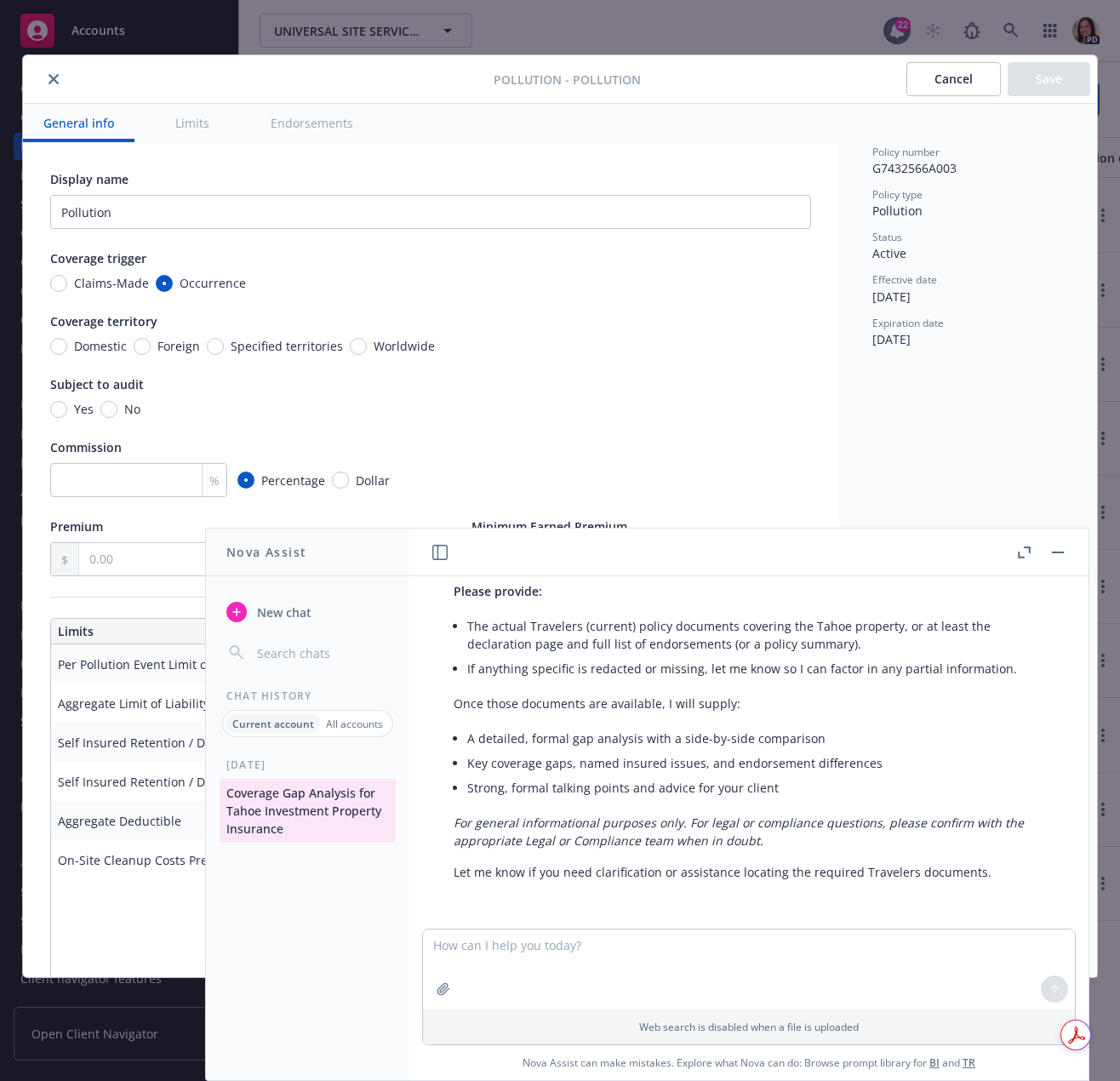
click at [60, 80] on button "close" at bounding box center [53, 79] width 21 height 21
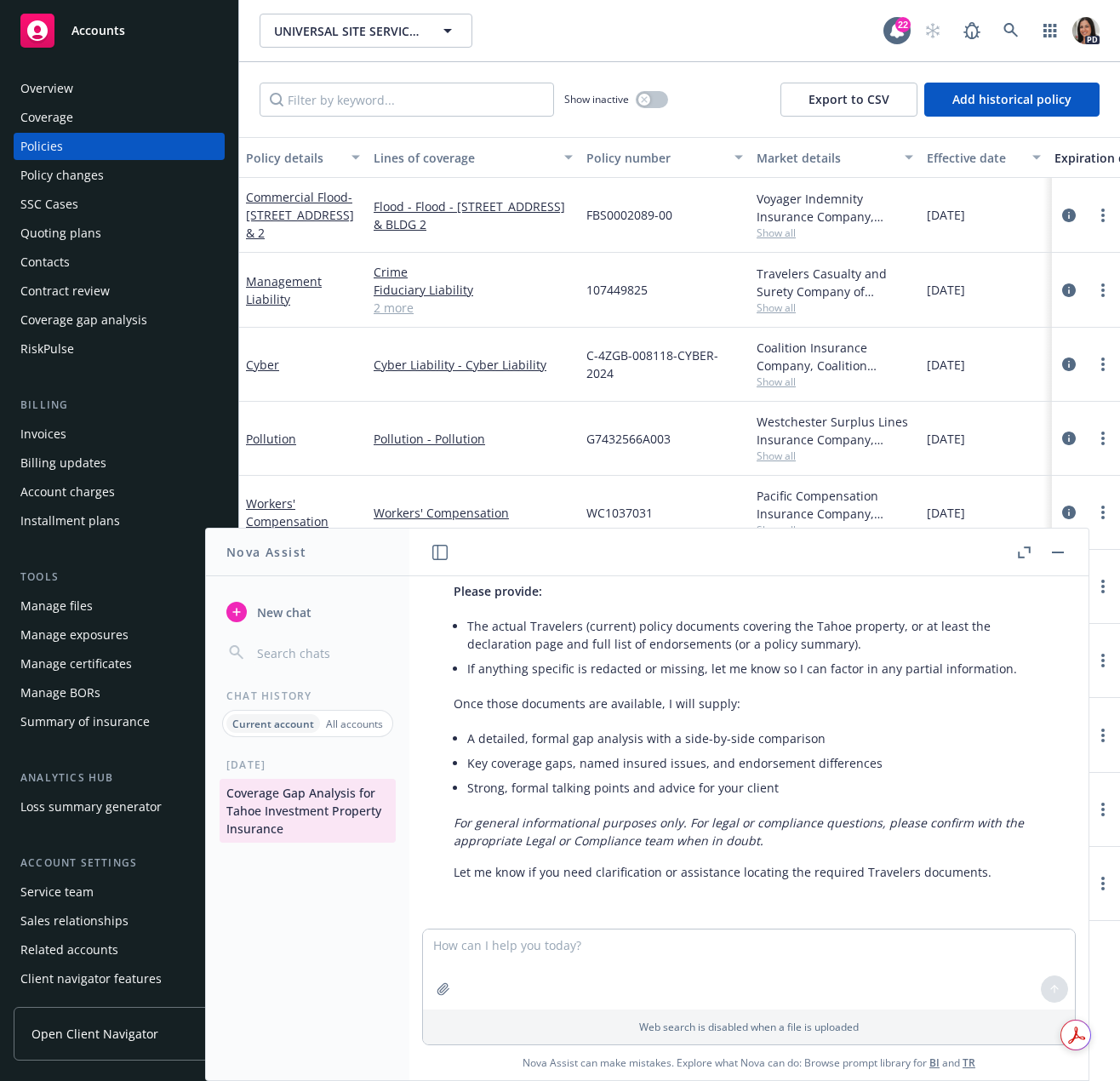
drag, startPoint x: 999, startPoint y: 787, endPoint x: 987, endPoint y: 788, distance: 12.0
click at [997, 787] on li "Strong, formal talking points and advice for your client" at bounding box center [755, 788] width 578 height 24
click at [750, 971] on textarea at bounding box center [749, 970] width 652 height 80
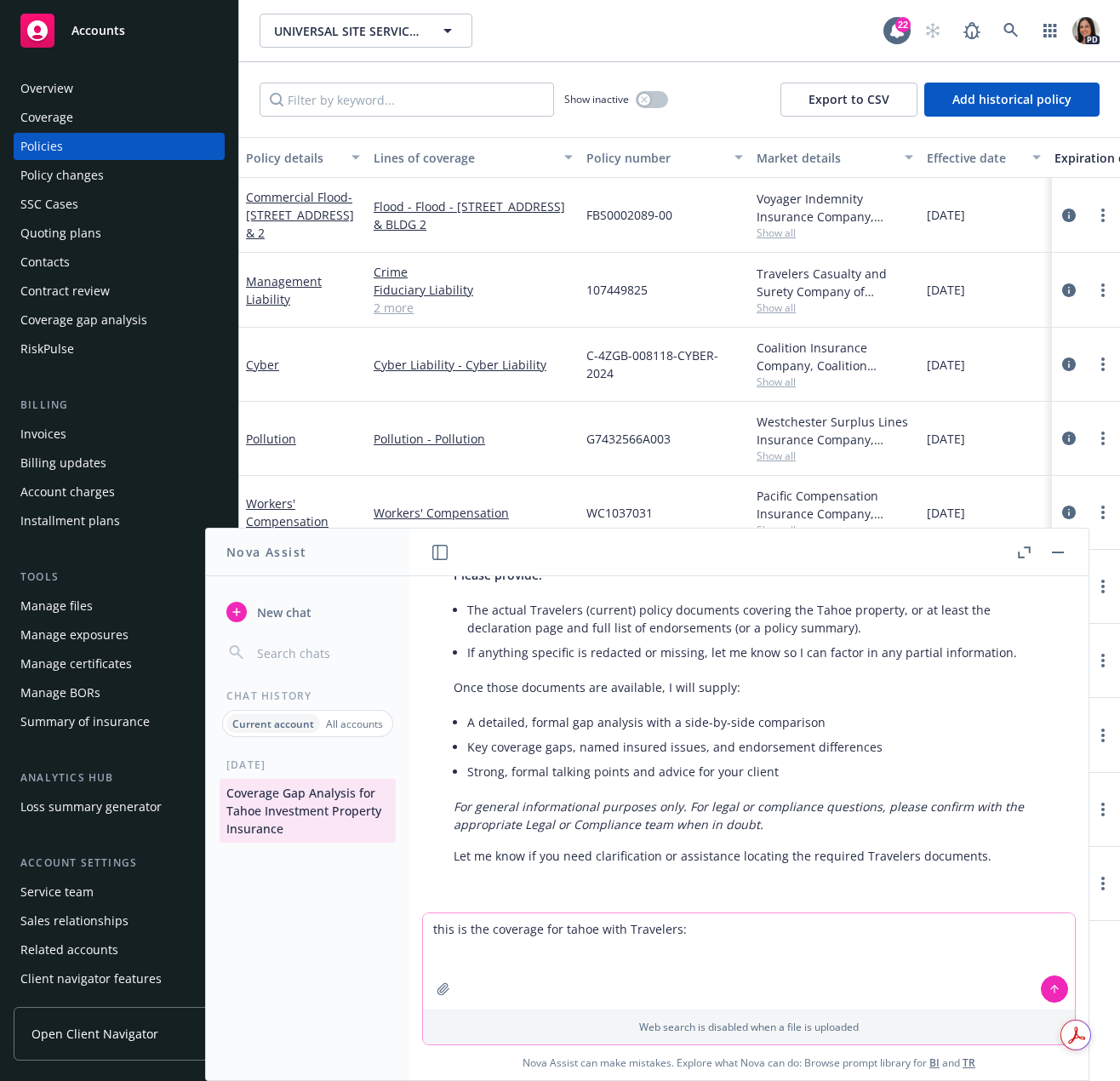
paste textarea "PREMISES LOCATION NO. 0003 BUILDING NO. 0003 DEDUCTIBLE: $ 25,000 per occurrenc…"
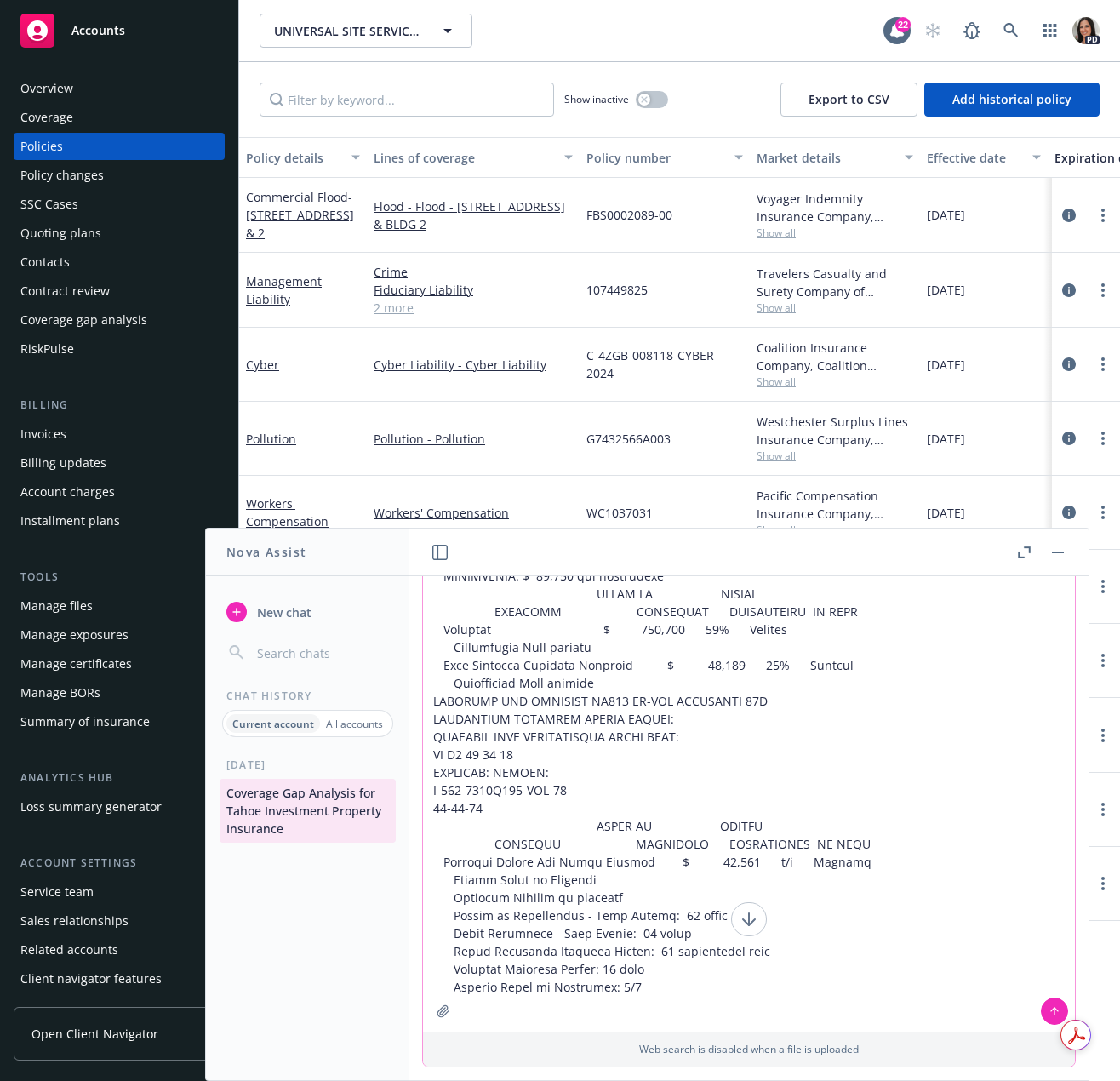
scroll to position [93, 0]
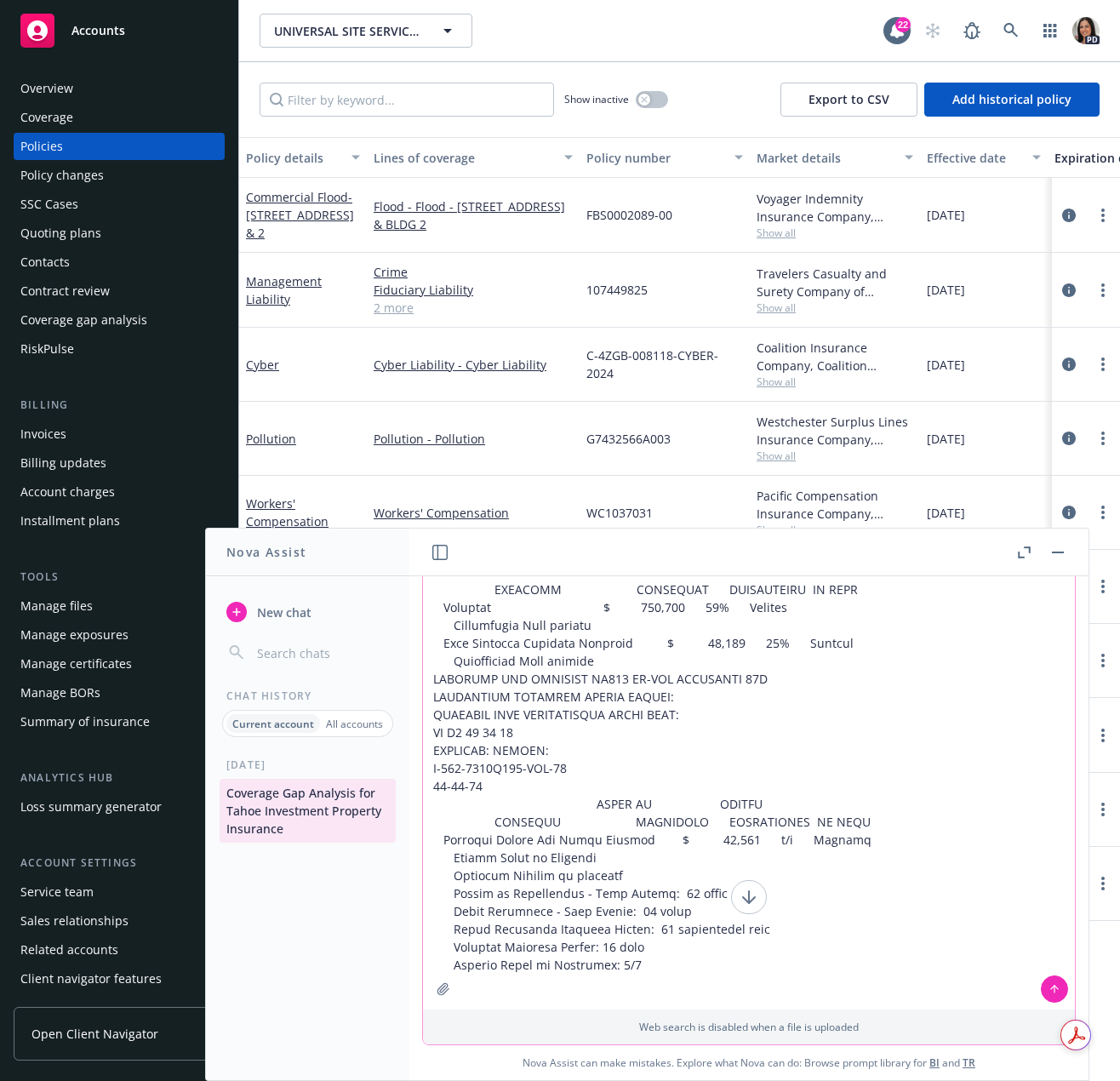
drag, startPoint x: 750, startPoint y: 678, endPoint x: 365, endPoint y: 677, distance: 385.0
click at [409, 677] on div "Nova Assist New chat Chat History Current account All accounts [DATE] Coverage …" at bounding box center [749, 804] width 681 height 553
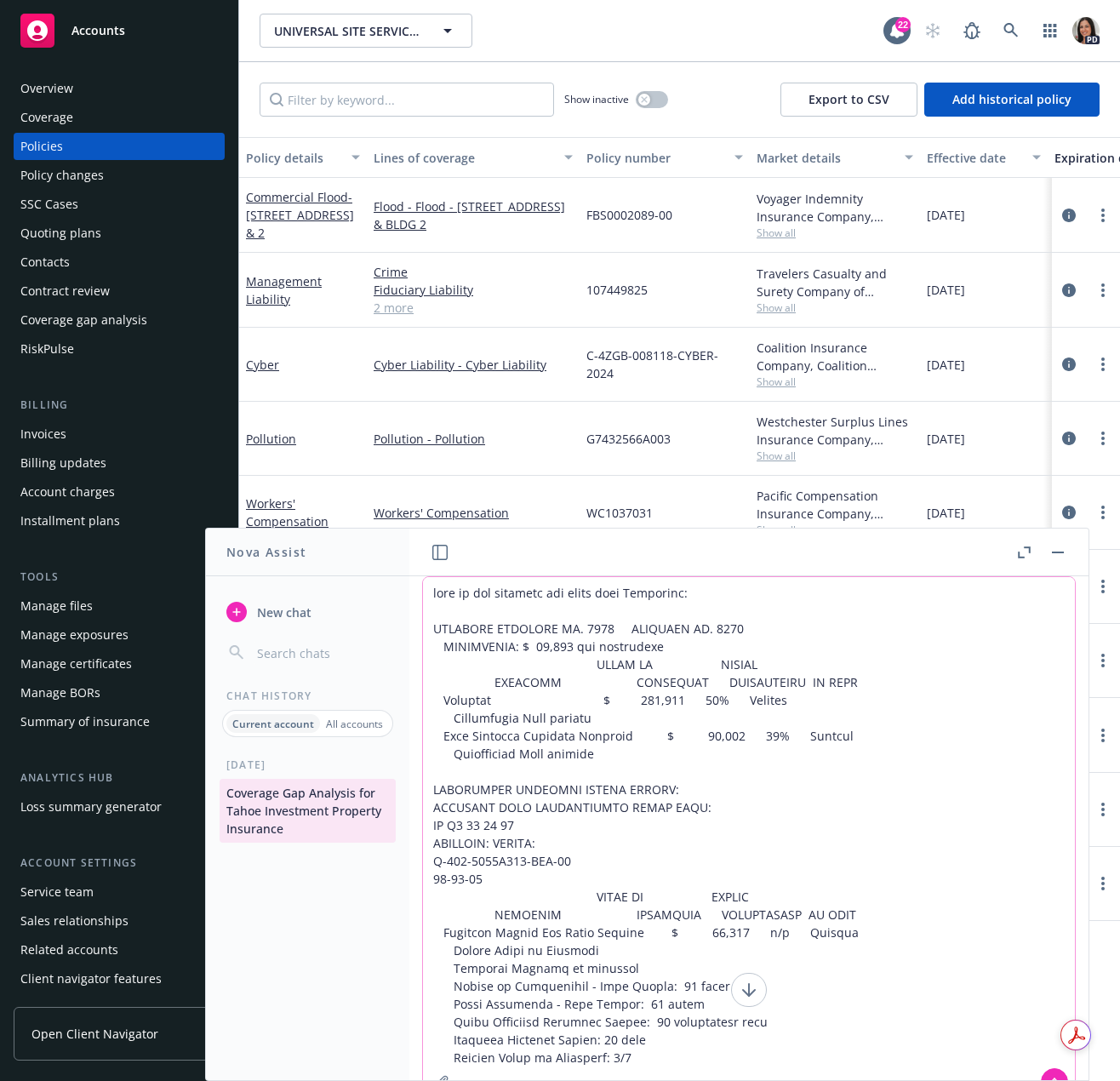
type textarea "this is the coverage for tahoe with Travelers: PREMISES LOCATION NO. 0003 BUILD…"
click at [1049, 1073] on button at bounding box center [1055, 1082] width 27 height 27
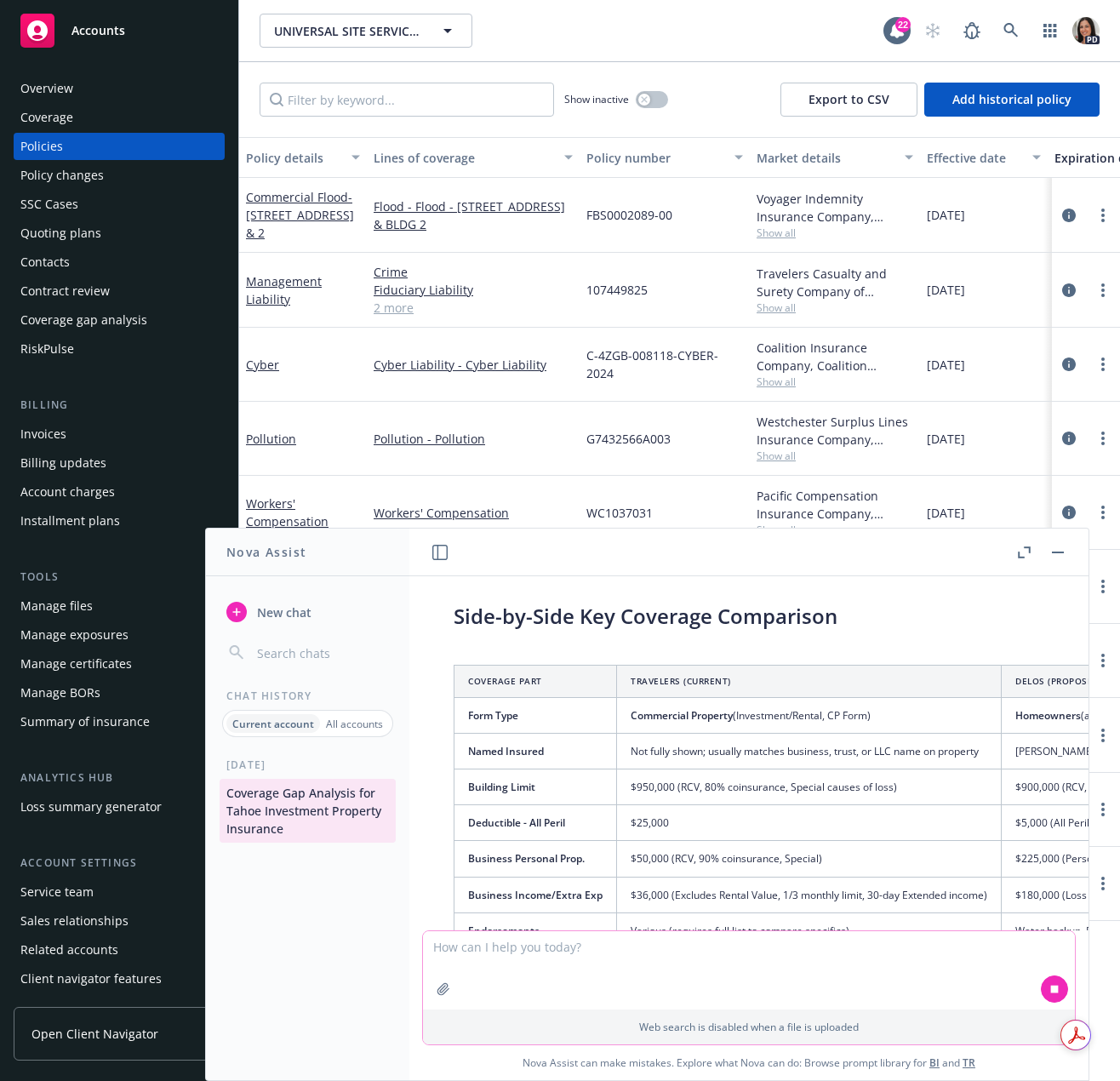
scroll to position [3017, 0]
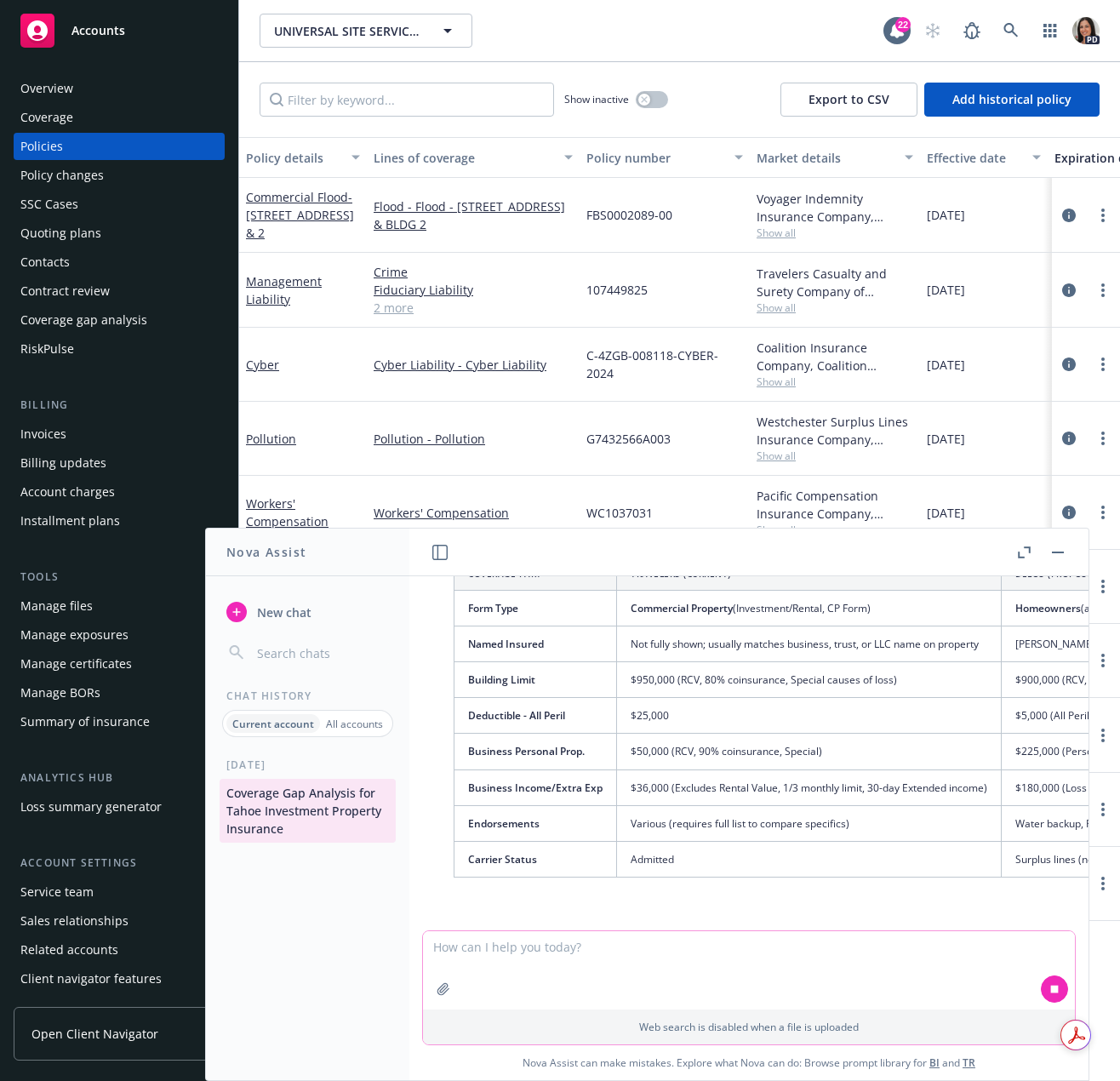
click at [1015, 551] on button "button" at bounding box center [1023, 552] width 21 height 21
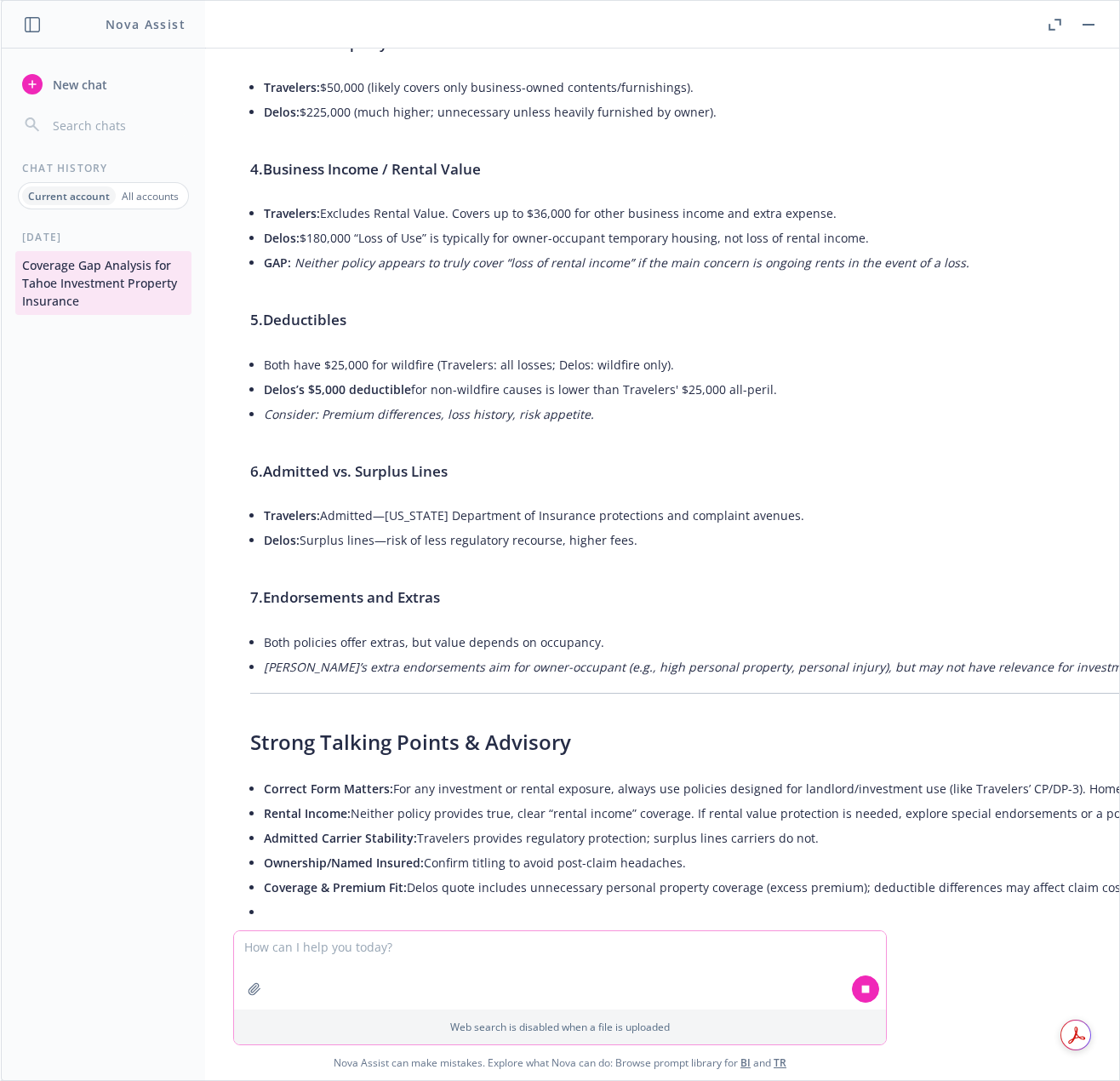
scroll to position [3650, 0]
click at [572, 944] on textarea at bounding box center [560, 971] width 652 height 78
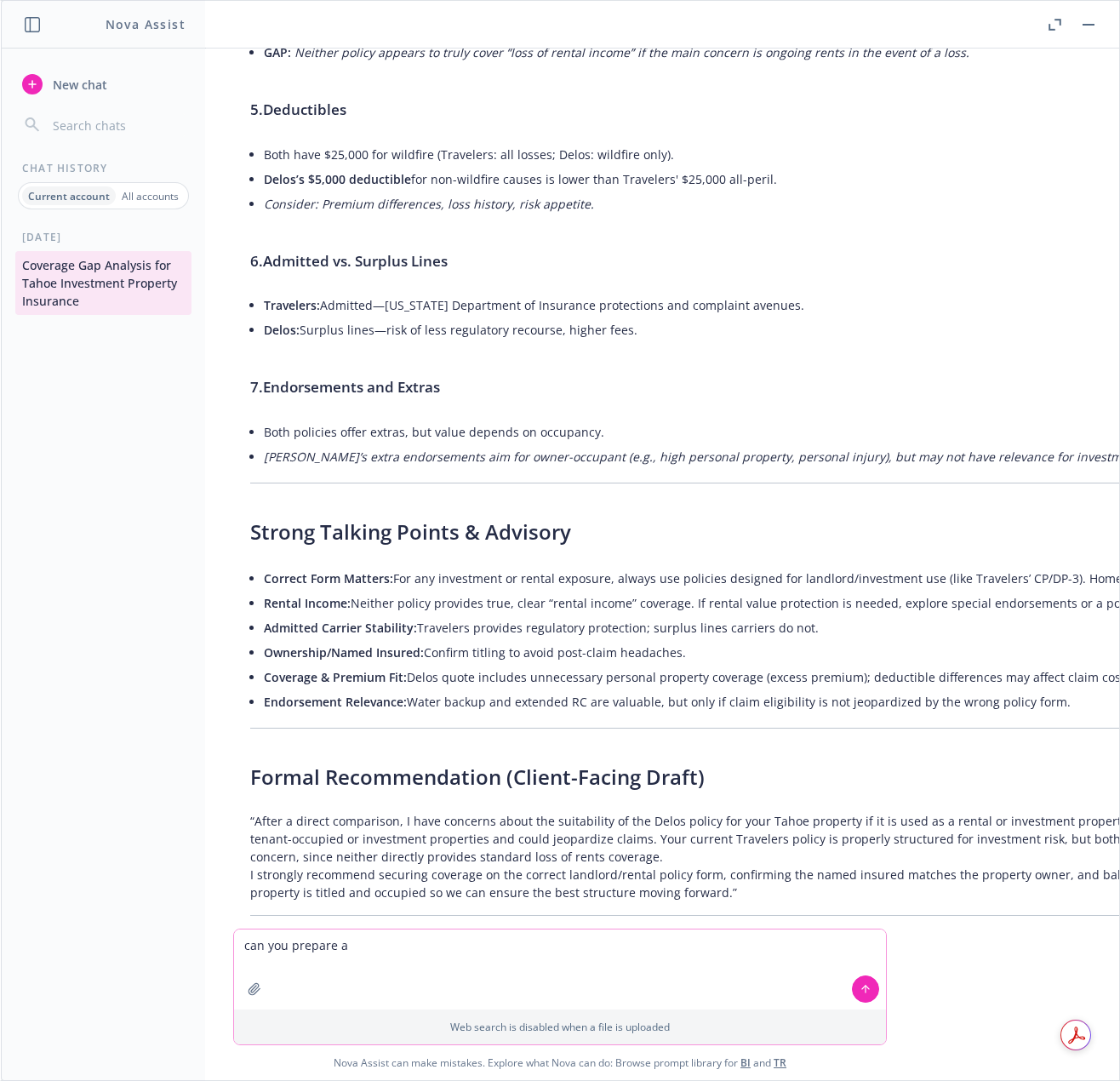
scroll to position [3915, 0]
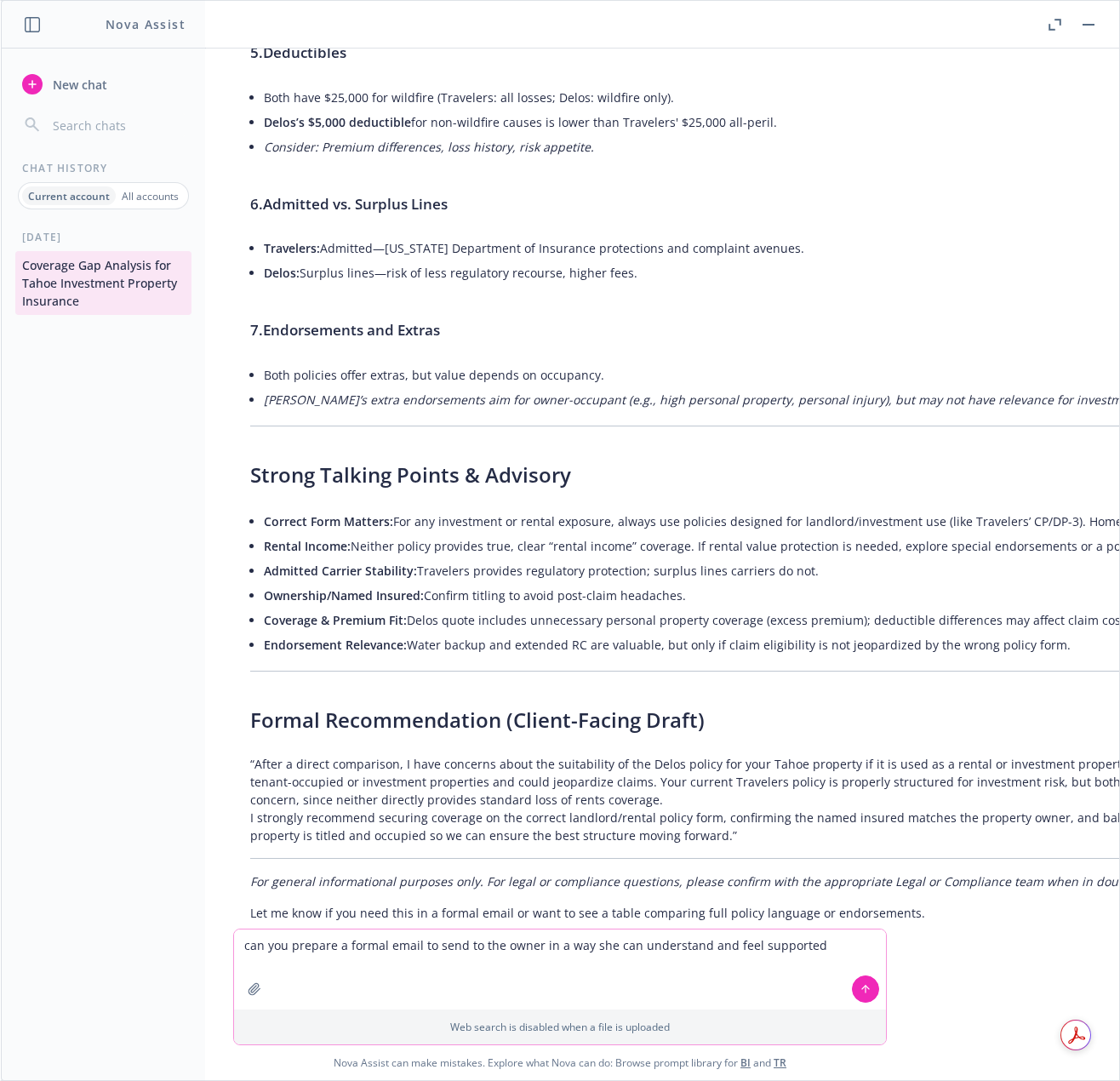
type textarea "can you prepare a formal email to send to the owner in a way she can understand…"
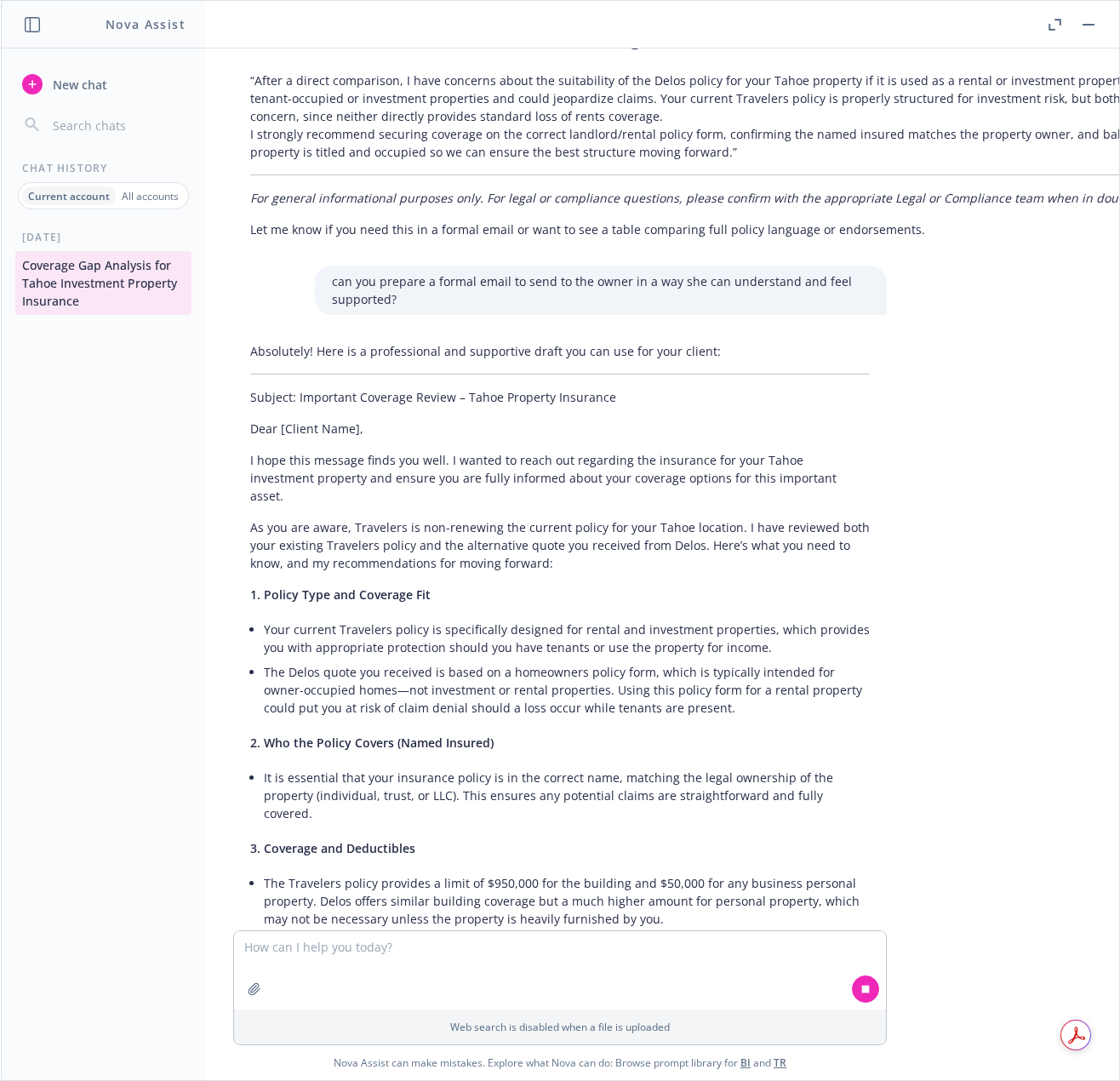
scroll to position [4692, 0]
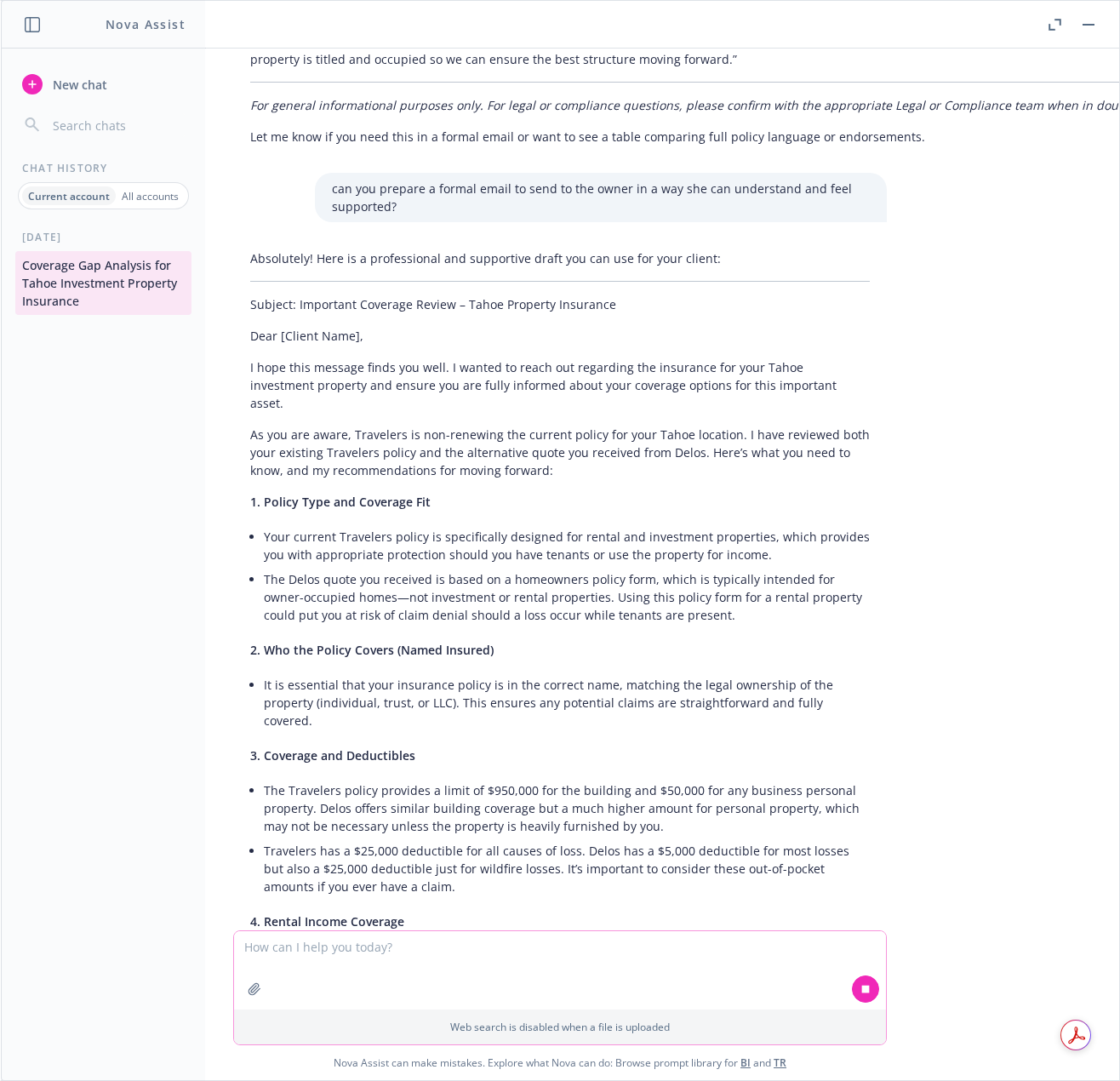
click at [351, 949] on textarea at bounding box center [560, 971] width 652 height 78
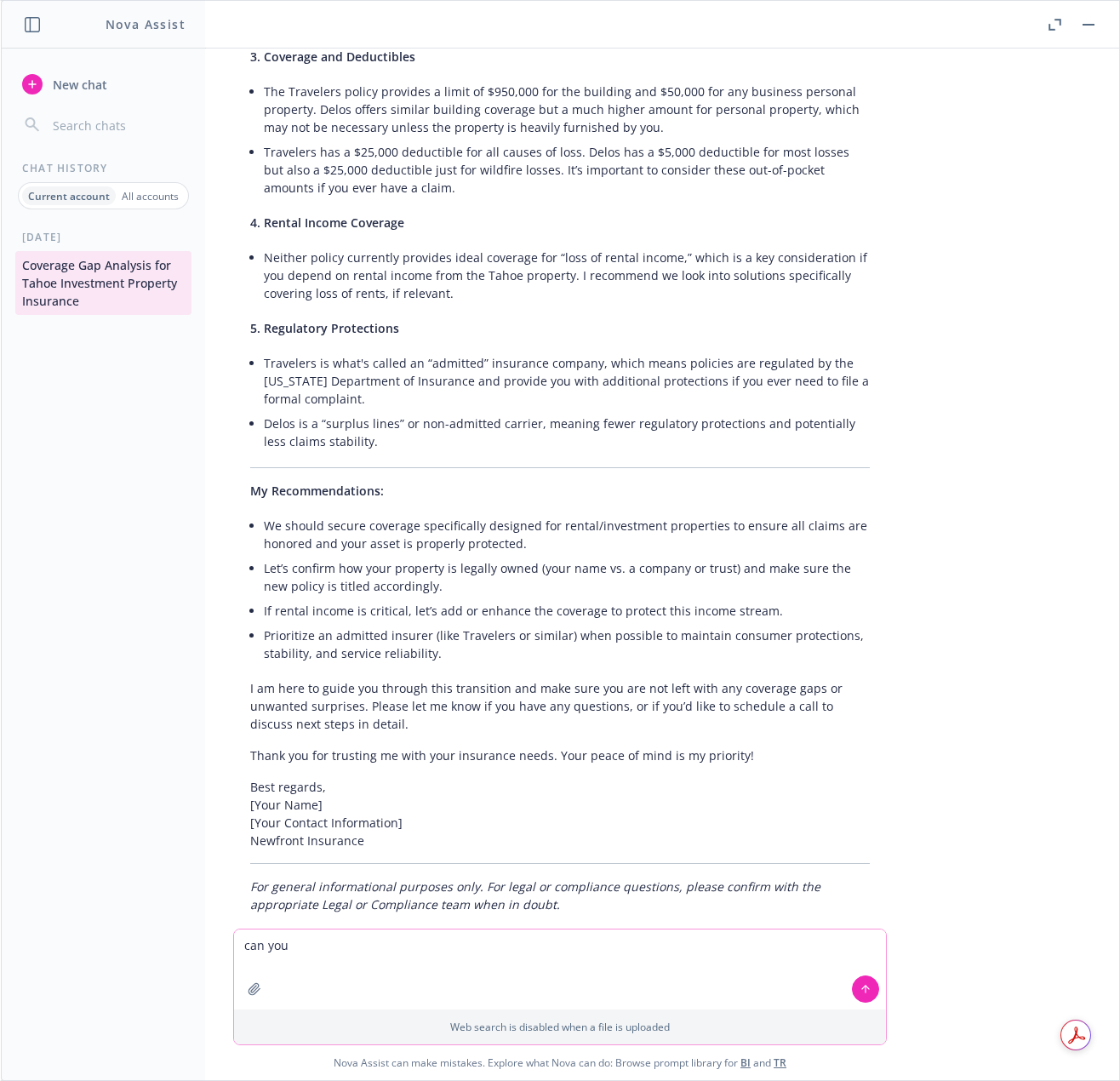
scroll to position [5396, 0]
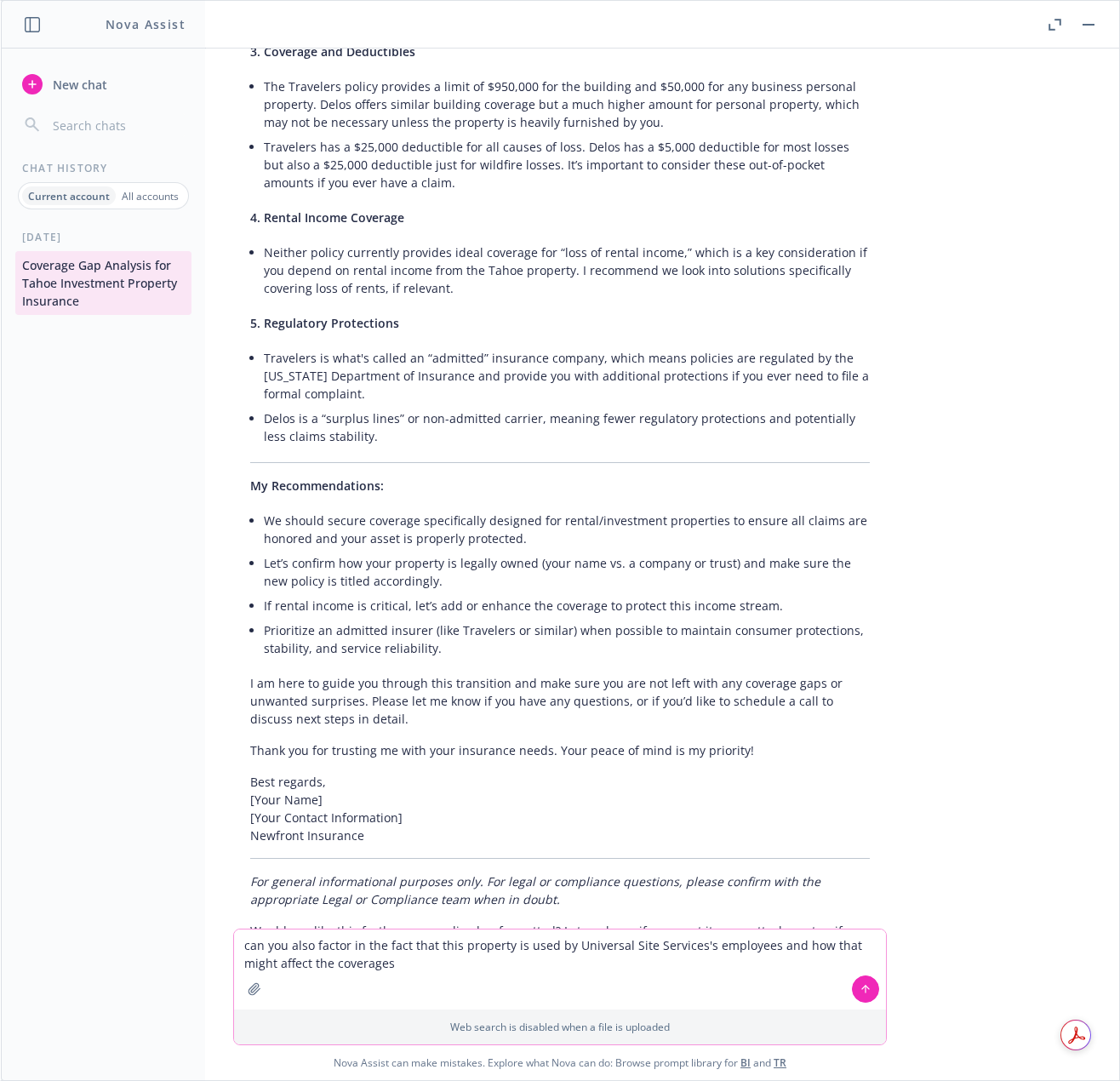
type textarea "can you also factor in the fact that this property is used by Universal Site Se…"
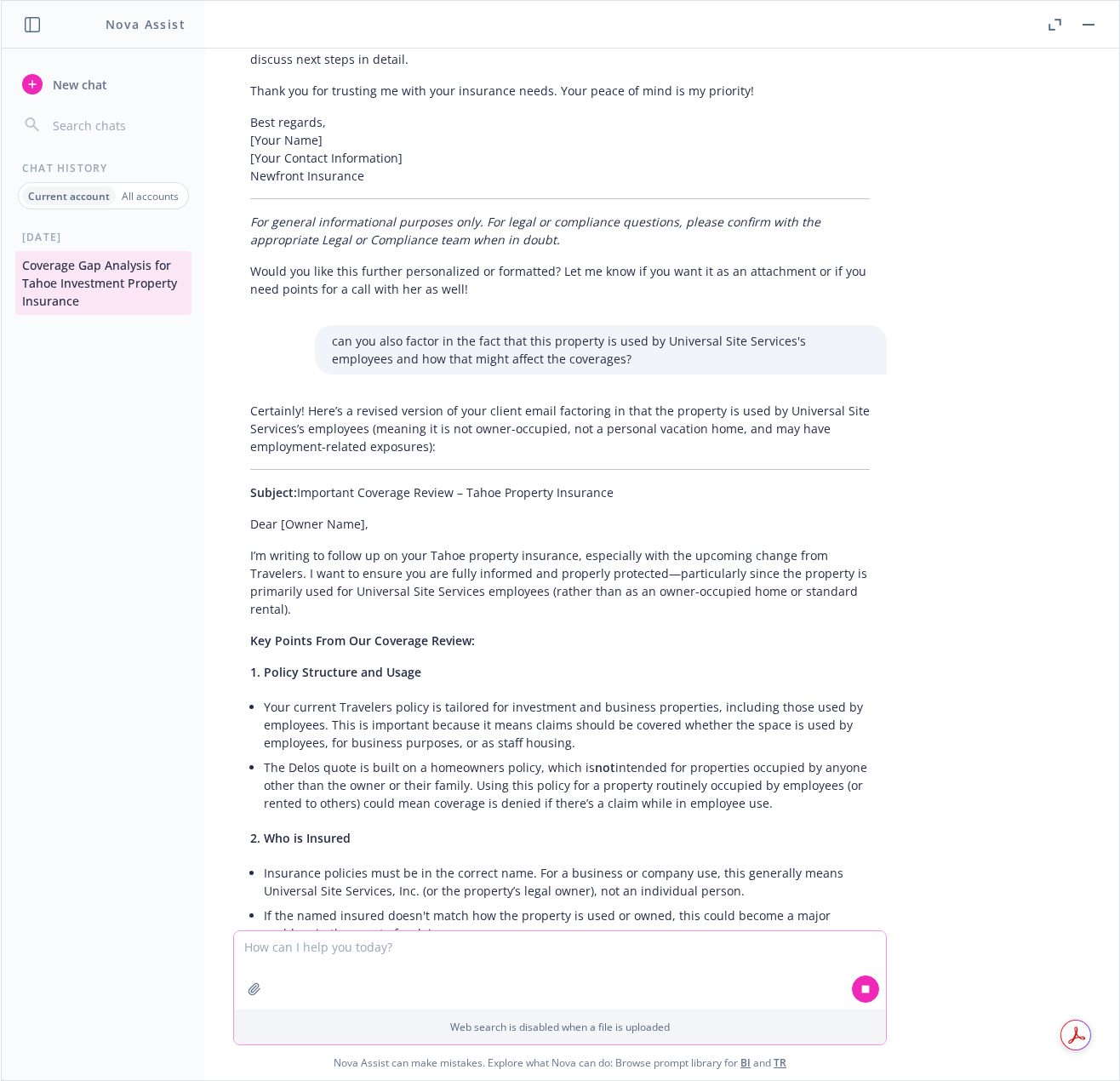
scroll to position [6094, 0]
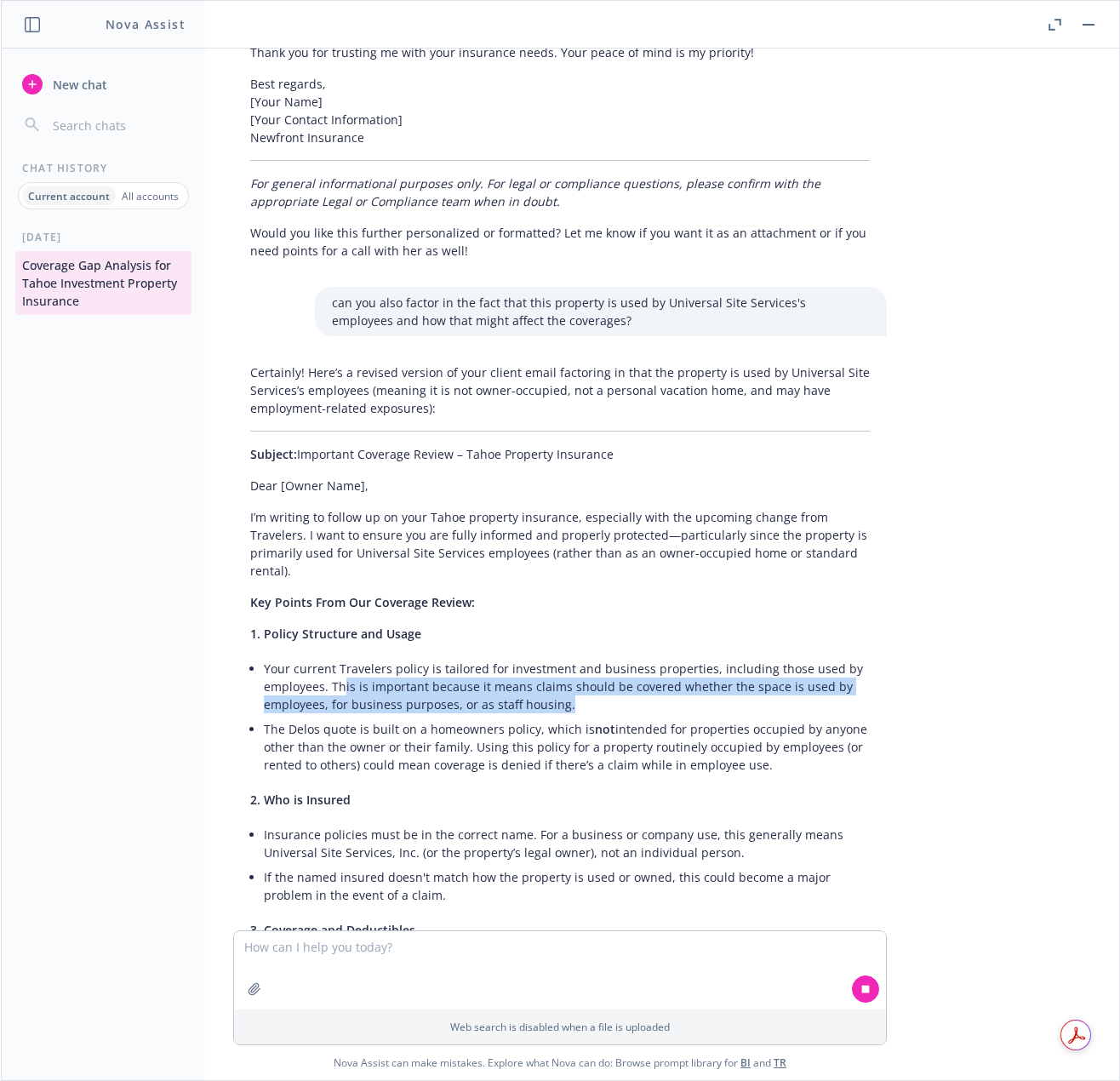
drag, startPoint x: 328, startPoint y: 579, endPoint x: 582, endPoint y: 598, distance: 254.7
click at [582, 657] on li "Your current Travelers policy is tailored for investment and business propertie…" at bounding box center [567, 687] width 606 height 61
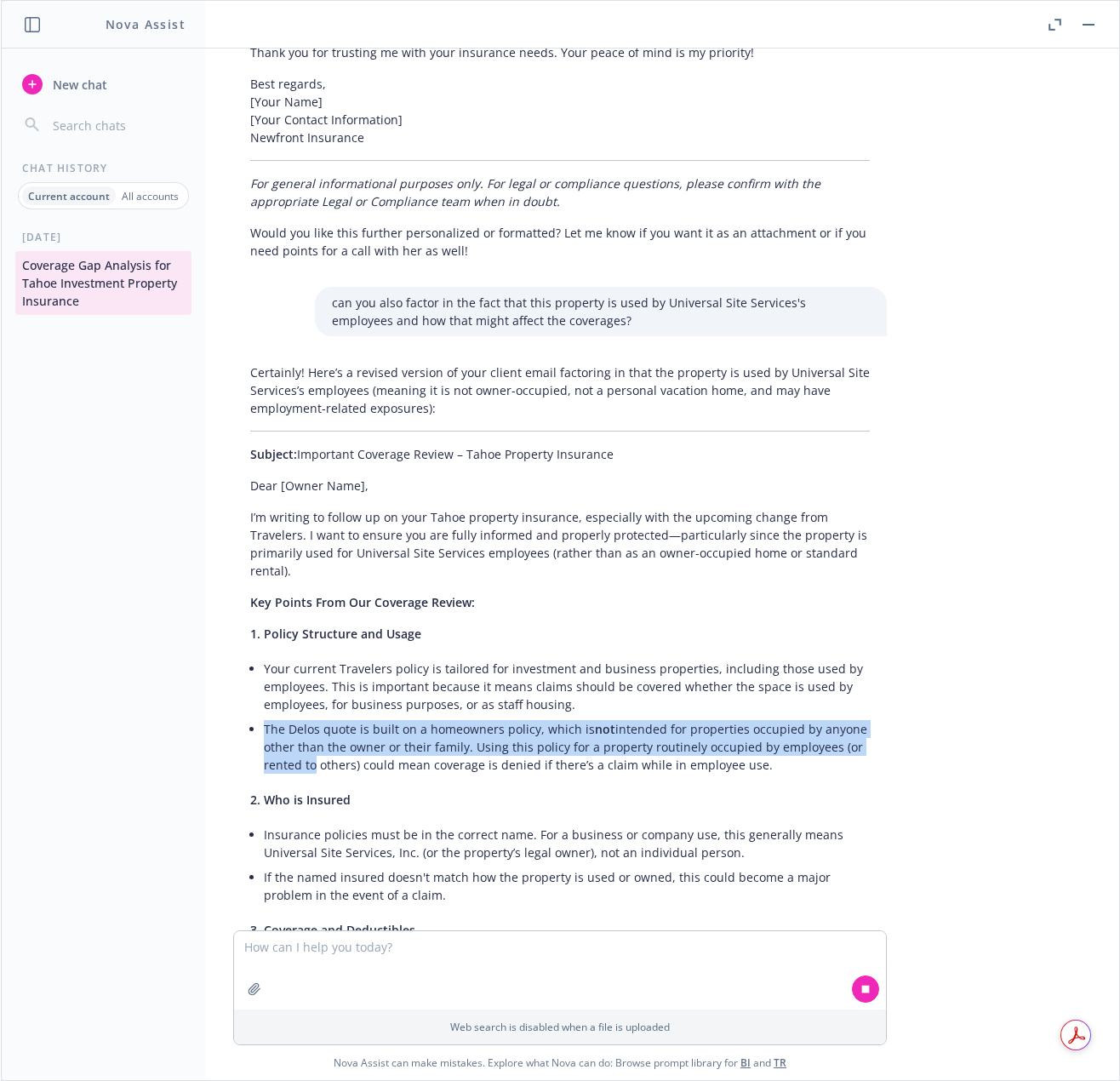
drag, startPoint x: 270, startPoint y: 634, endPoint x: 294, endPoint y: 652, distance: 30.0
click at [294, 652] on div "Certainly! Here’s a revised version of your client email factoring in that the …" at bounding box center [560, 953] width 654 height 1192
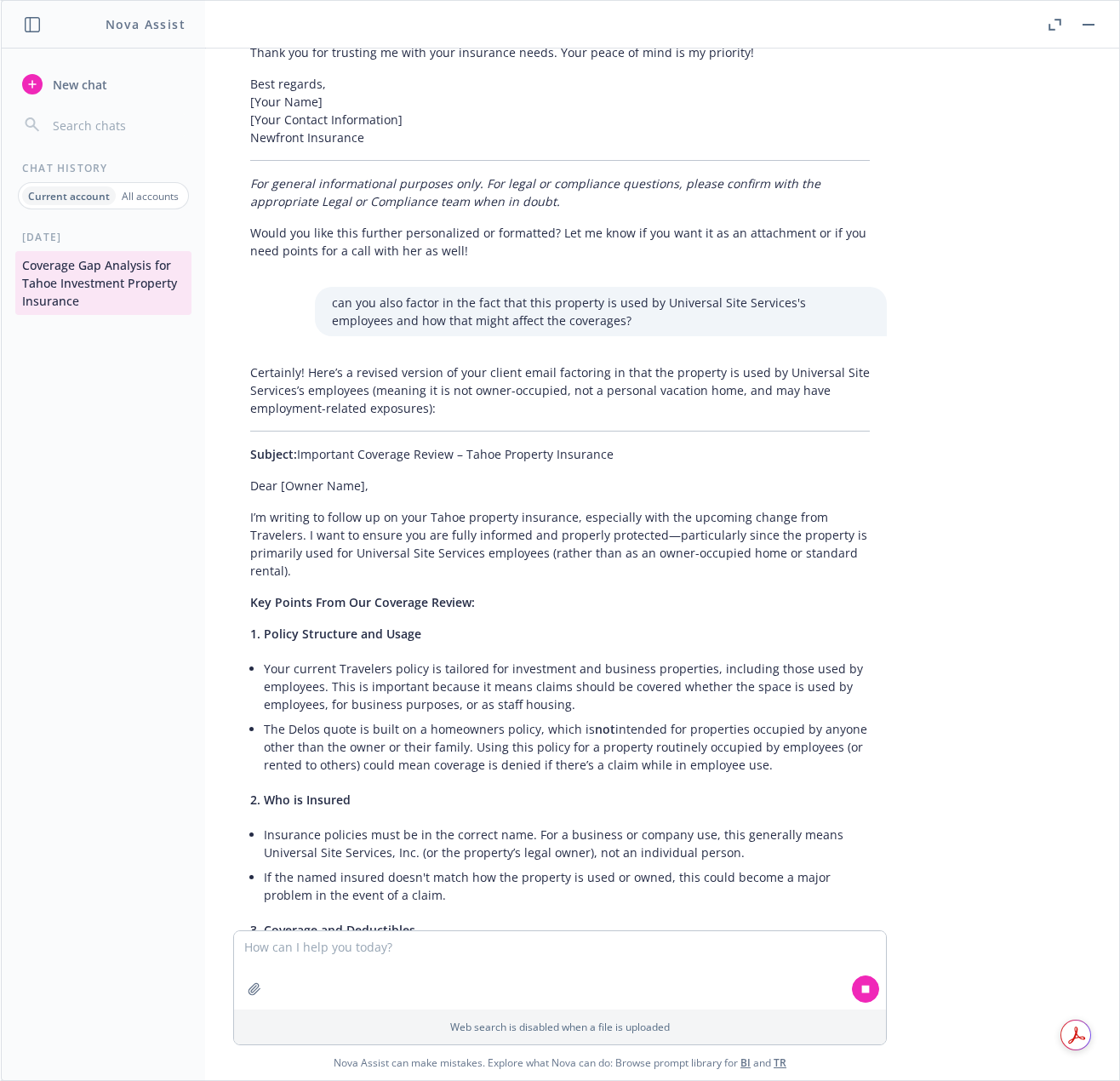
click at [448, 716] on li "The Delos quote is built on a homeowners policy, which is not intended for prop…" at bounding box center [567, 747] width 606 height 61
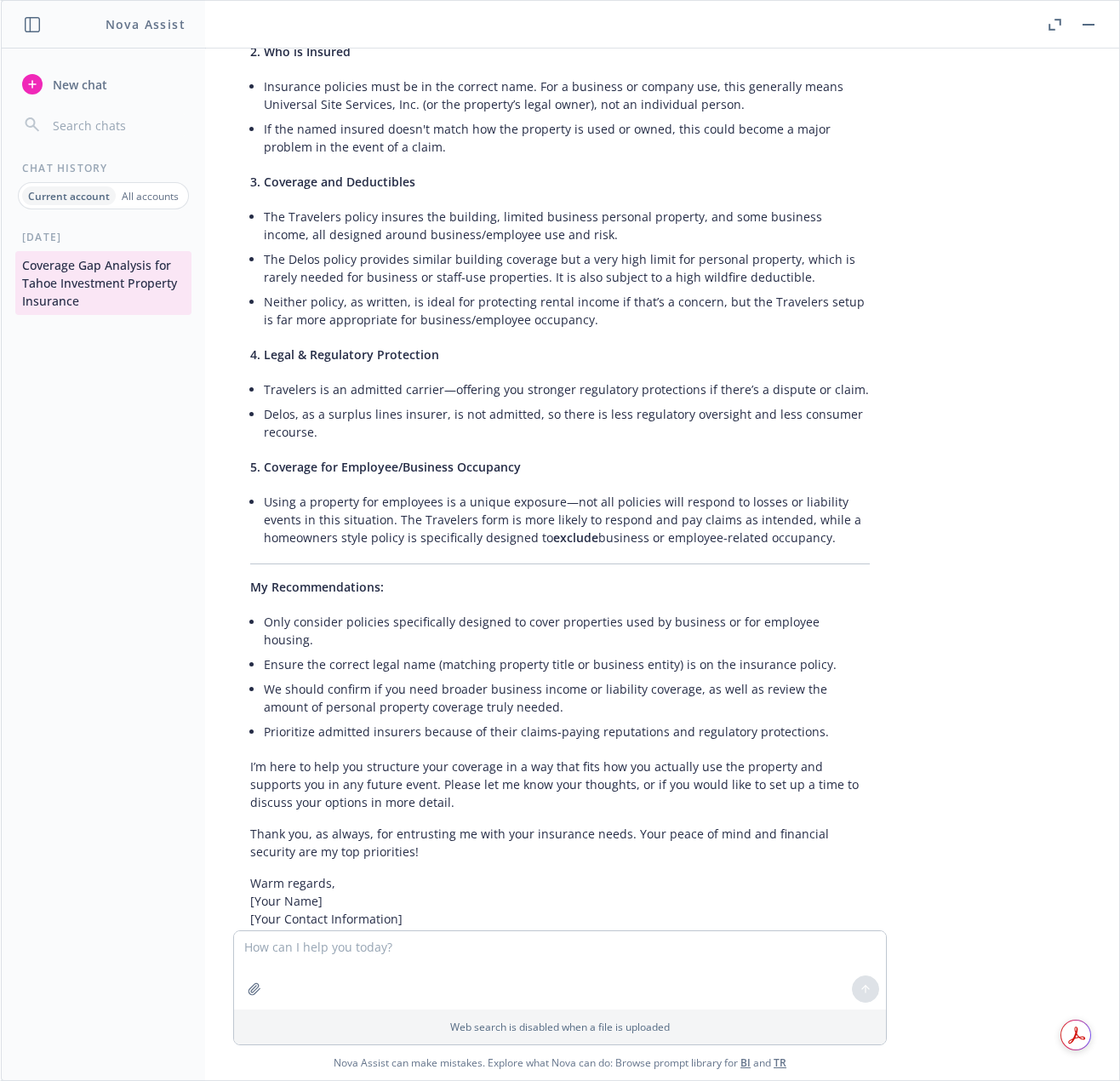
scroll to position [6889, 0]
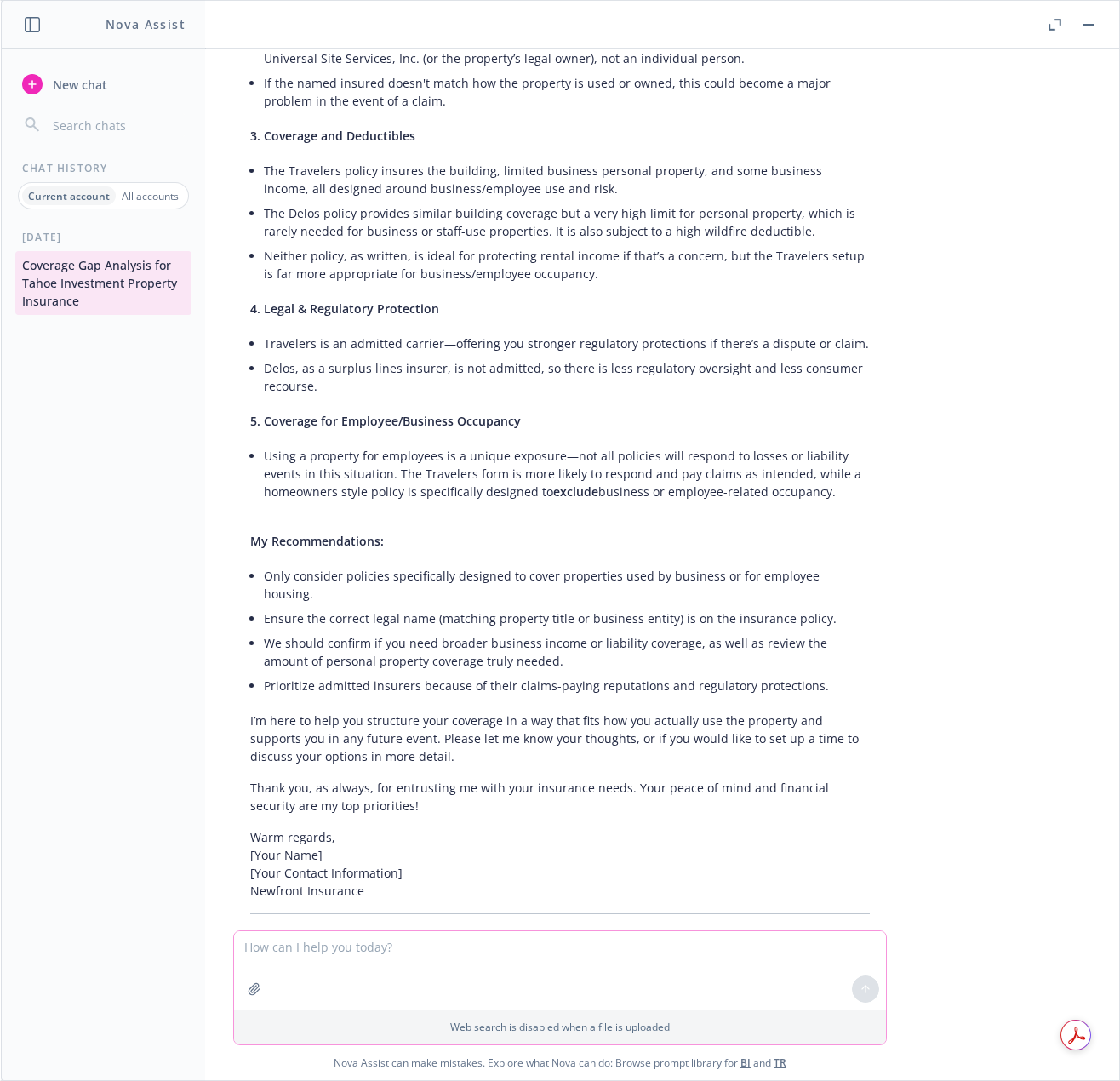
click at [487, 969] on textarea at bounding box center [560, 971] width 652 height 78
type textarea "can you make this sound professional but more human like and remove all em dash…"
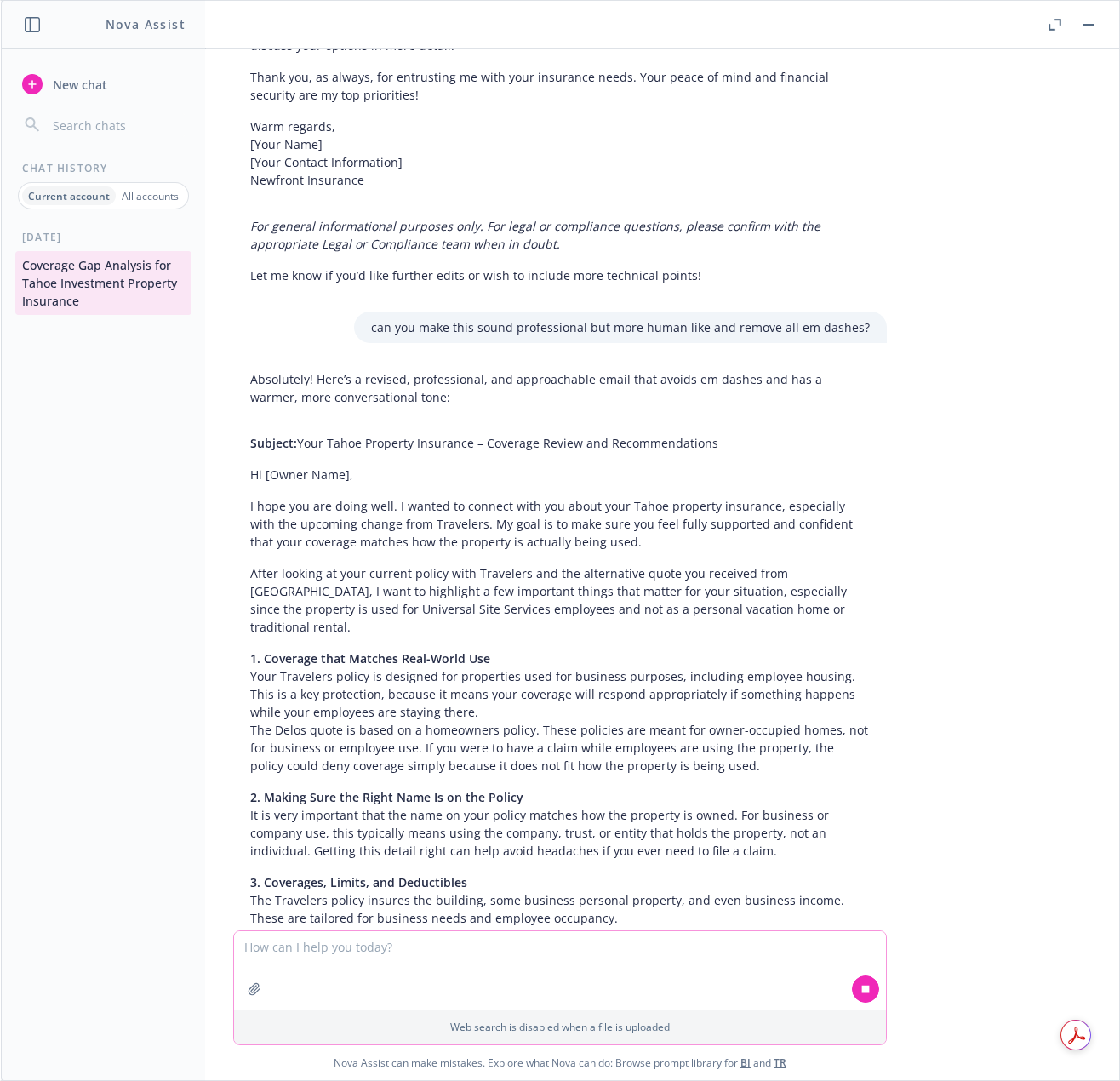
scroll to position [7603, 0]
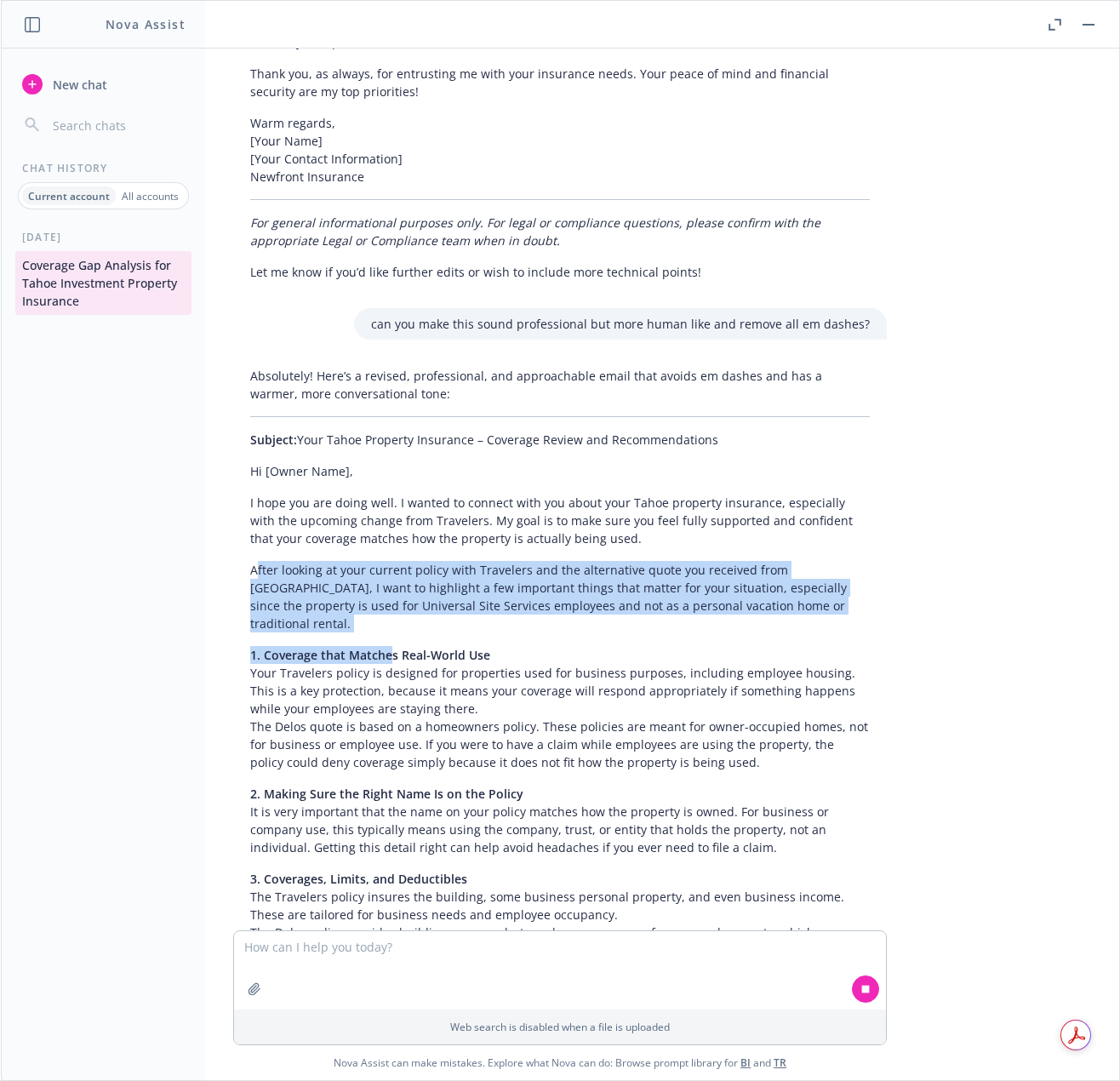
drag, startPoint x: 285, startPoint y: 448, endPoint x: 378, endPoint y: 507, distance: 110.1
click at [378, 507] on div "Absolutely! Here’s a revised, professional, and approachable email that avoids …" at bounding box center [560, 784] width 654 height 848
click at [378, 647] on span "1. Coverage that Matches Real-World Use" at bounding box center [370, 655] width 240 height 17
click at [292, 561] on p "After looking at your current policy with Travelers and the alternative quote y…" at bounding box center [560, 596] width 620 height 71
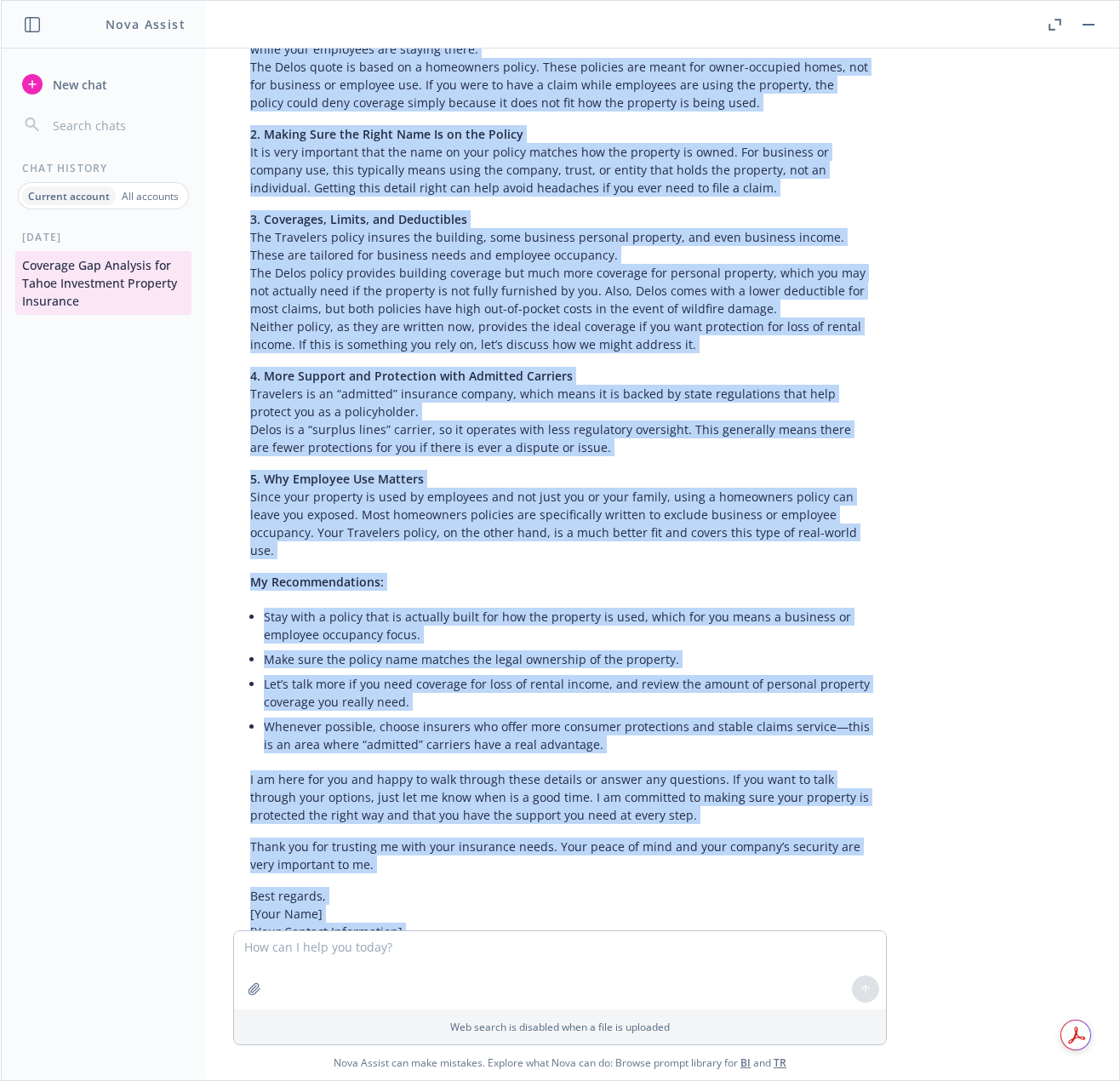
scroll to position [8286, 0]
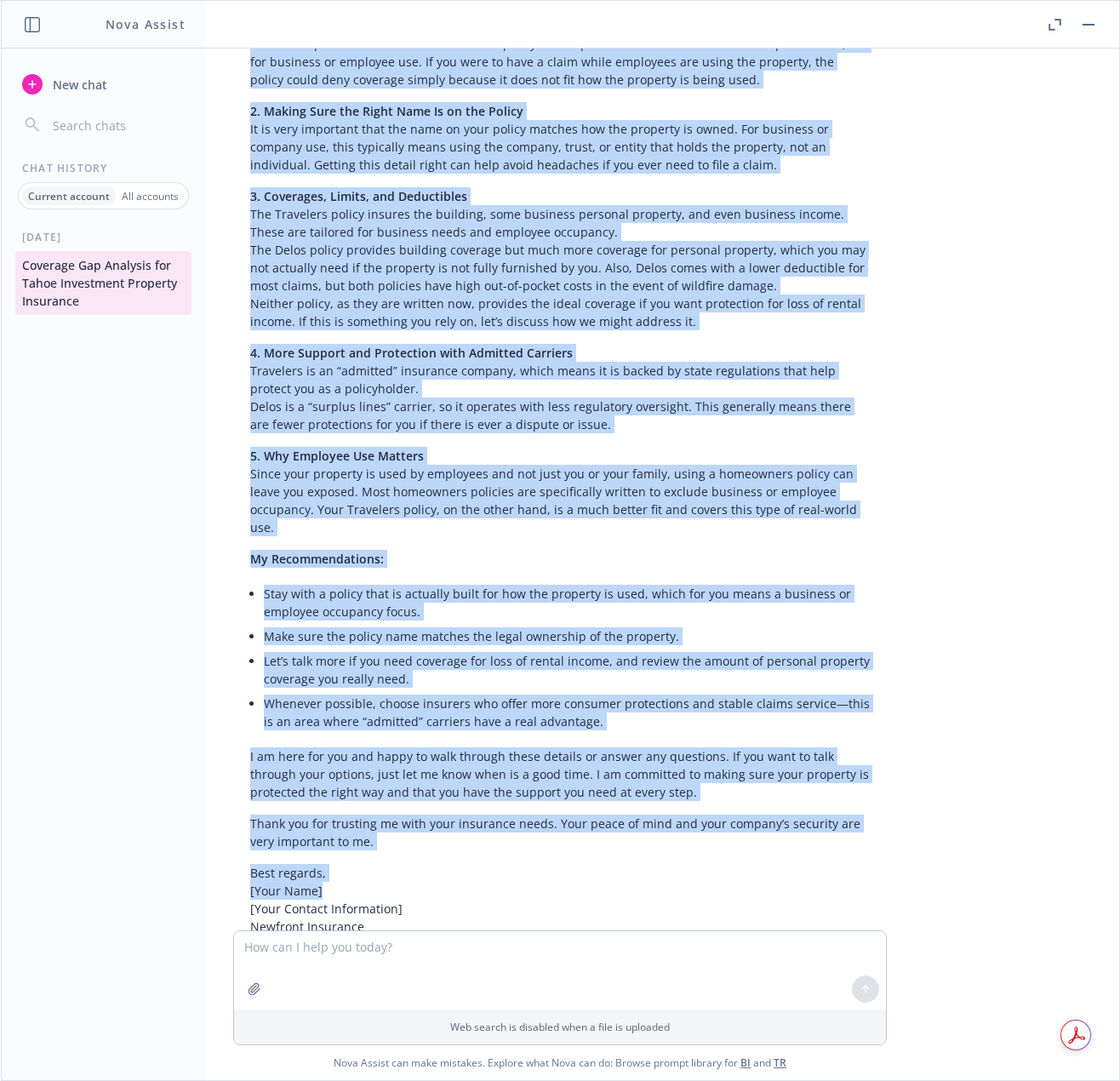
drag, startPoint x: 253, startPoint y: 452, endPoint x: 566, endPoint y: 731, distance: 419.3
click at [567, 731] on div "Absolutely! Here’s a revised, professional, and approachable email that avoids …" at bounding box center [560, 358] width 654 height 1361
click at [566, 864] on p "Best regards, [Your Name] [Your Contact Information] Newfront Insurance" at bounding box center [560, 899] width 620 height 71
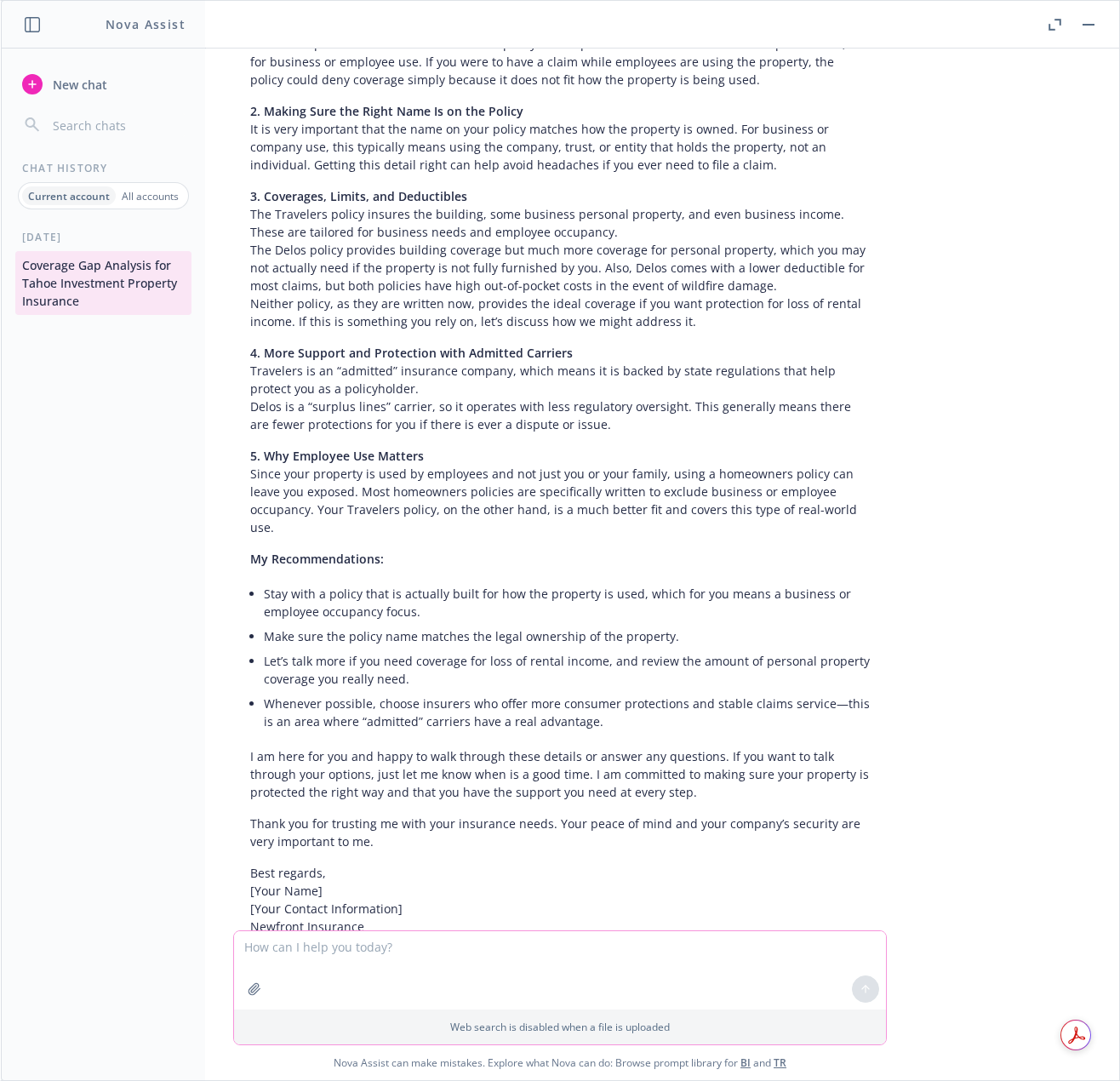
click at [433, 977] on textarea at bounding box center [560, 971] width 652 height 78
type textarea "remove all em dashes in above"
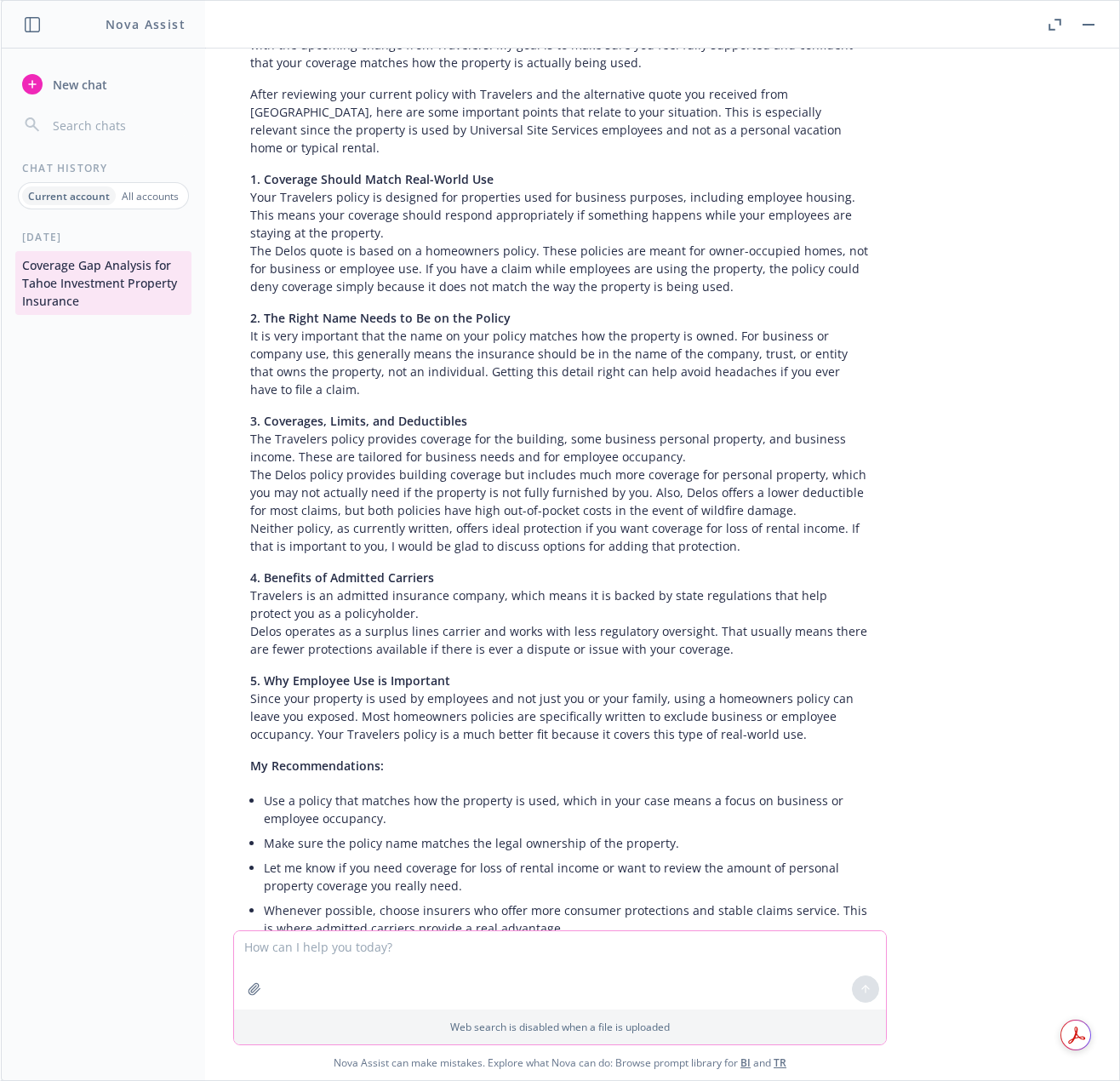
scroll to position [9495, 0]
drag, startPoint x: 532, startPoint y: 868, endPoint x: 349, endPoint y: 780, distance: 203.1
click at [312, 713] on div "Of course! Here is your revised email with all em dashes removed and a professi…" at bounding box center [560, 573] width 654 height 1343
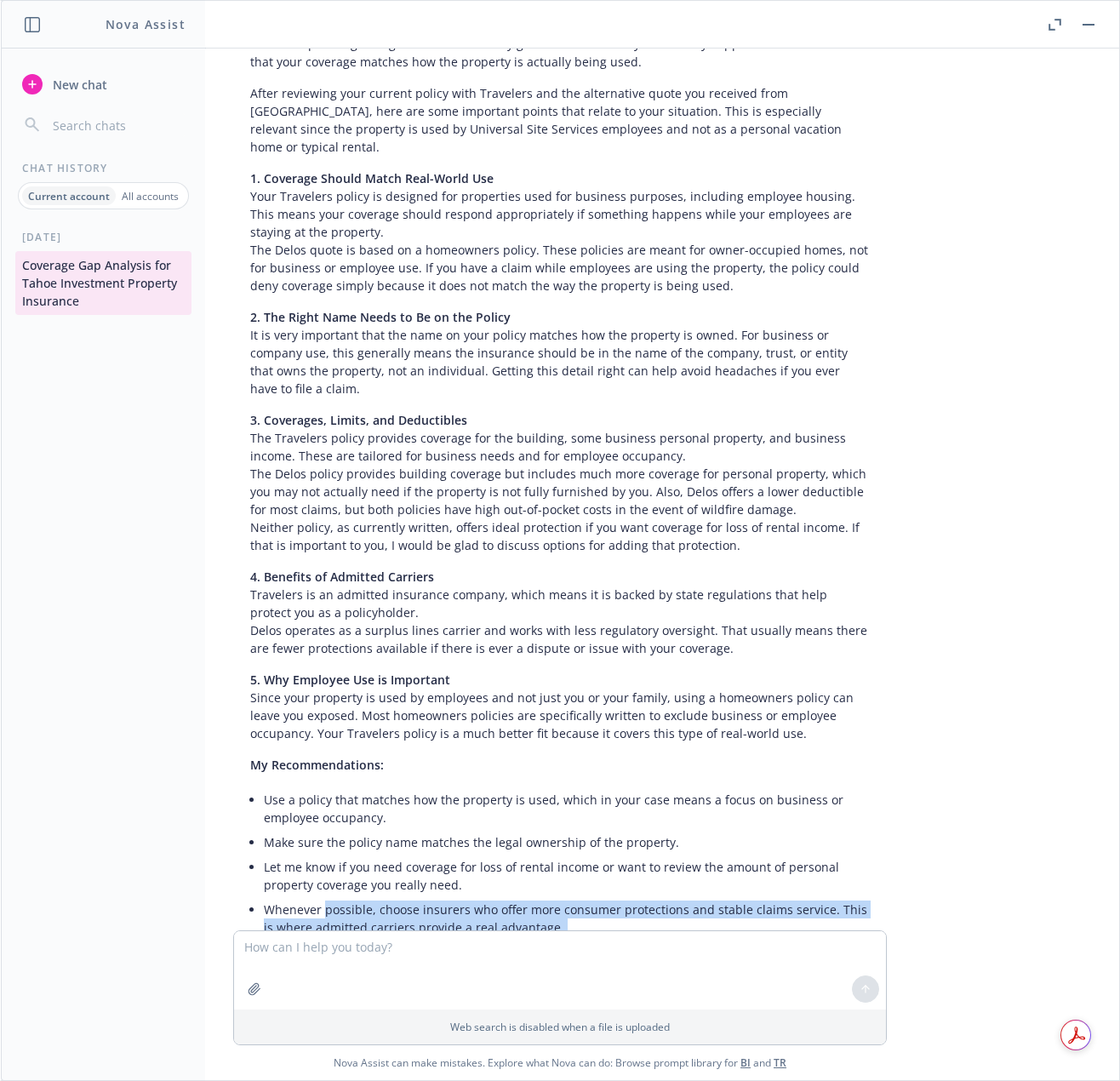
click at [364, 954] on p "I am here for you and would be happy to walk through these details or answer an…" at bounding box center [560, 980] width 620 height 54
click at [344, 1020] on p "Thank you for trusting me with your insurance needs. Your peace of mind and you…" at bounding box center [560, 1038] width 620 height 36
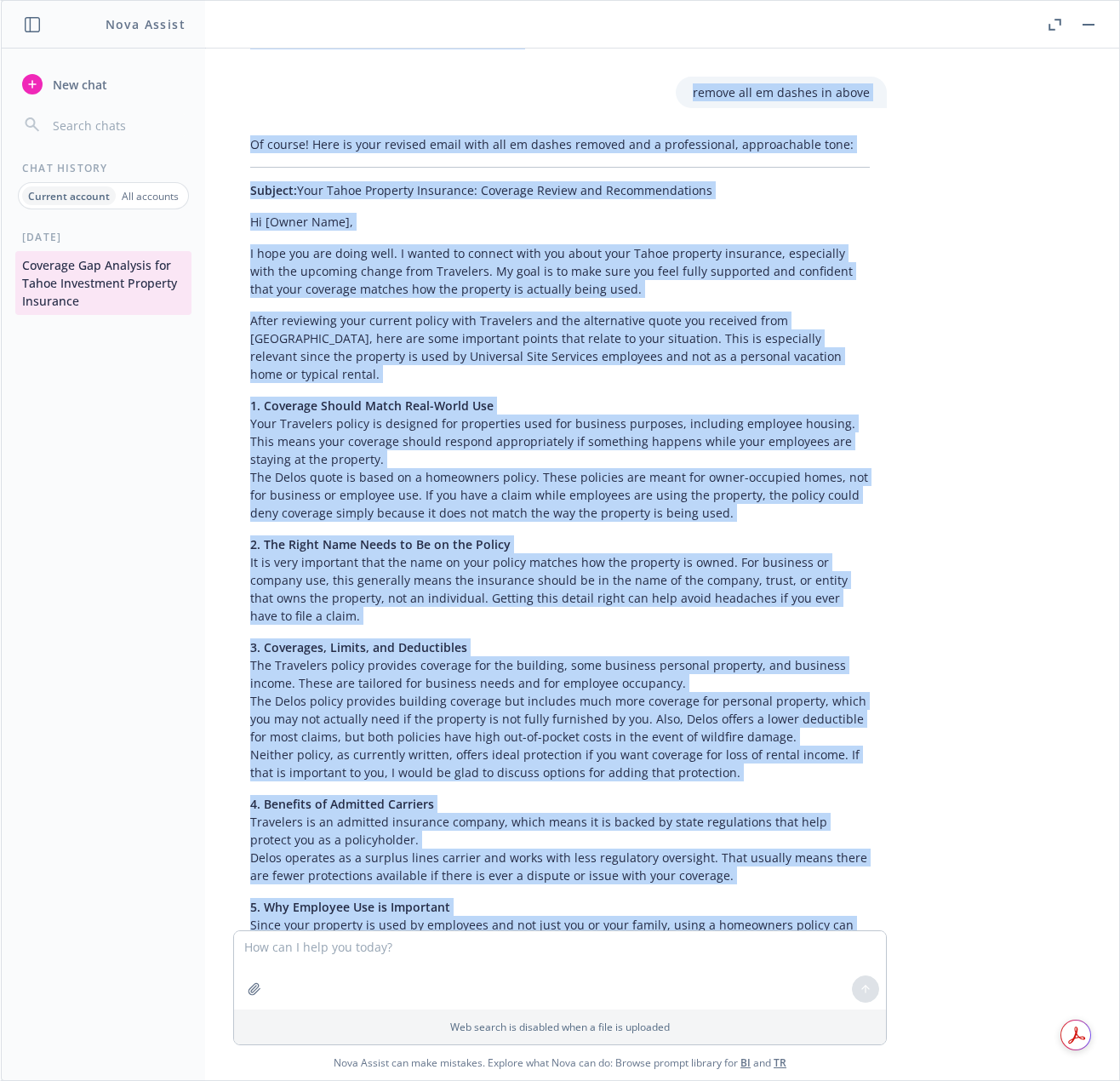
scroll to position [8958, 0]
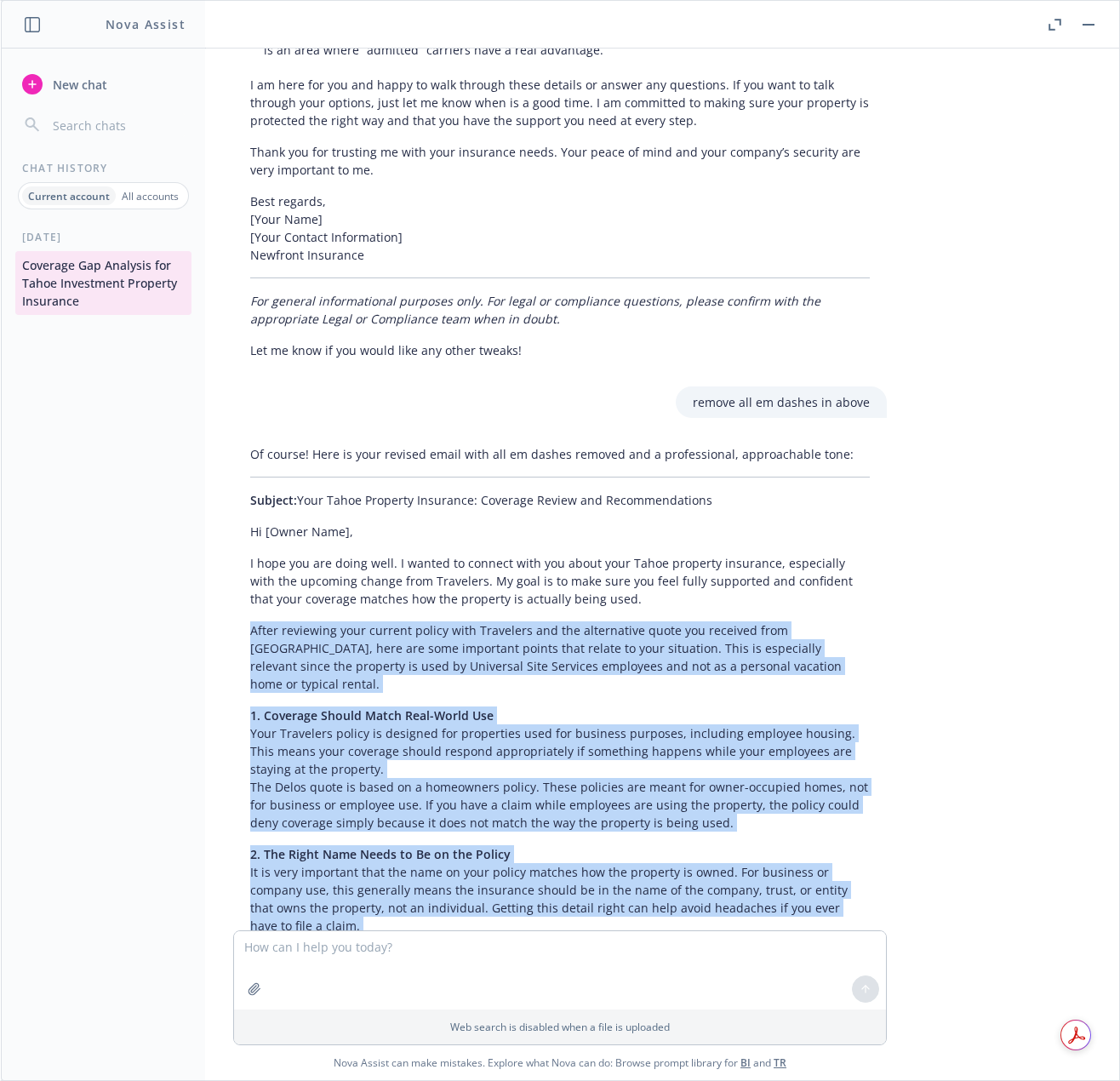
drag, startPoint x: 340, startPoint y: 850, endPoint x: 237, endPoint y: 460, distance: 403.4
copy div "After reviewing your current policy with Travelers and the alternative quote yo…"
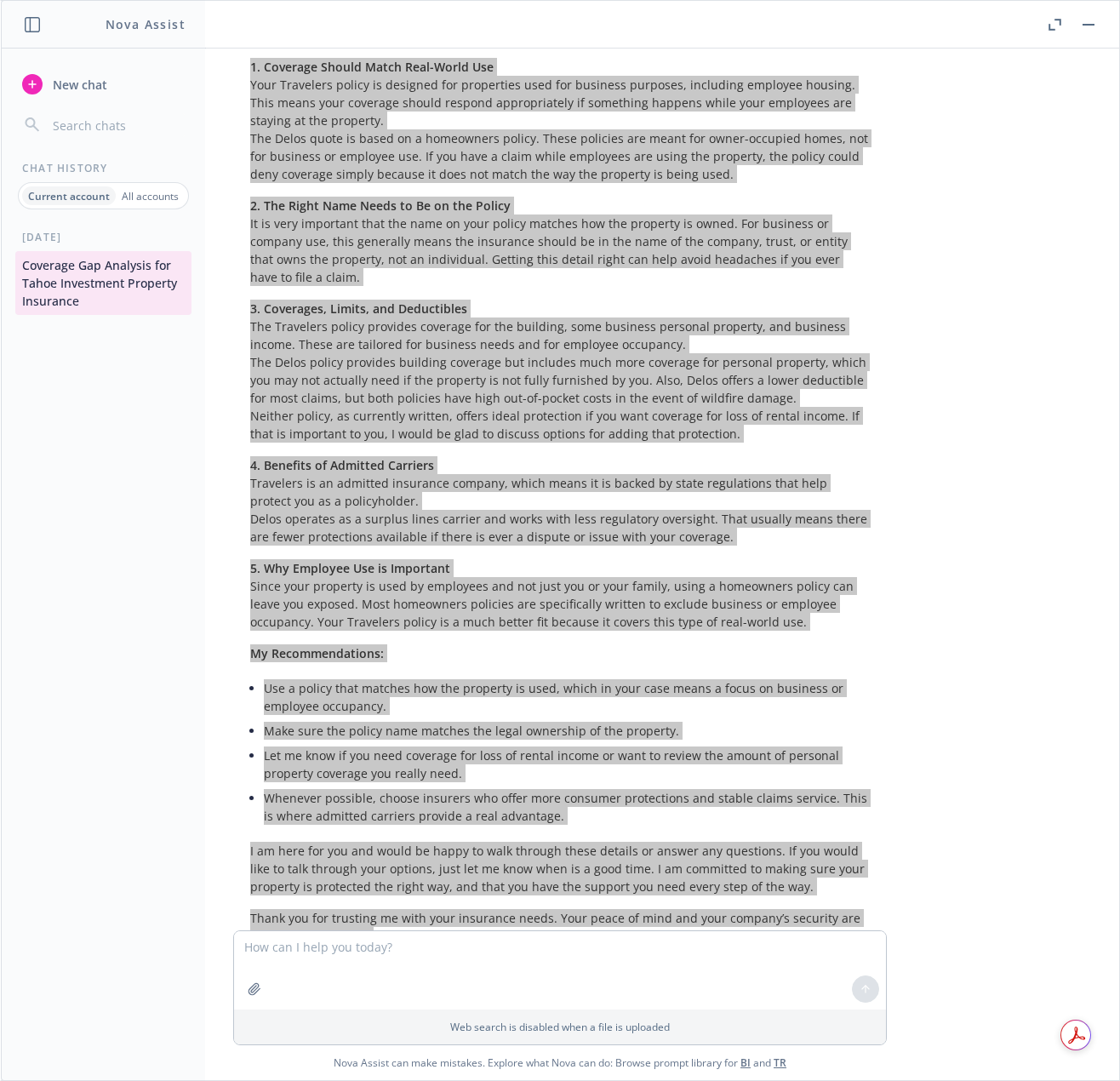
scroll to position [9665, 0]
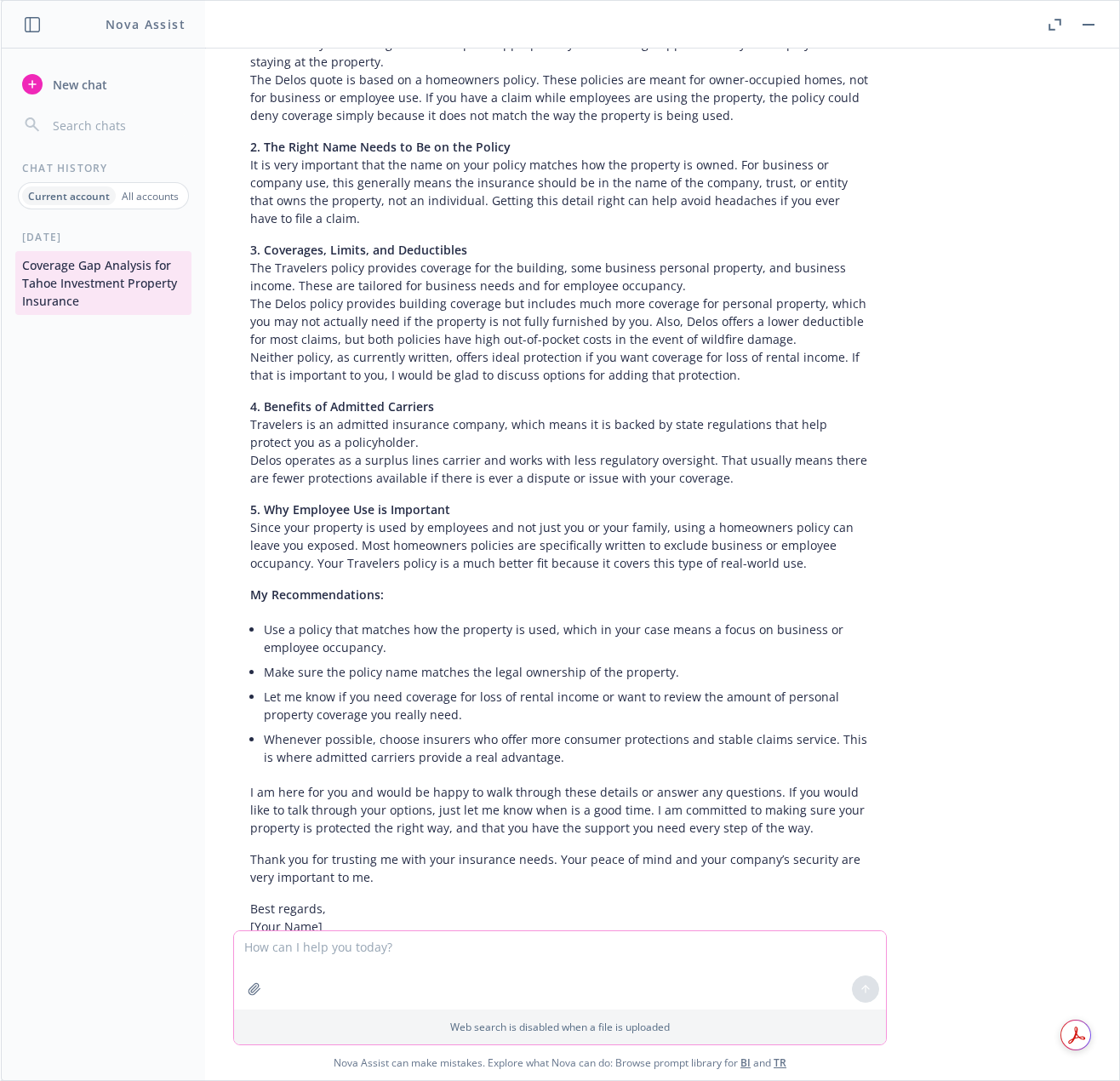
drag, startPoint x: 386, startPoint y: 968, endPoint x: 393, endPoint y: 964, distance: 8.1
click at [386, 968] on textarea at bounding box center [560, 971] width 652 height 78
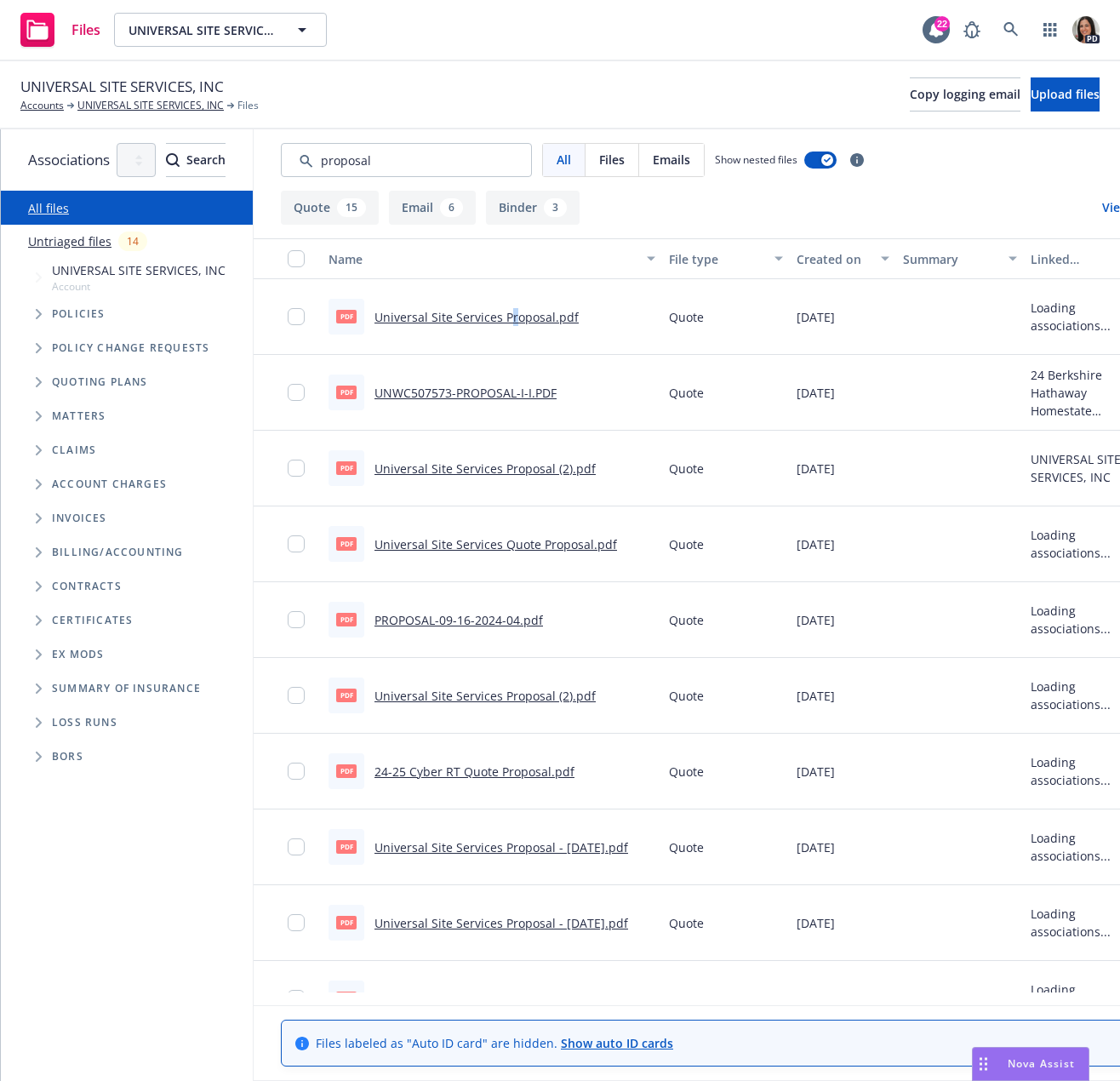
click at [579, 319] on link "Universal Site Services Proposal.pdf" at bounding box center [476, 317] width 204 height 17
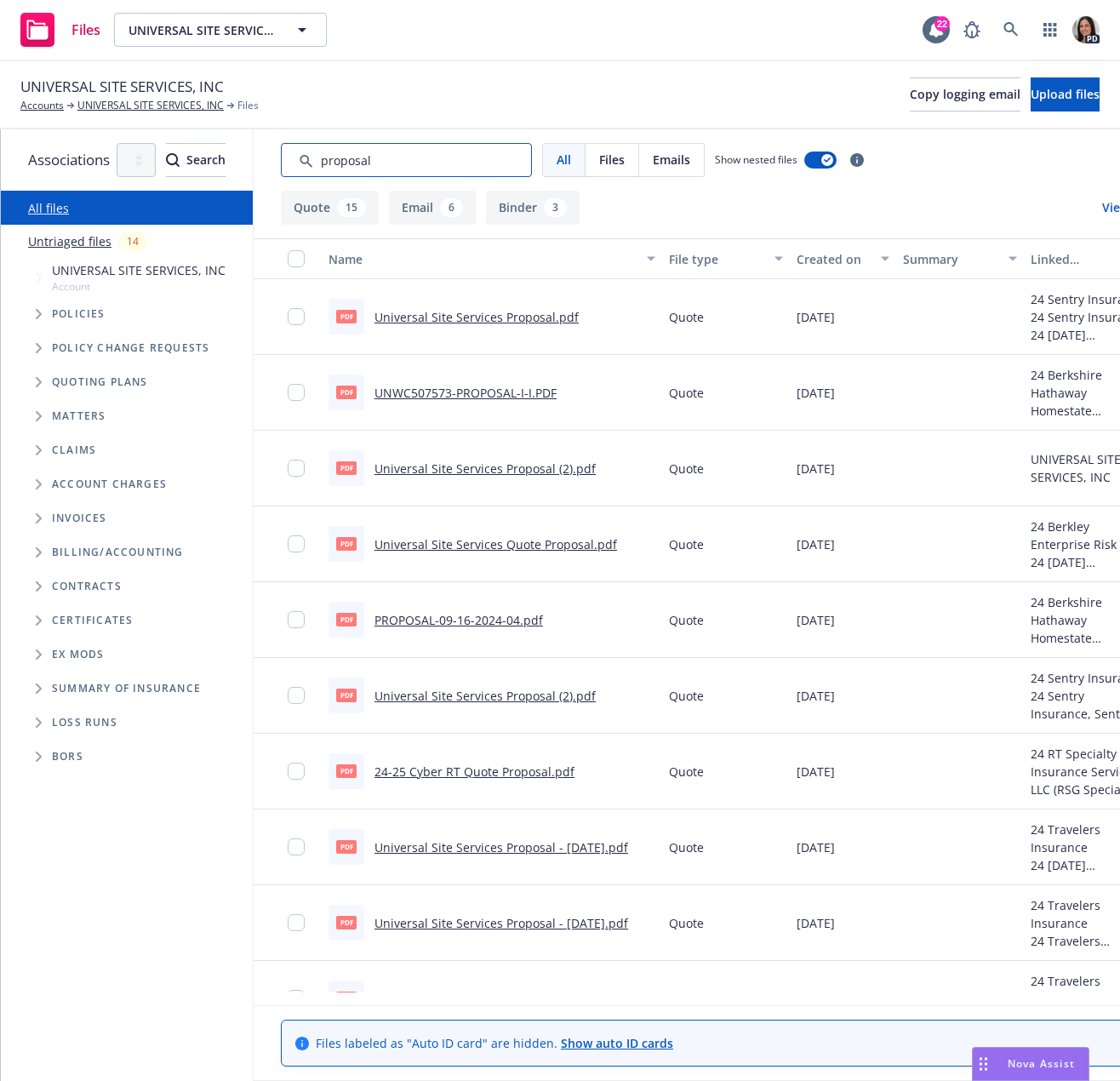
click at [528, 169] on input "Search by keyword..." at bounding box center [406, 159] width 251 height 34
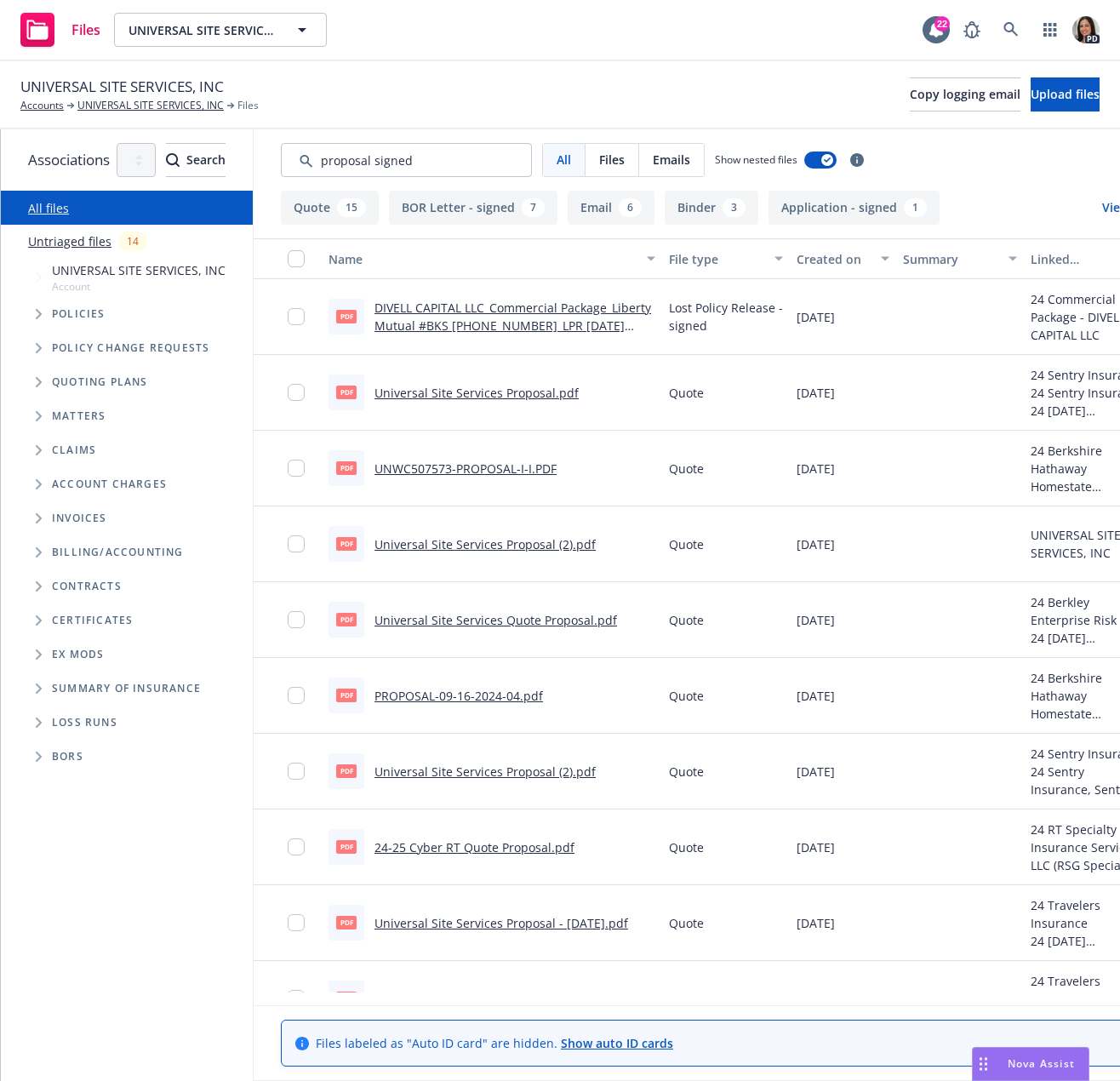
click at [563, 386] on link "Universal Site Services Proposal.pdf" at bounding box center [476, 393] width 204 height 17
click at [480, 162] on input "Search by keyword..." at bounding box center [406, 159] width 251 height 34
click at [461, 162] on input "Search by keyword..." at bounding box center [406, 159] width 251 height 34
click at [465, 164] on input "Search by keyword..." at bounding box center [406, 159] width 251 height 34
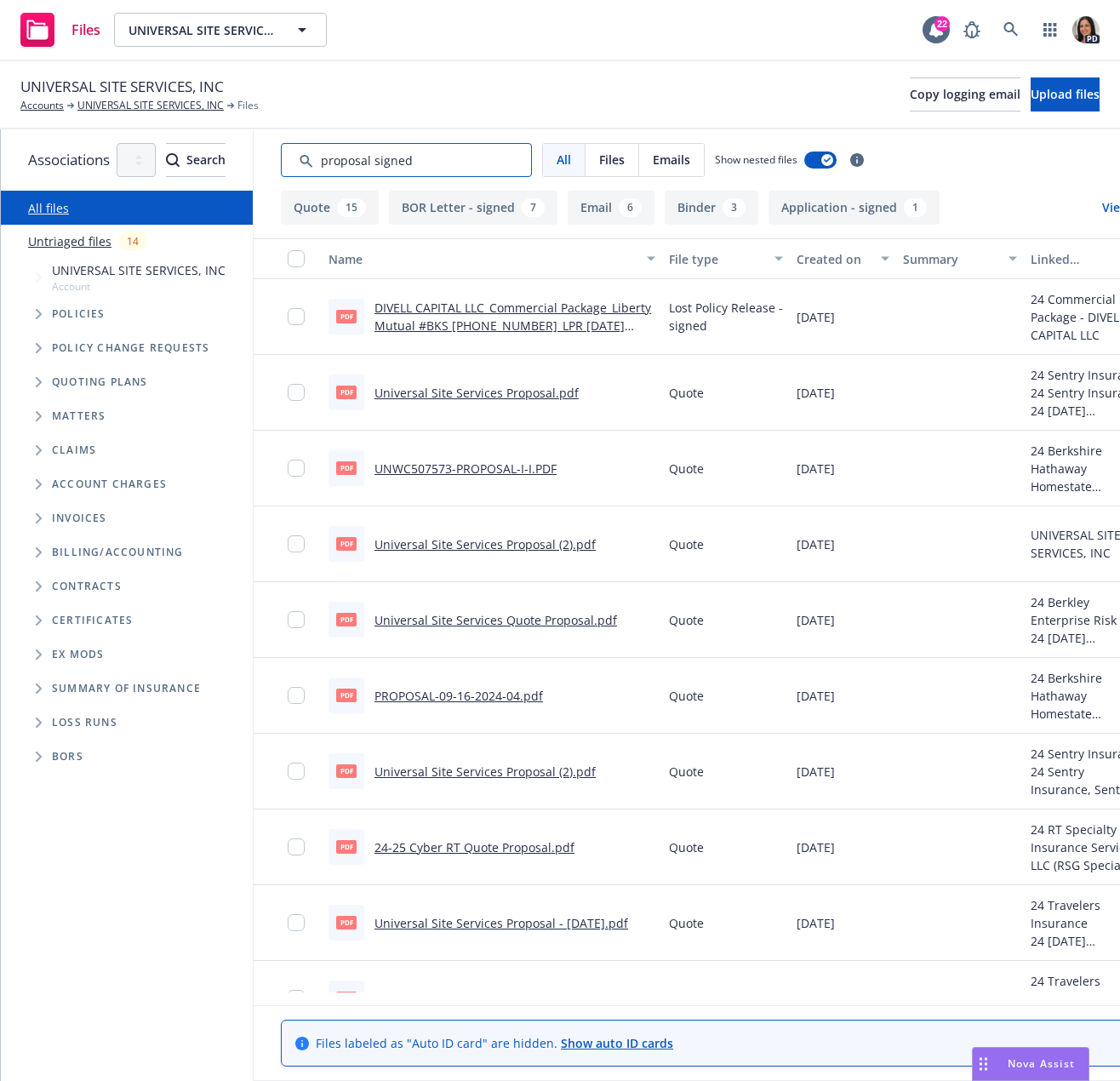
click at [465, 164] on input "Search by keyword..." at bounding box center [406, 159] width 251 height 34
type input "o"
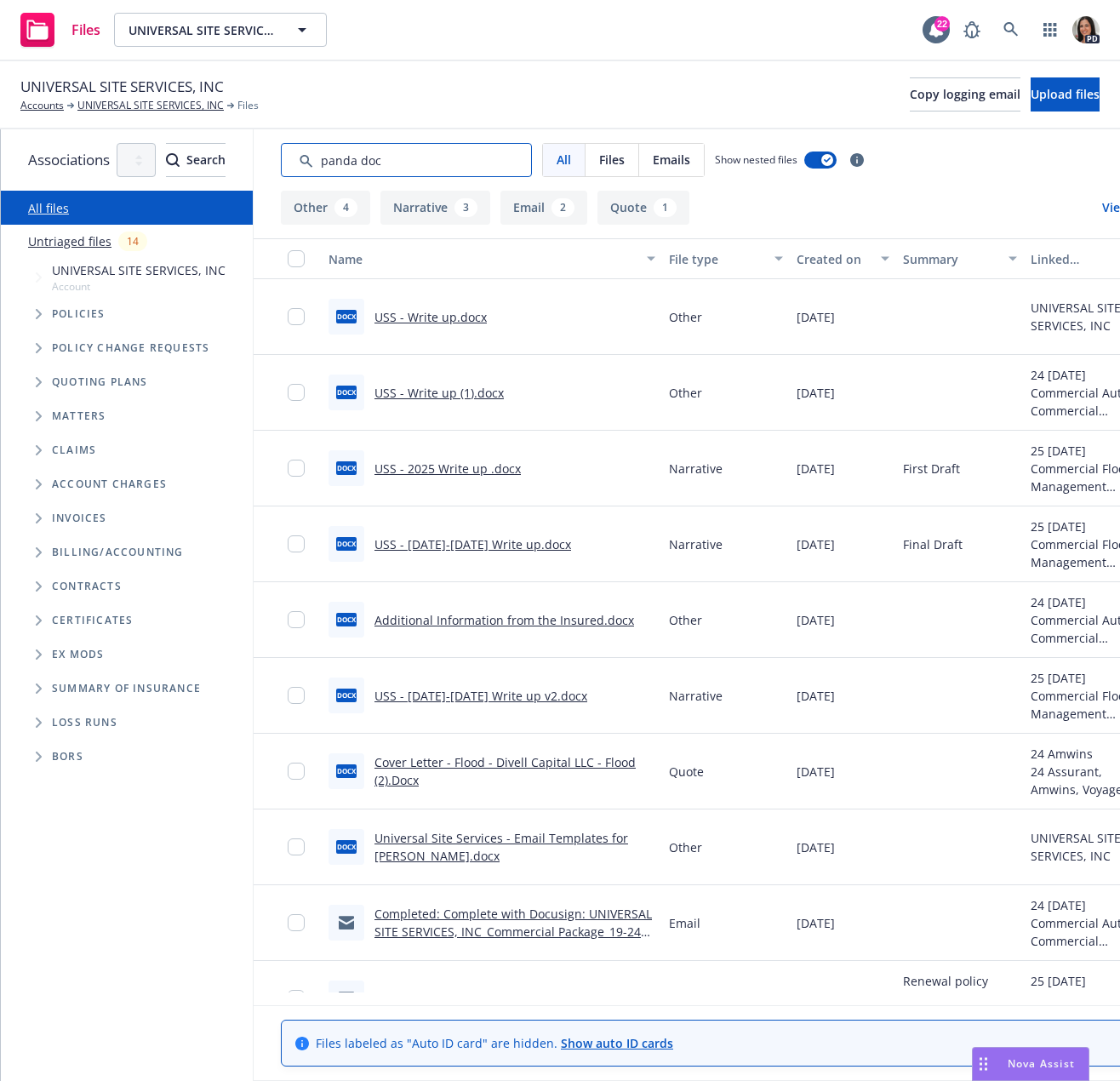
type input "panda doc"
click at [553, 917] on link "Completed: Complete with Docusign: UNIVERSAL SITE SERVICES, INC_Commercial Pack…" at bounding box center [513, 931] width 278 height 52
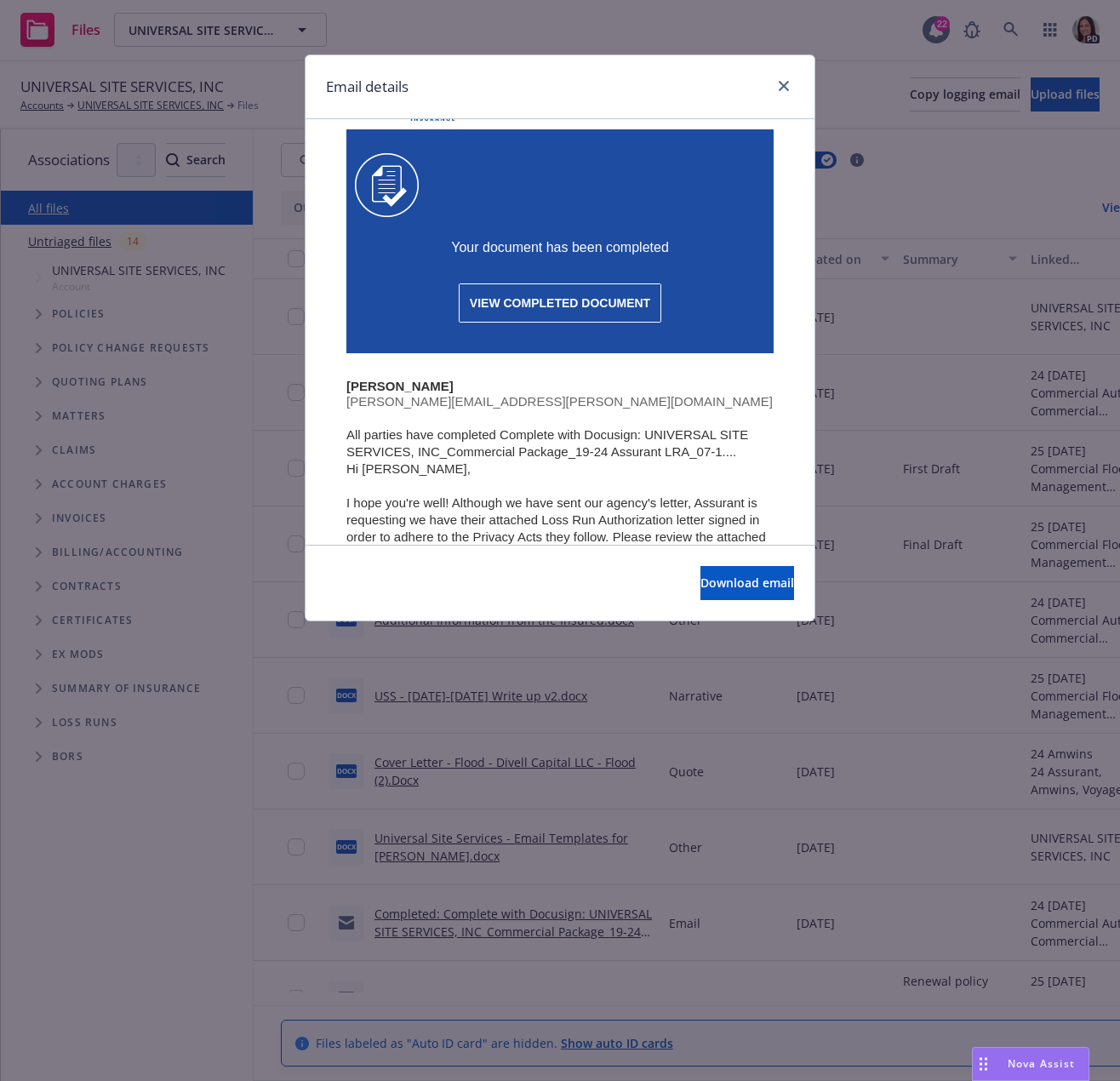
scroll to position [170, 0]
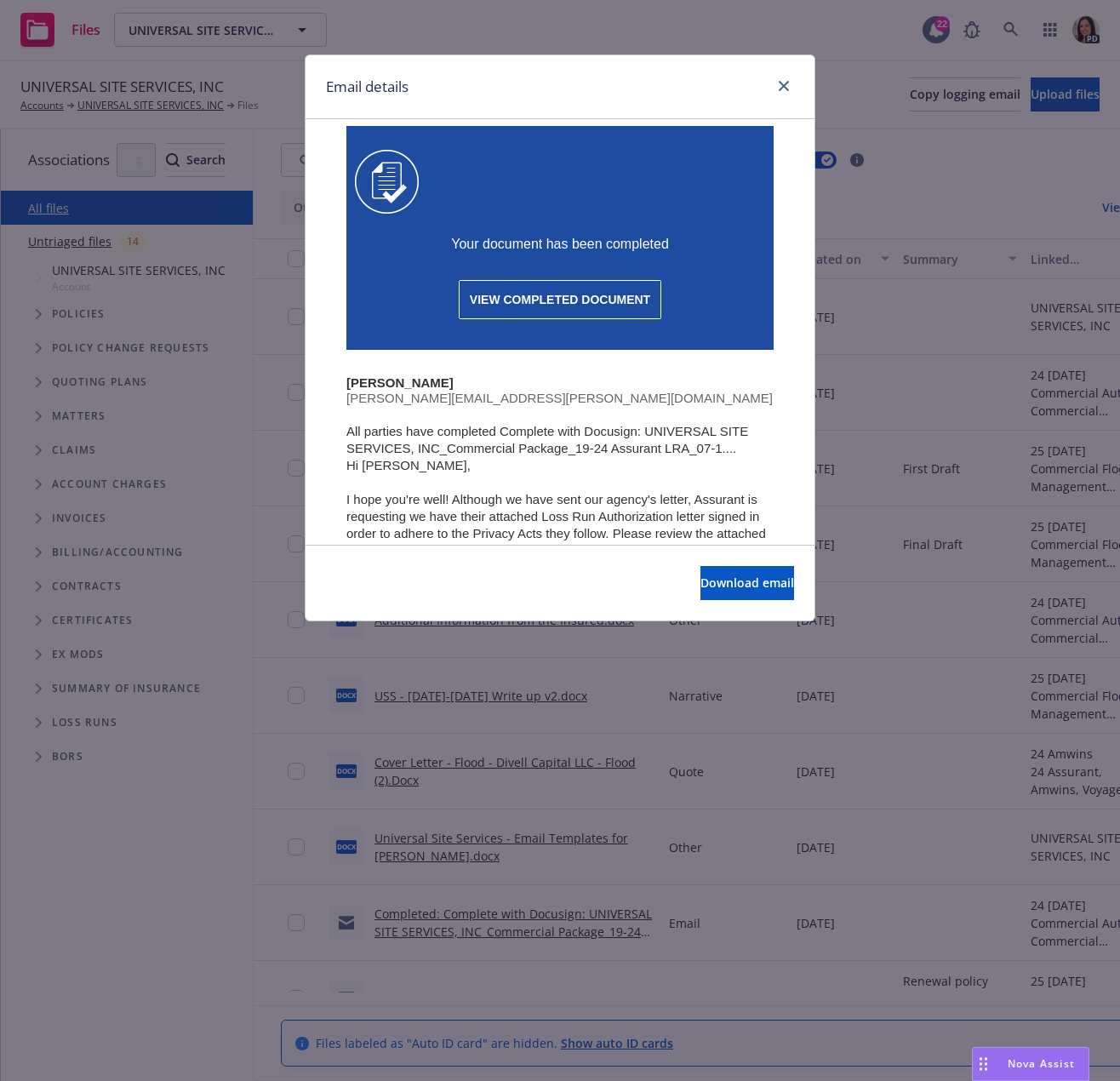
click at [578, 319] on link "VIEW COMPLETED DOCUMENT" at bounding box center [560, 299] width 201 height 37
